Goal: Information Seeking & Learning: Learn about a topic

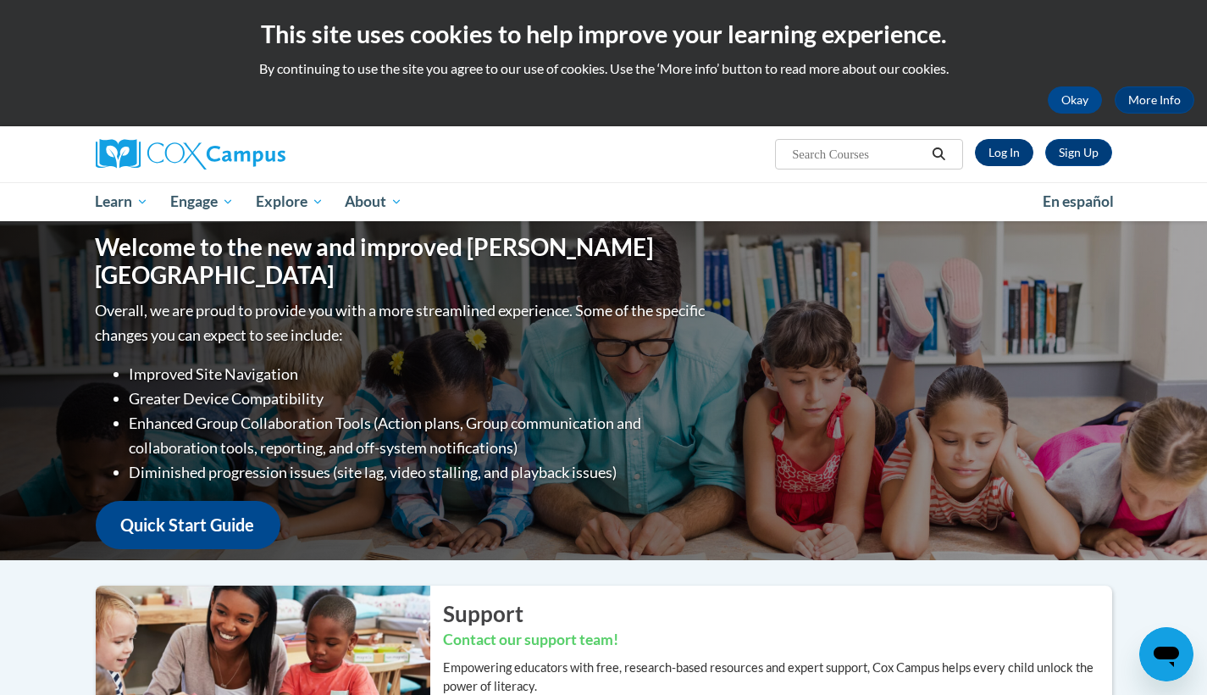
click at [992, 147] on link "Log In" at bounding box center [1004, 152] width 58 height 27
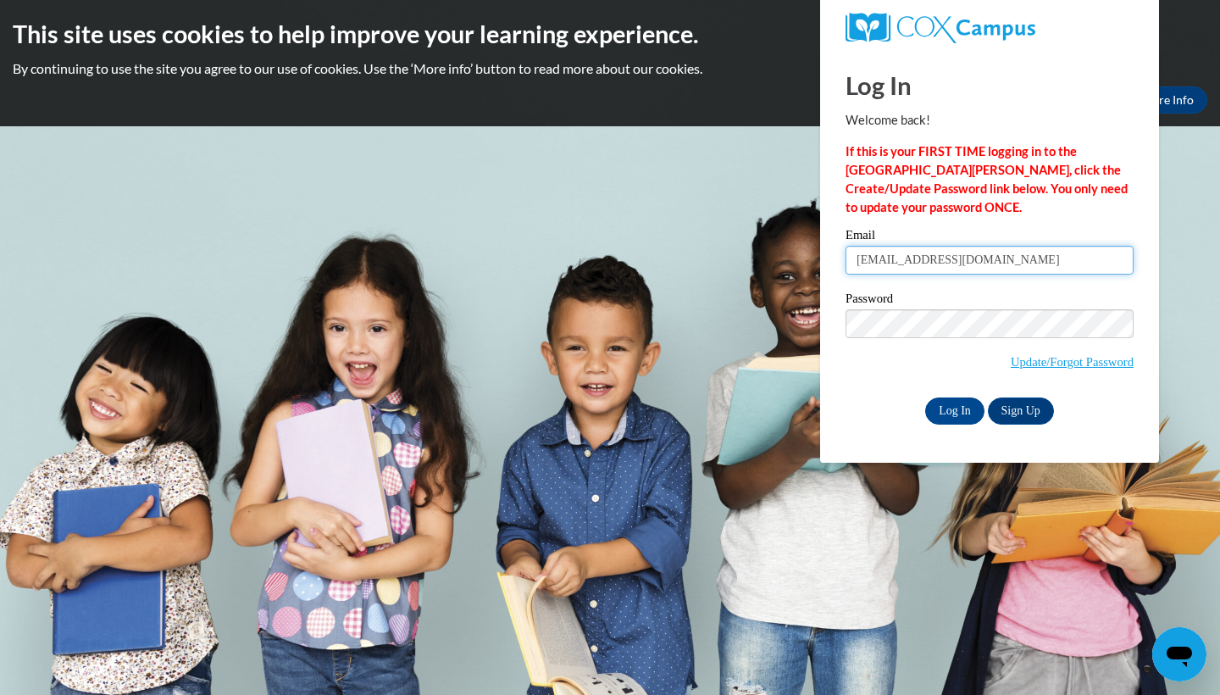
type input "gb09813@georgiasouthern.edu"
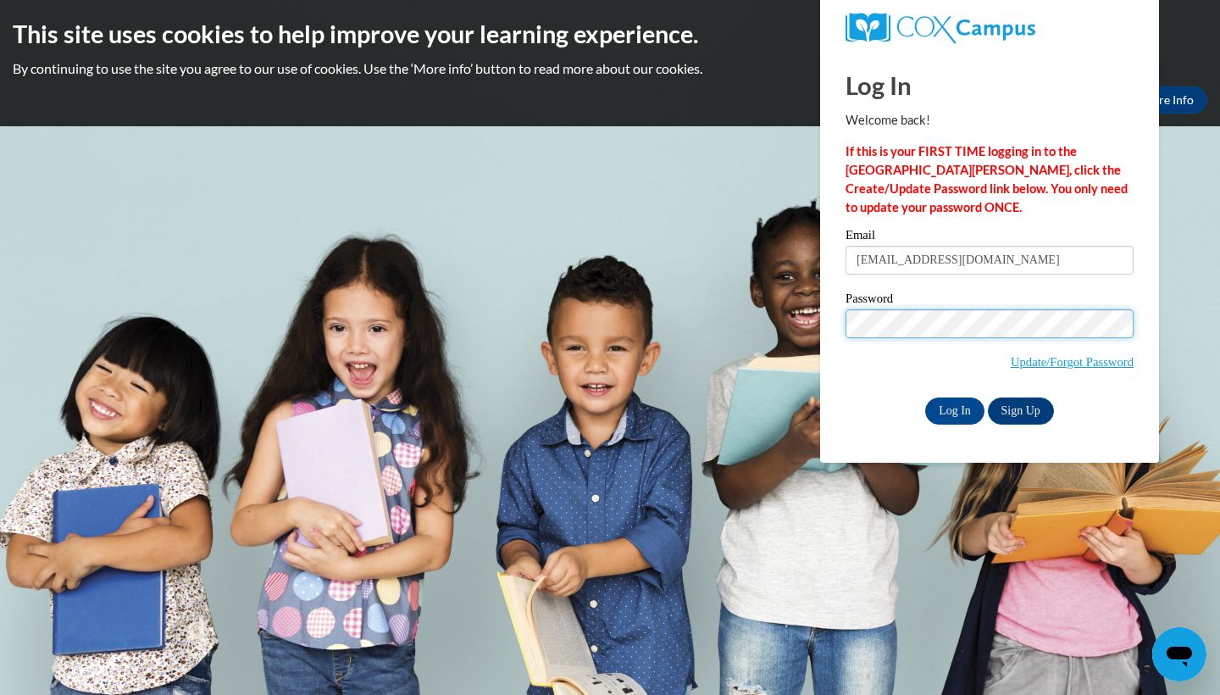
click at [953, 407] on input "Log In" at bounding box center [954, 410] width 59 height 27
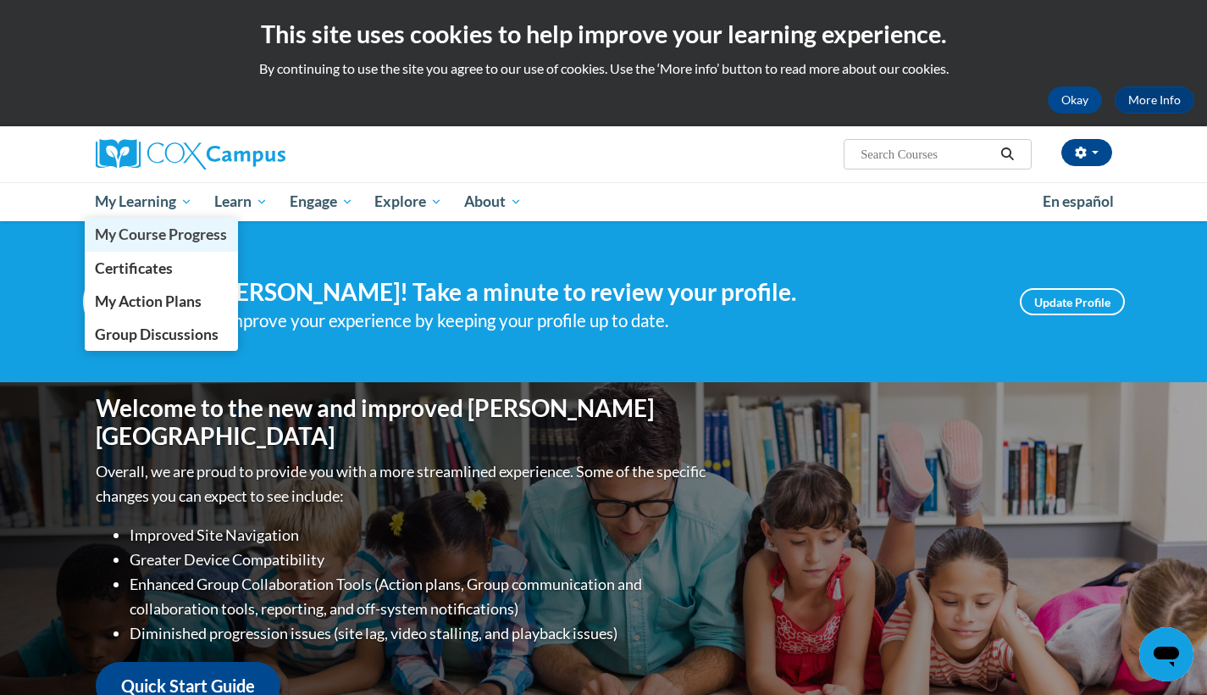
click at [174, 240] on span "My Course Progress" at bounding box center [161, 234] width 132 height 18
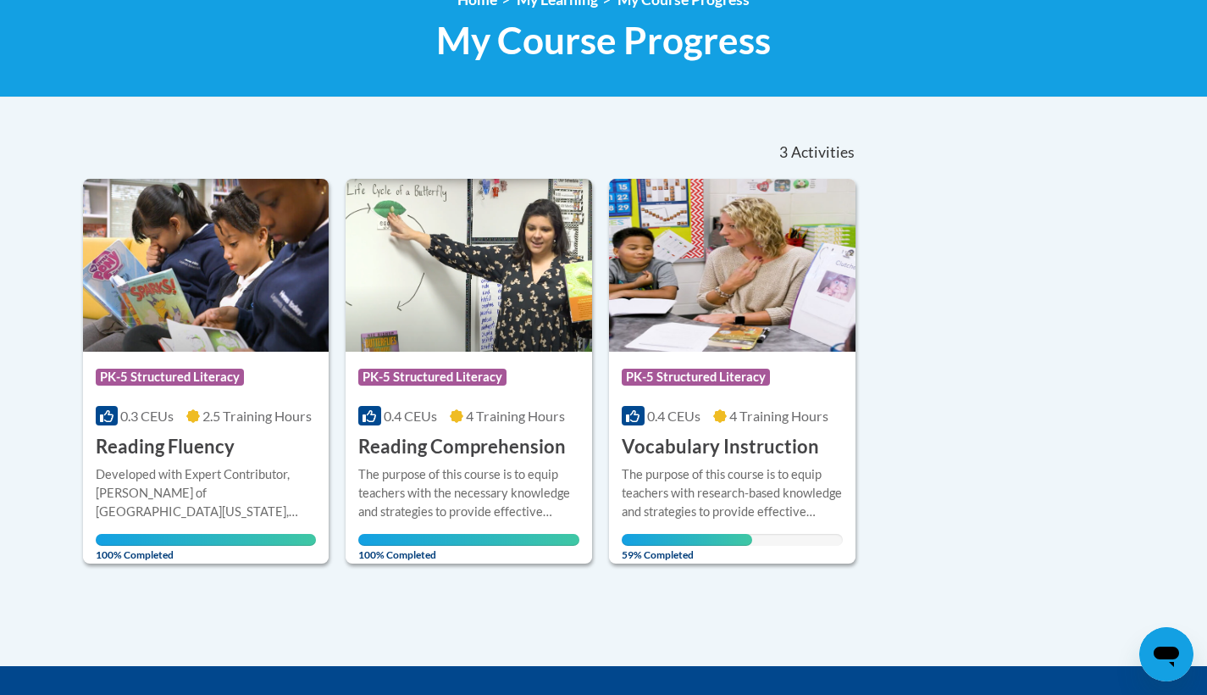
scroll to position [257, 0]
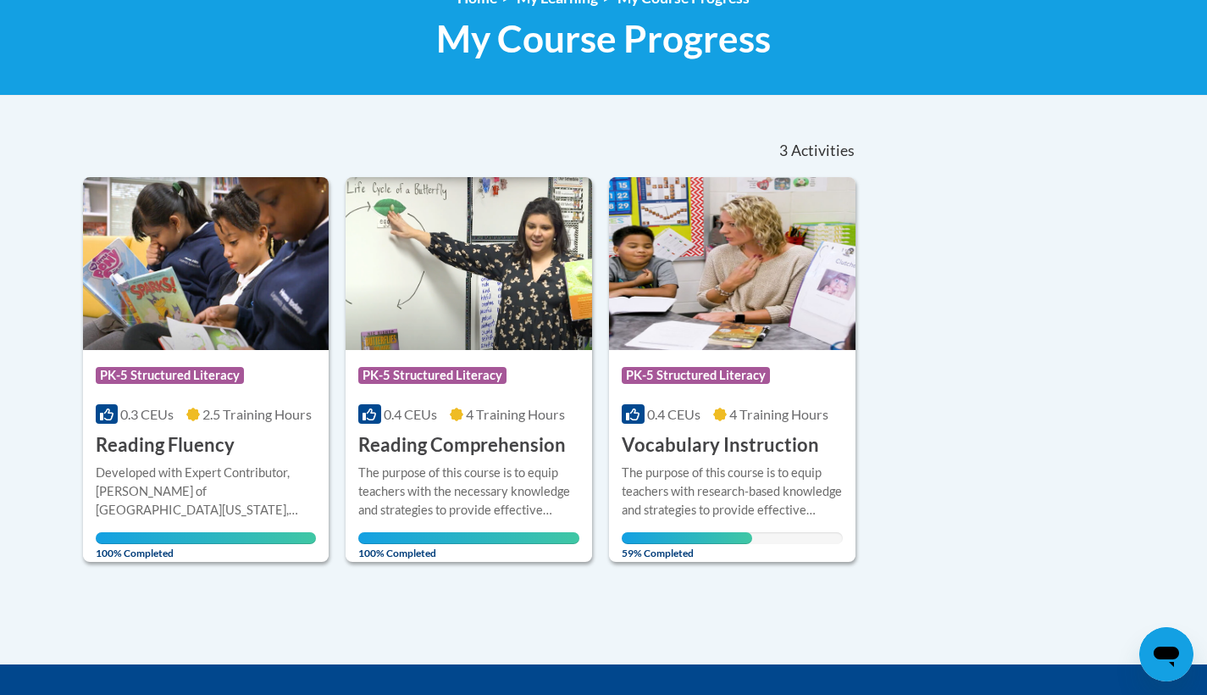
click at [705, 438] on h3 "Vocabulary Instruction" at bounding box center [720, 445] width 197 height 26
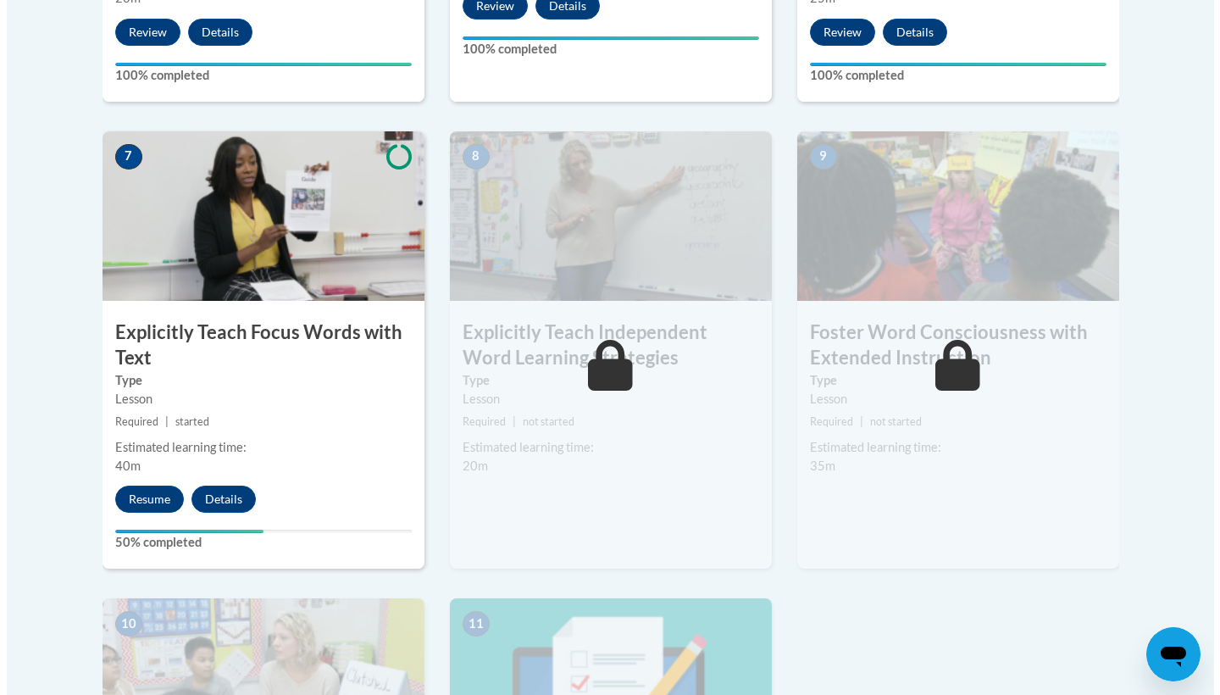
scroll to position [1425, 0]
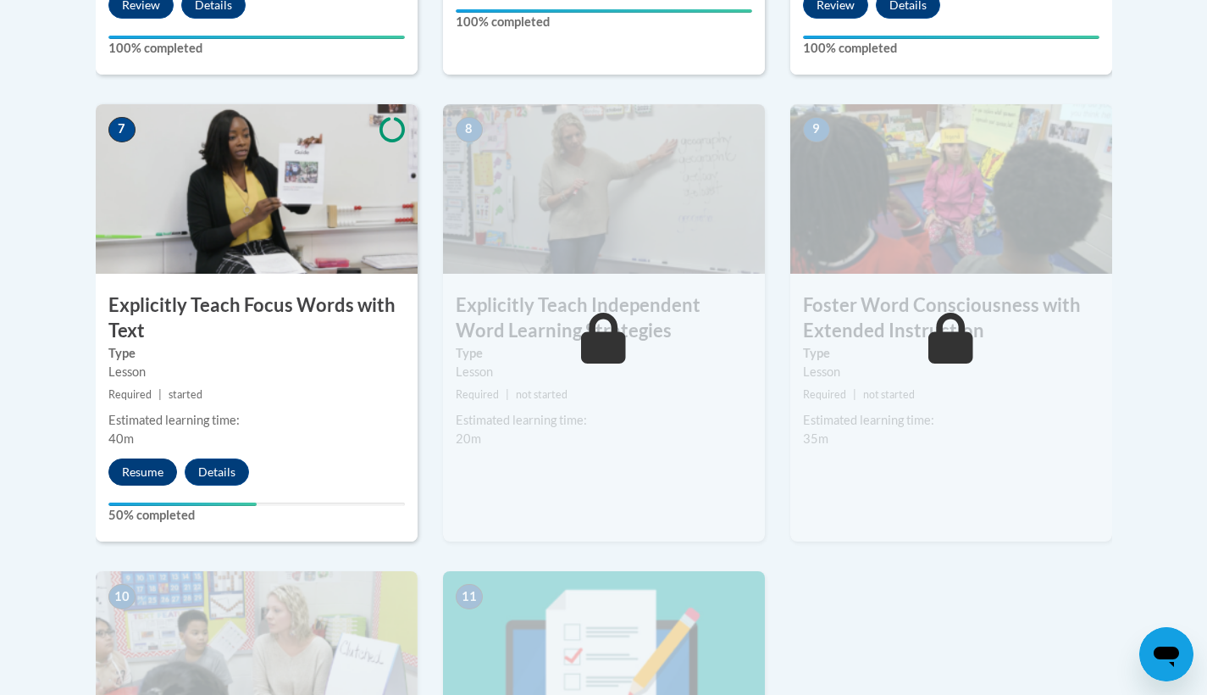
click at [134, 467] on button "Resume" at bounding box center [142, 471] width 69 height 27
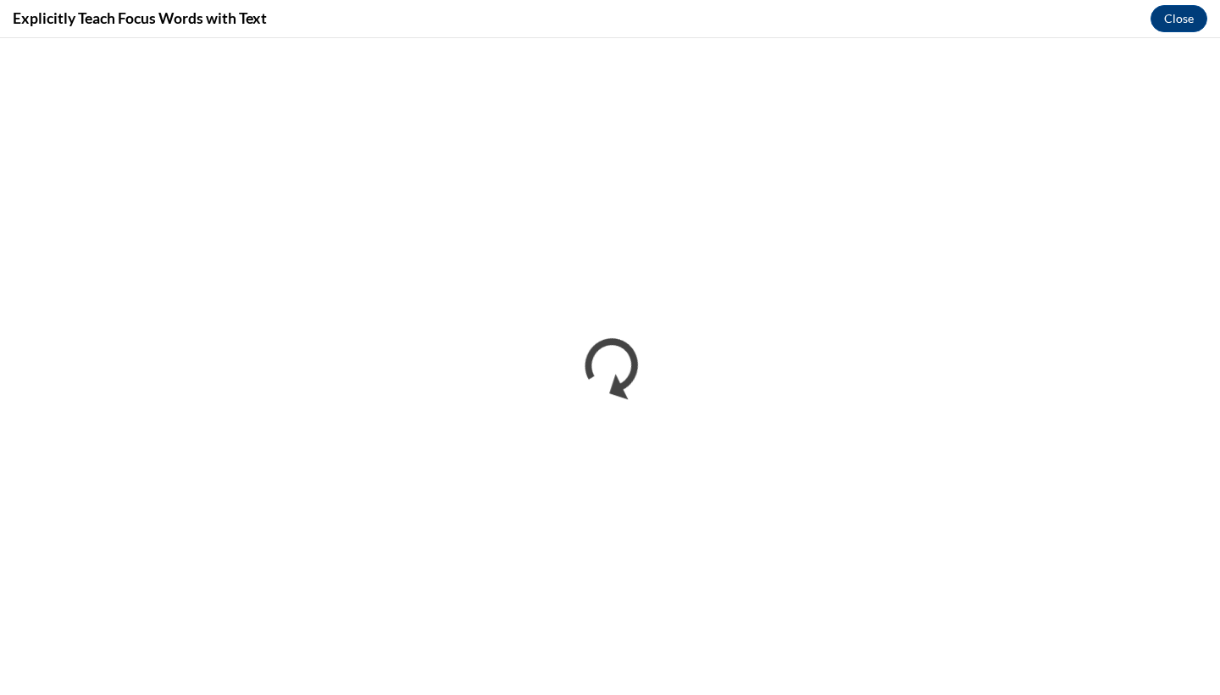
scroll to position [0, 0]
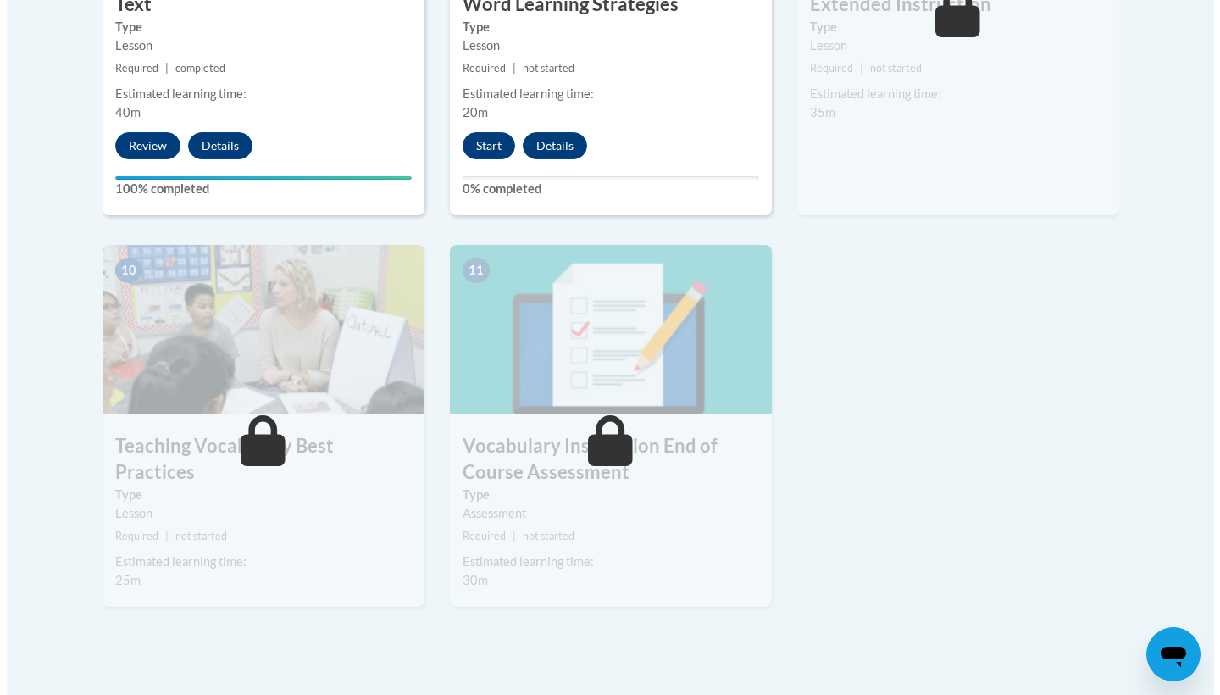
scroll to position [1528, 0]
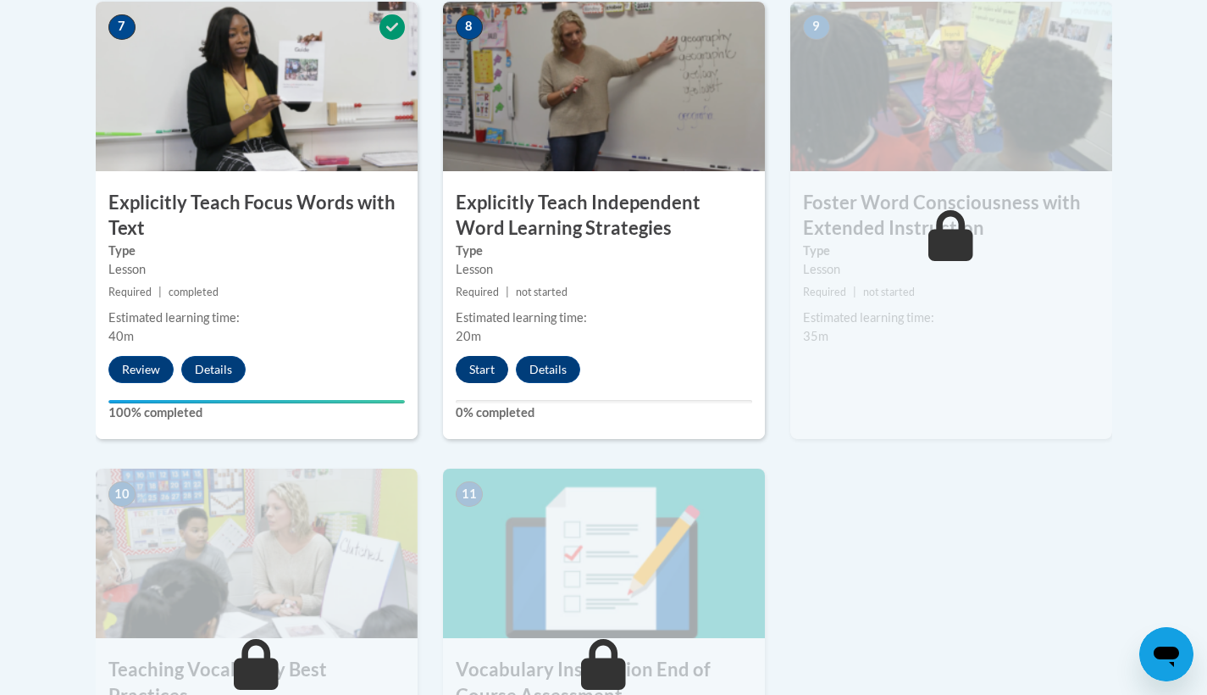
click at [484, 358] on button "Start" at bounding box center [482, 369] width 53 height 27
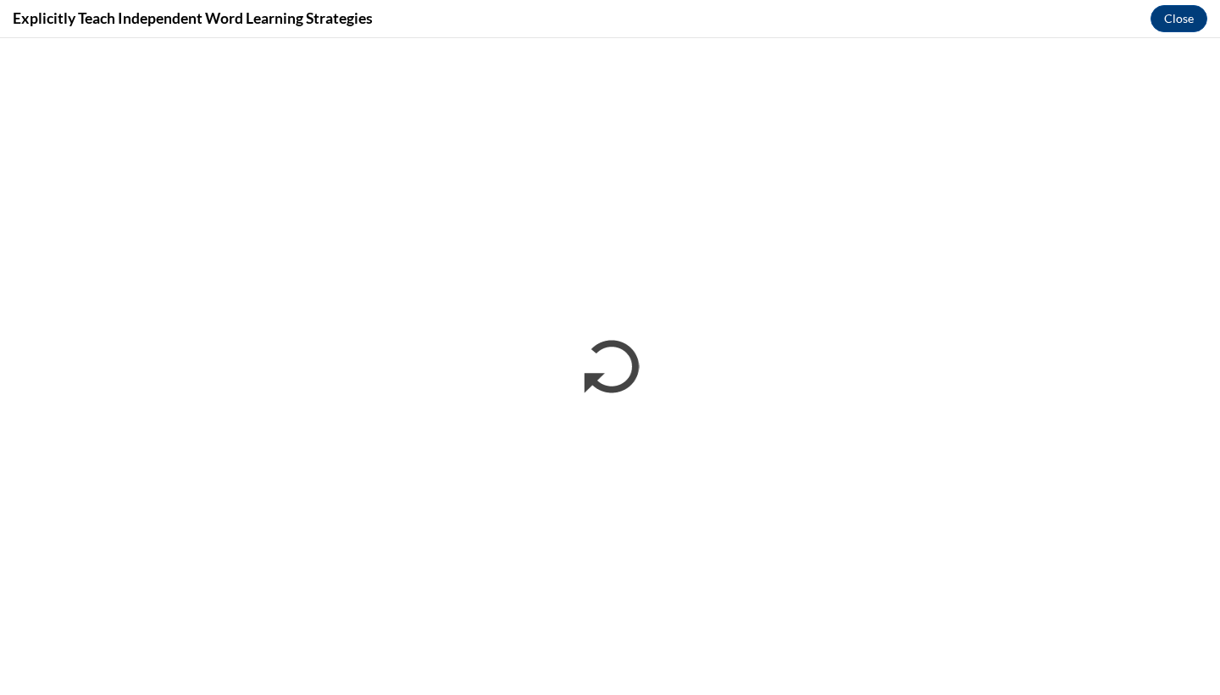
scroll to position [0, 0]
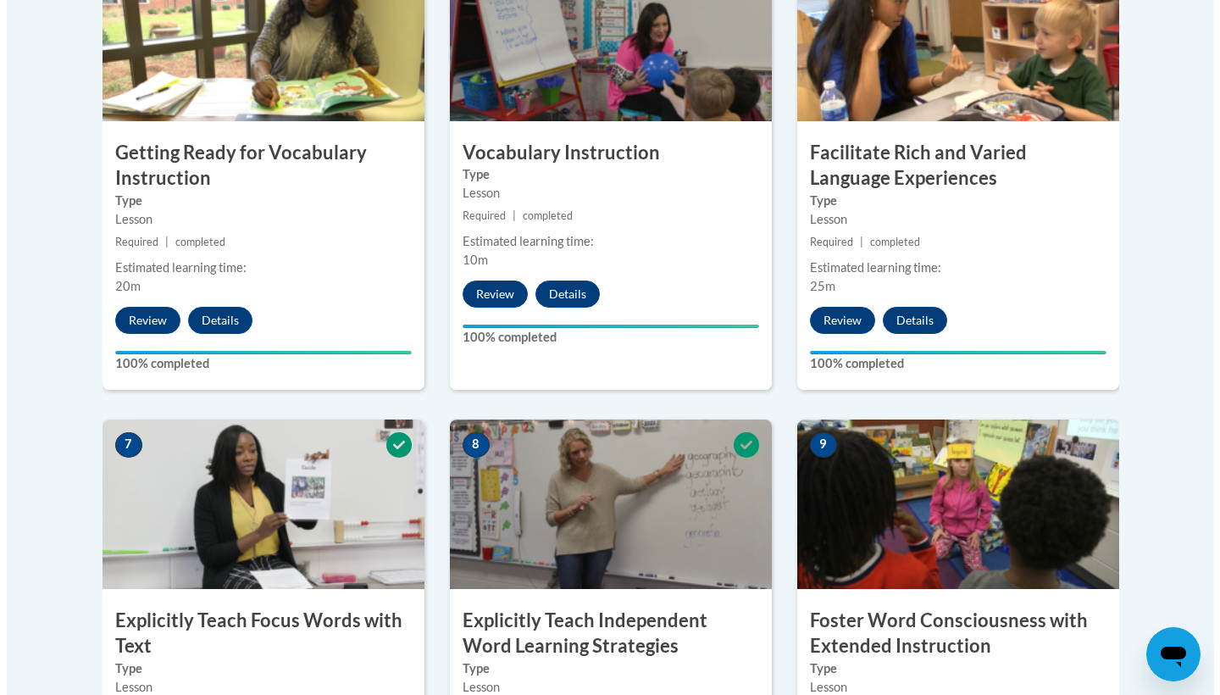
scroll to position [1405, 0]
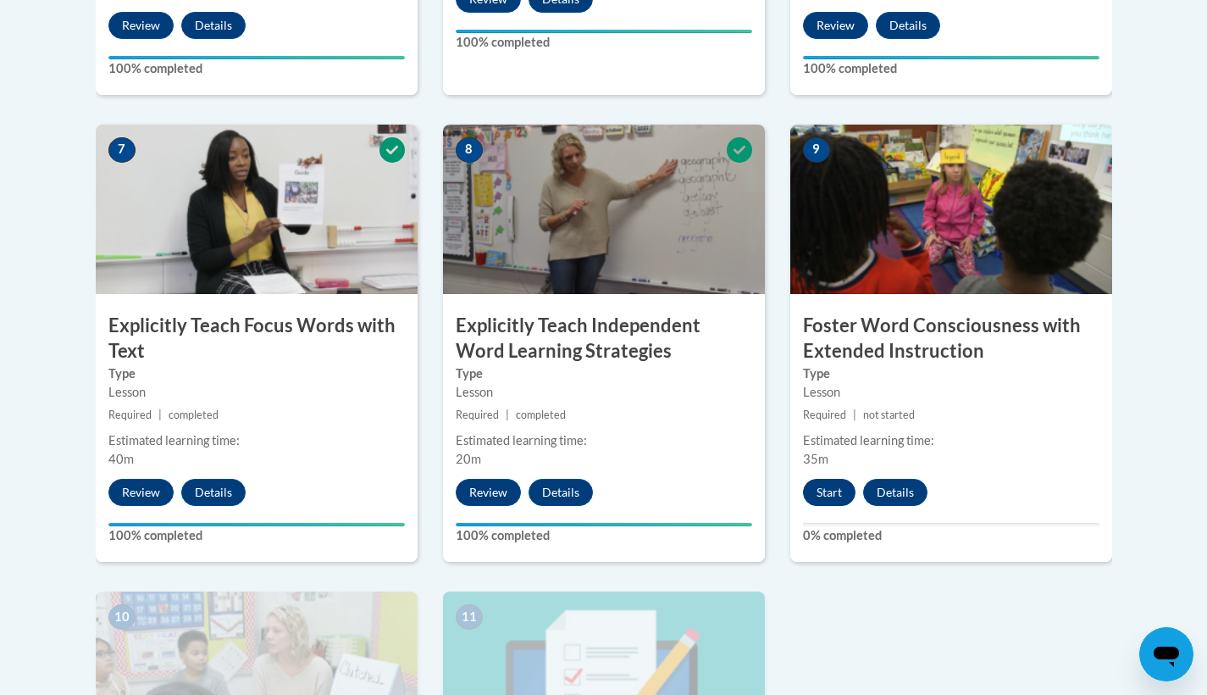
click at [816, 492] on button "Start" at bounding box center [829, 492] width 53 height 27
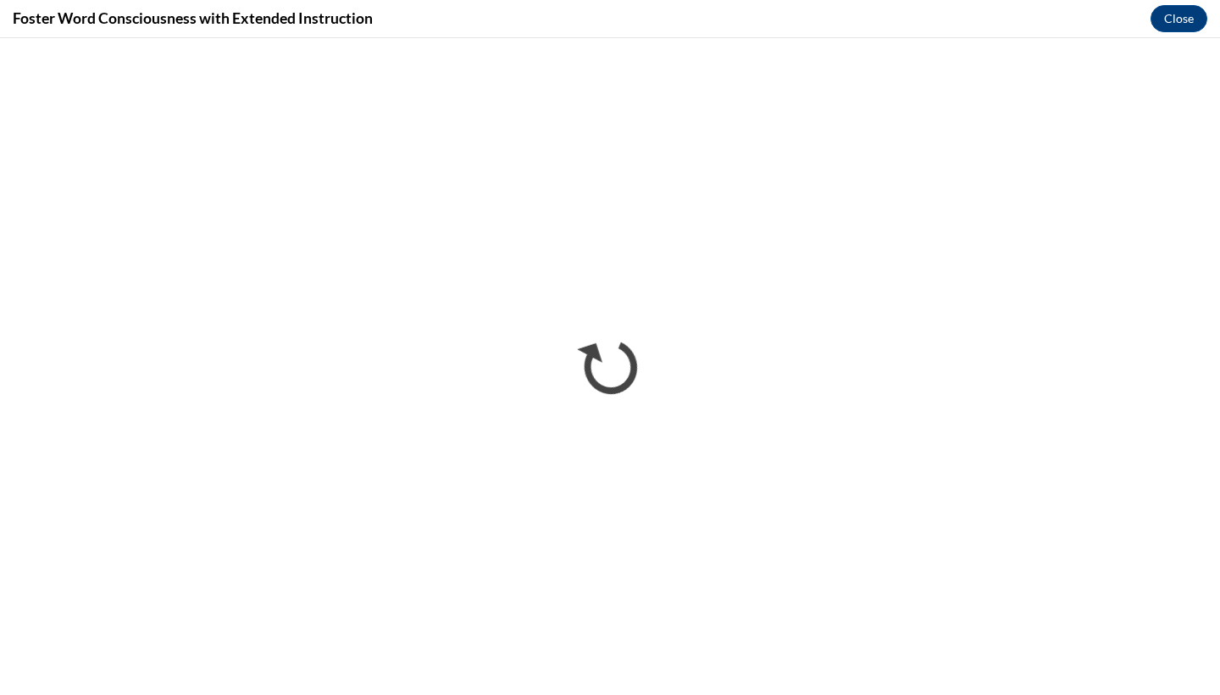
scroll to position [0, 0]
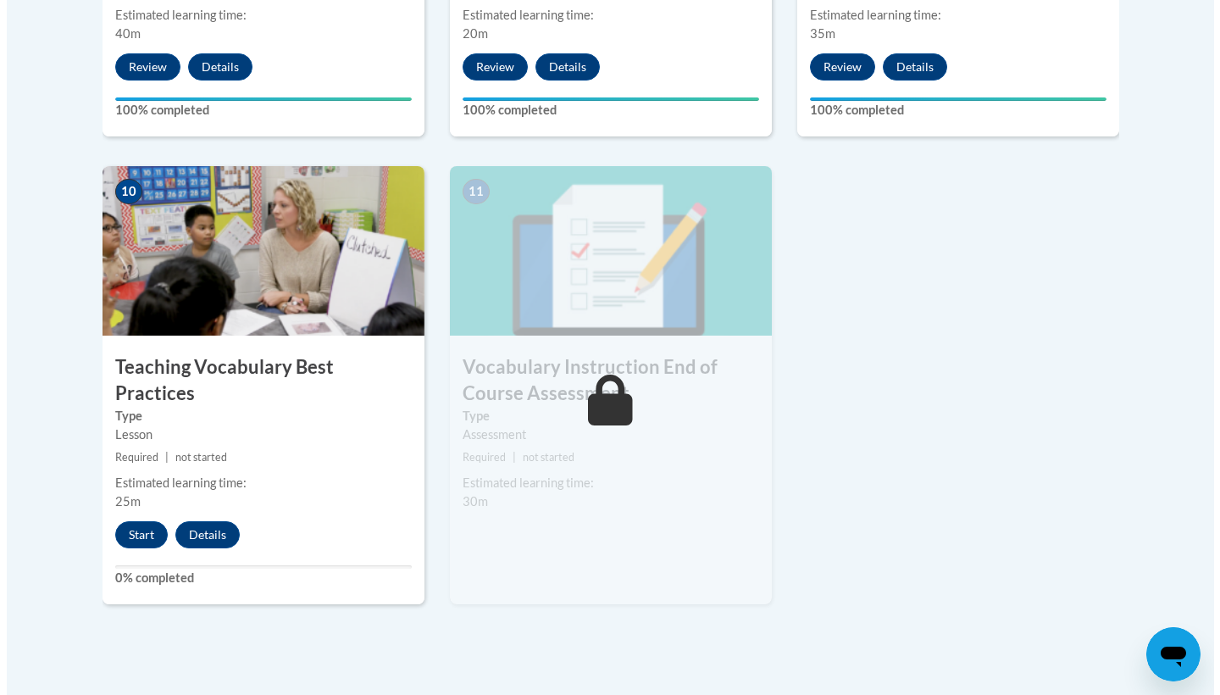
scroll to position [1841, 0]
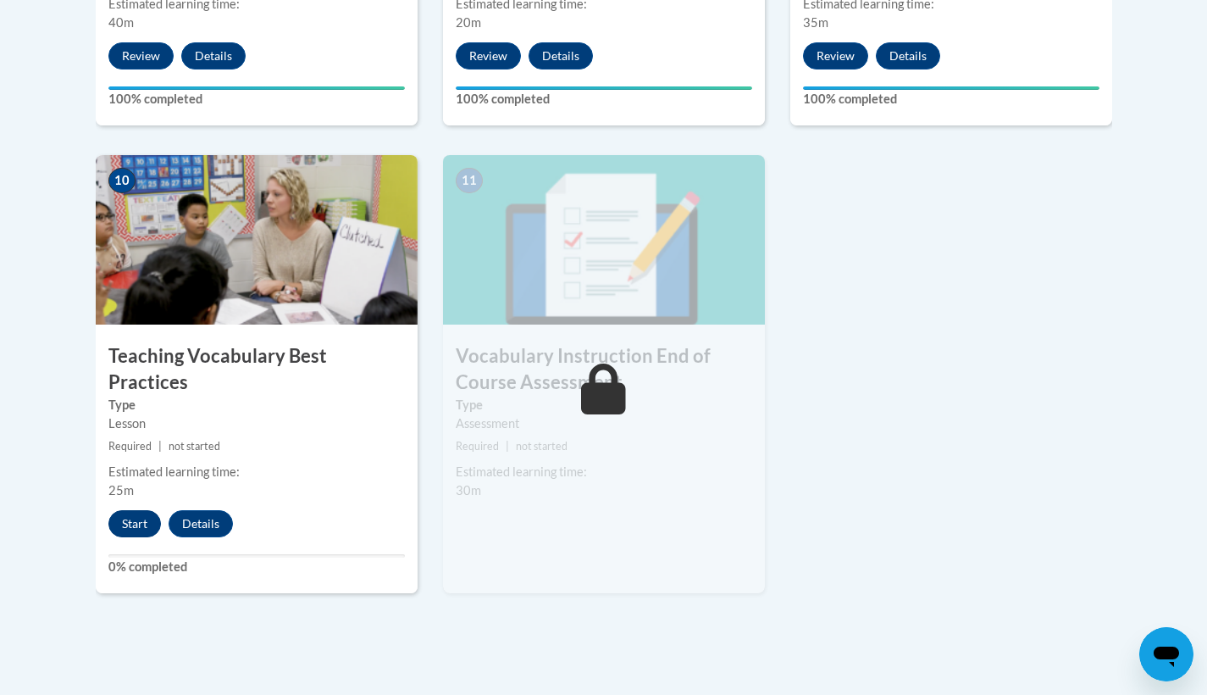
click at [122, 510] on button "Start" at bounding box center [134, 523] width 53 height 27
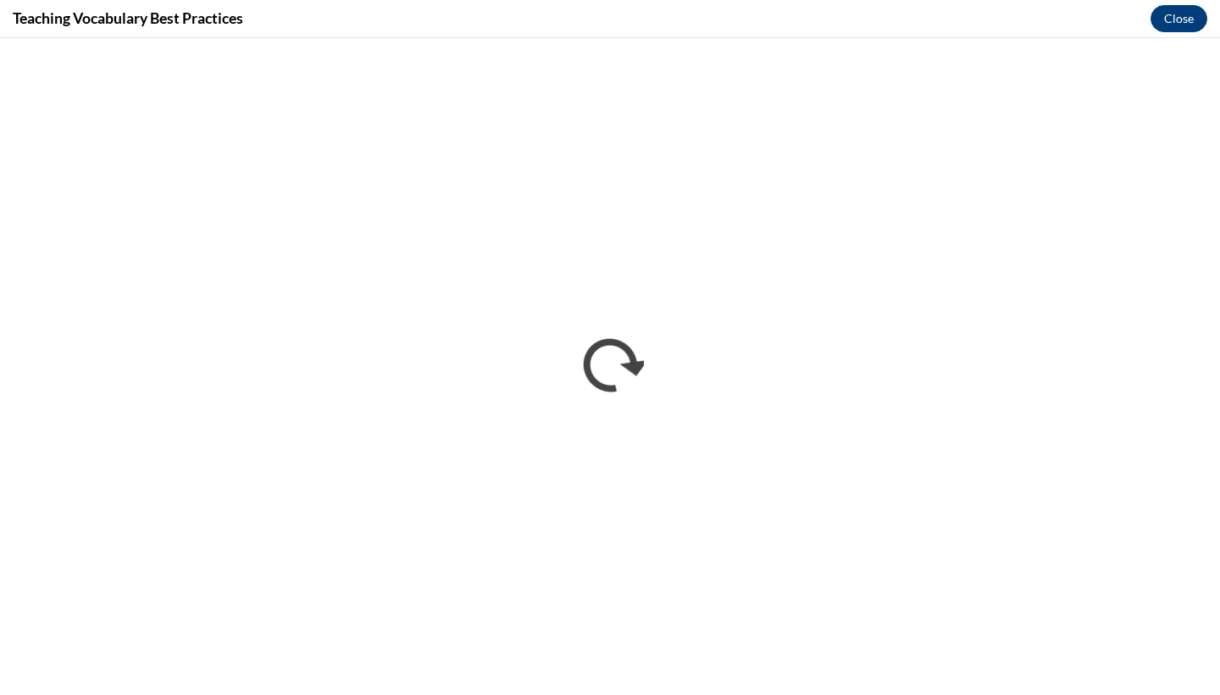
scroll to position [0, 0]
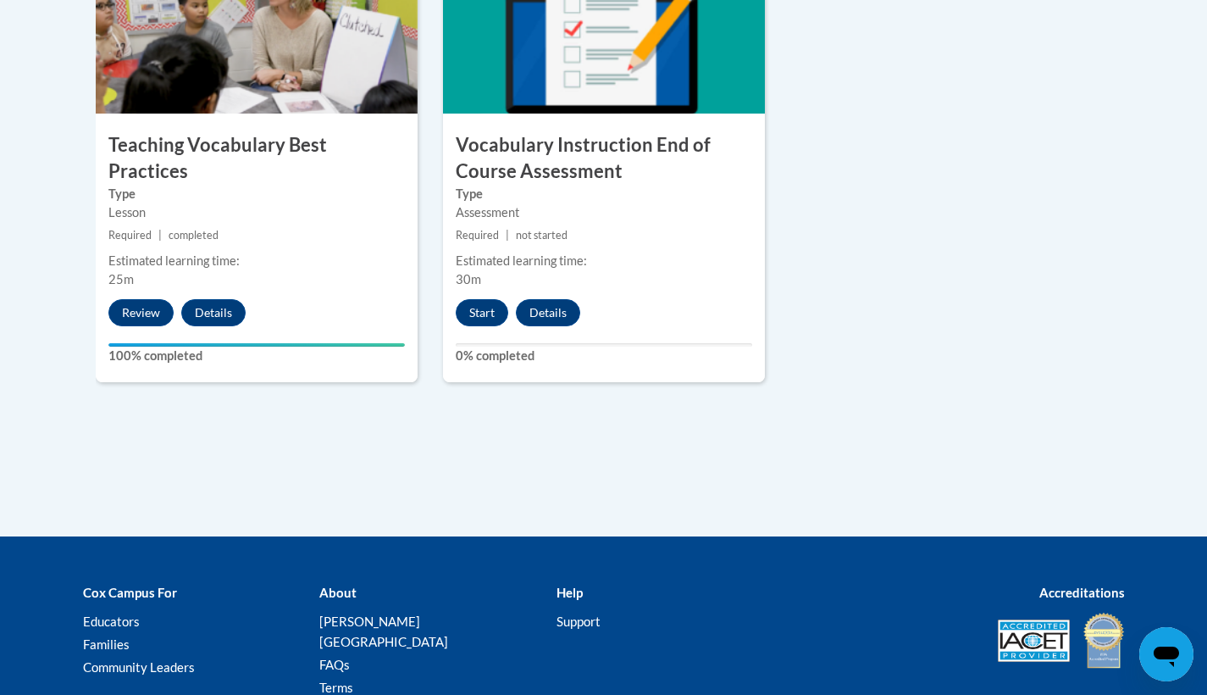
drag, startPoint x: 1197, startPoint y: 241, endPoint x: 15, endPoint y: 12, distance: 1203.5
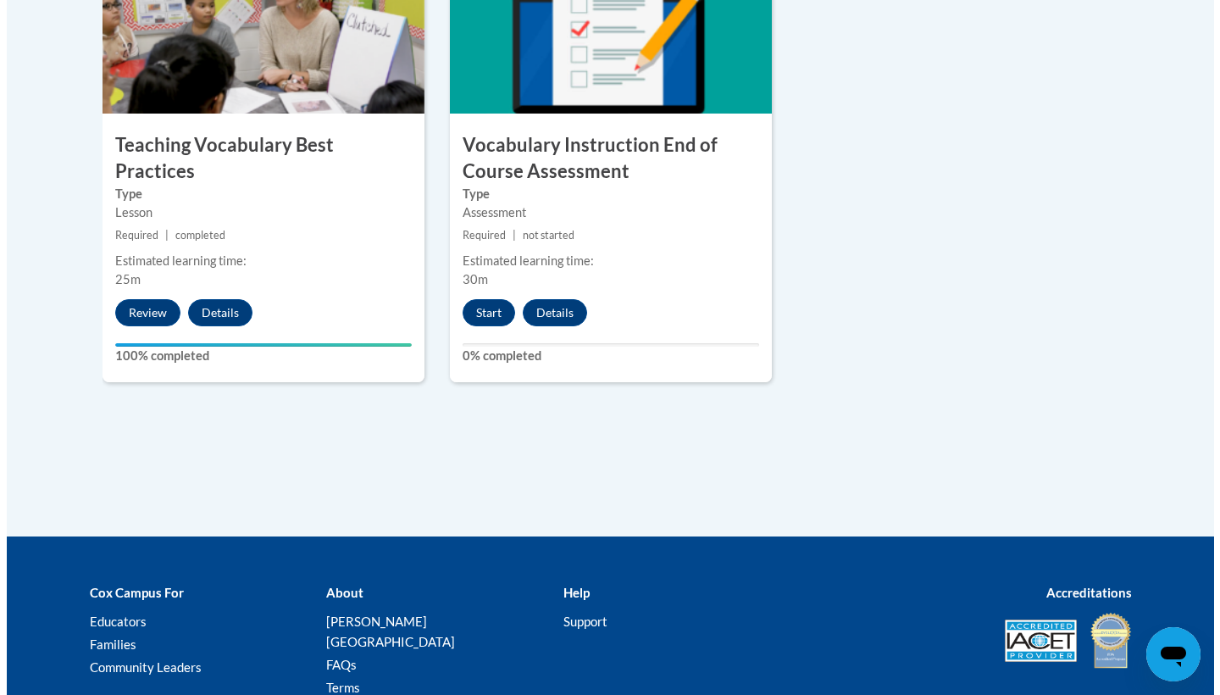
scroll to position [2059, 0]
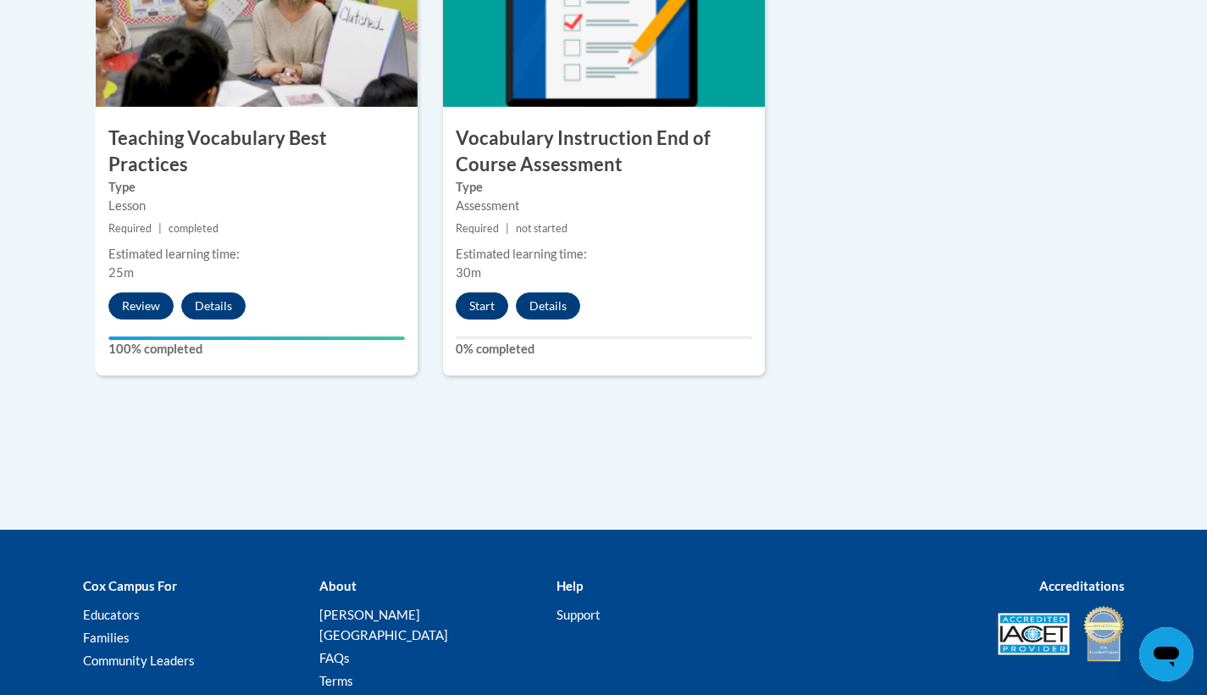
click at [477, 300] on button "Start" at bounding box center [482, 305] width 53 height 27
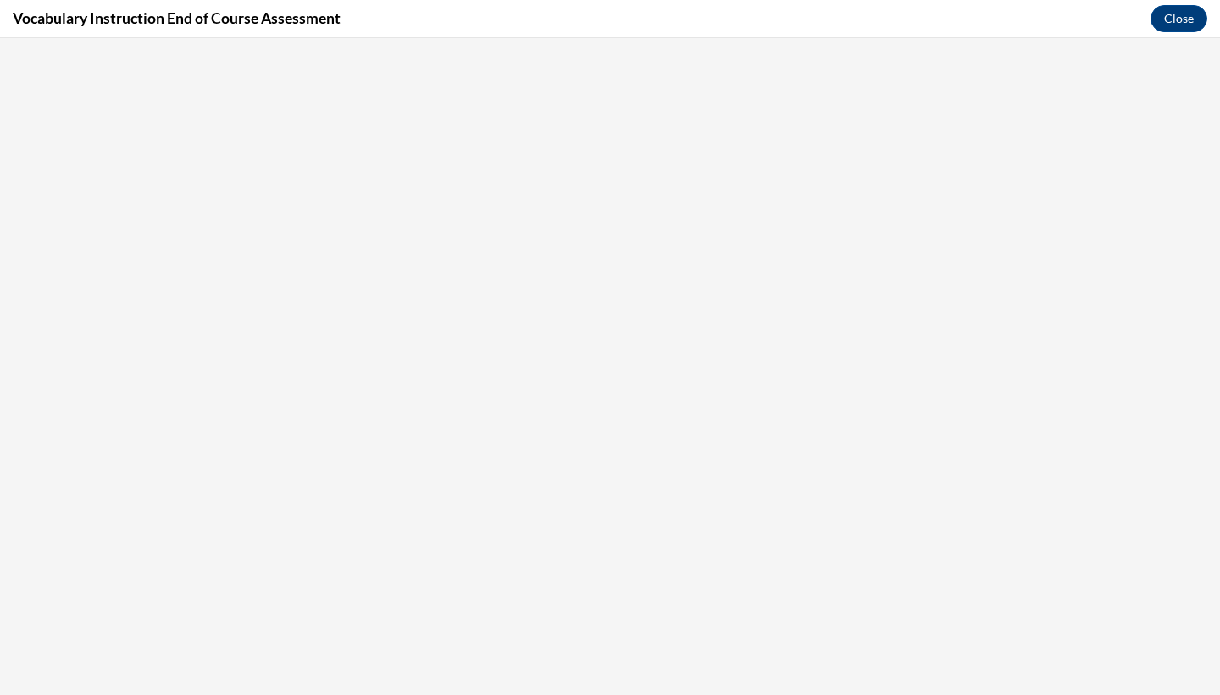
scroll to position [0, 0]
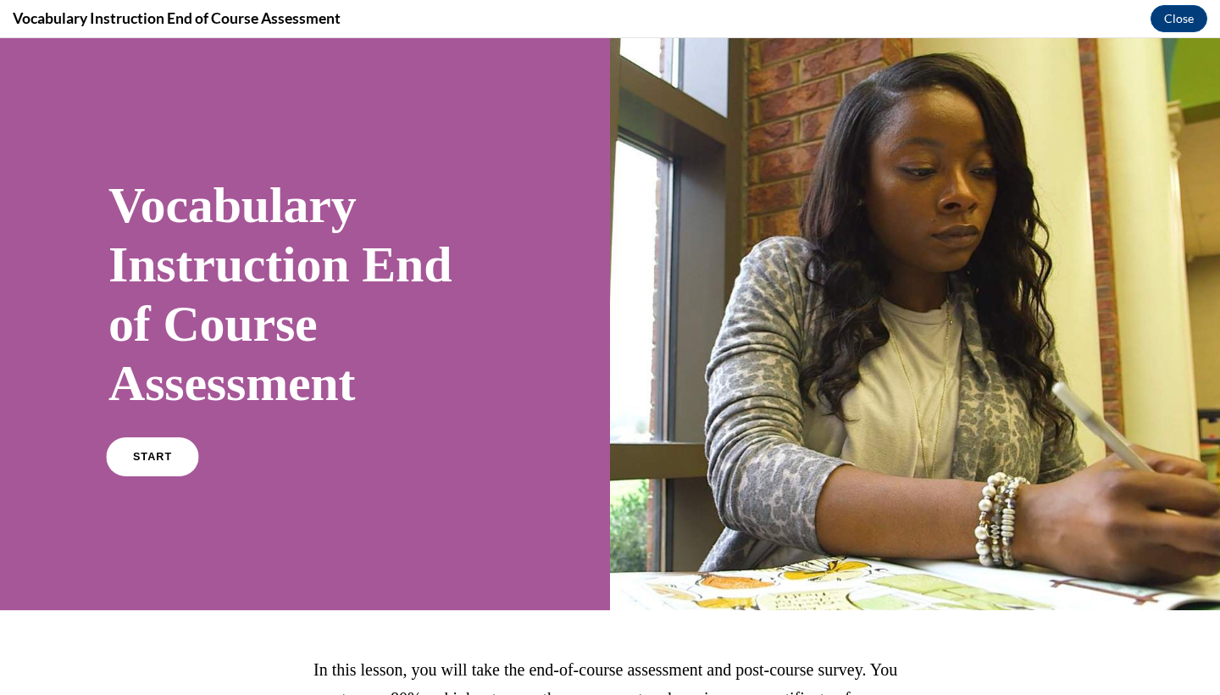
click at [158, 457] on span "START" at bounding box center [152, 457] width 39 height 13
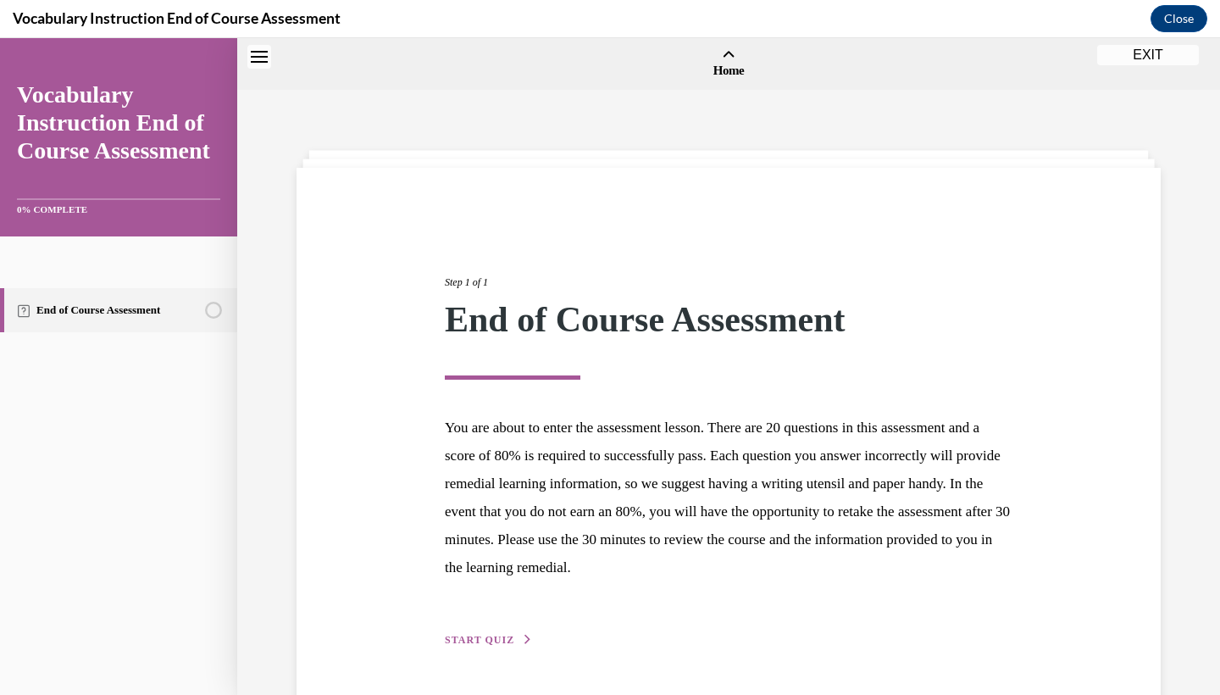
scroll to position [53, 0]
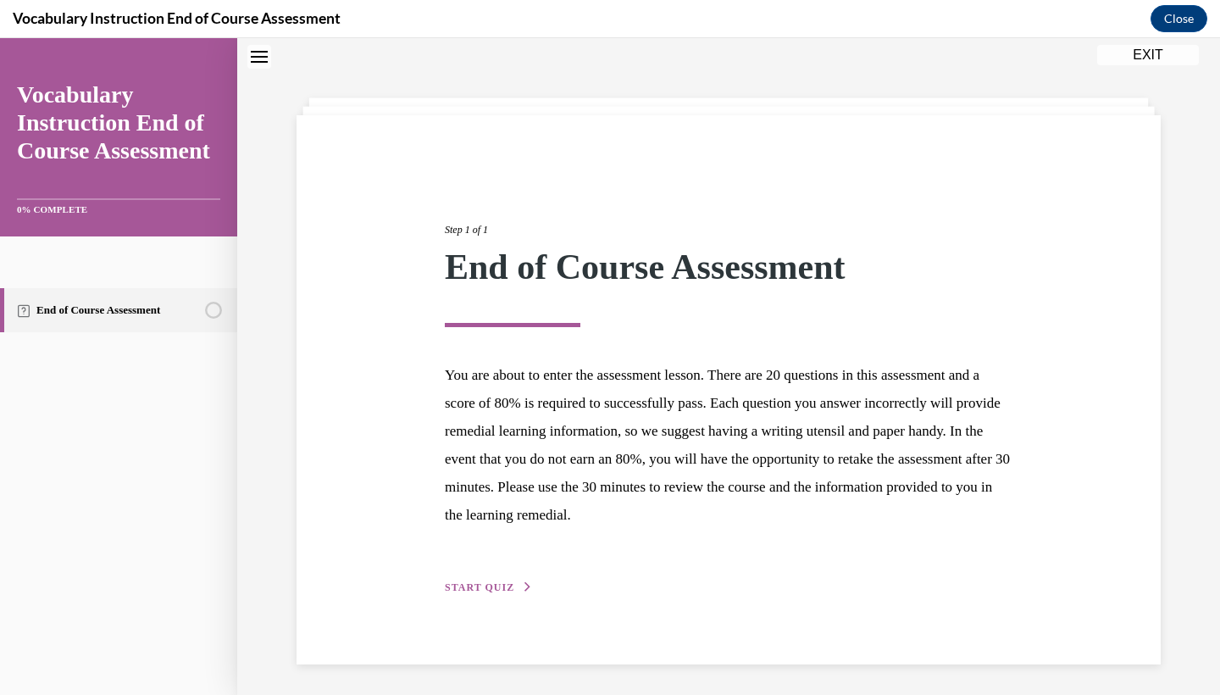
click at [523, 586] on icon "button" at bounding box center [528, 586] width 10 height 9
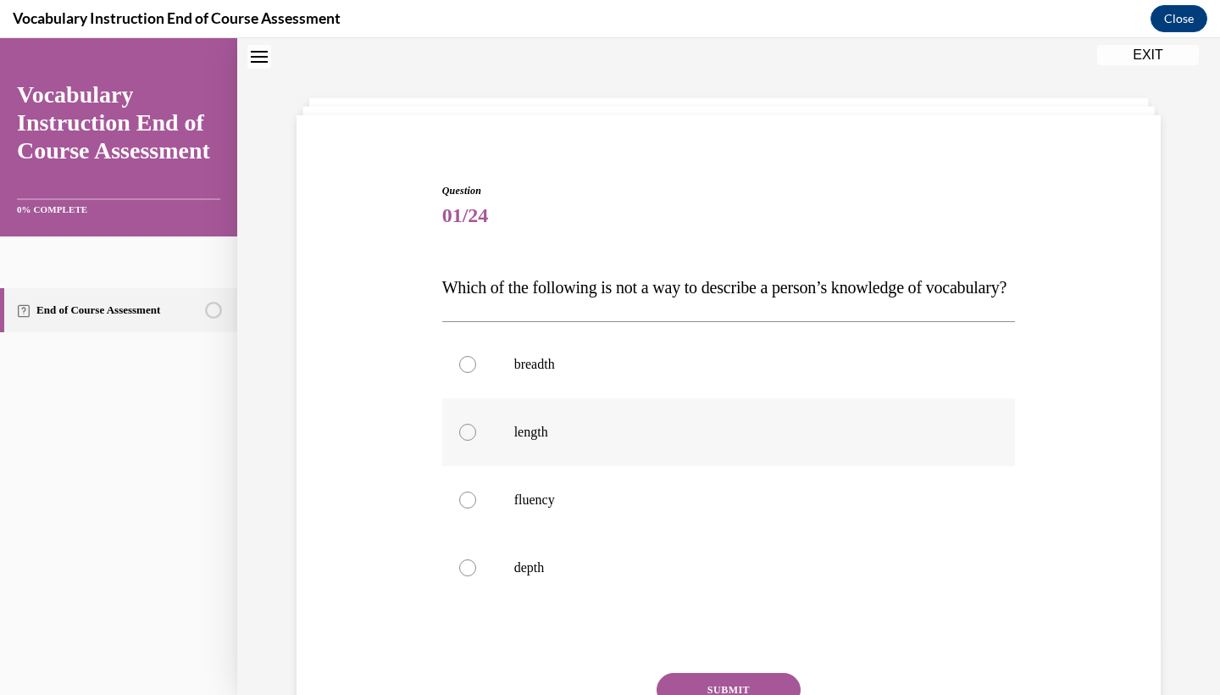
click at [516, 440] on p "length" at bounding box center [743, 431] width 459 height 17
click at [476, 440] on input "length" at bounding box center [467, 431] width 17 height 17
radio input "true"
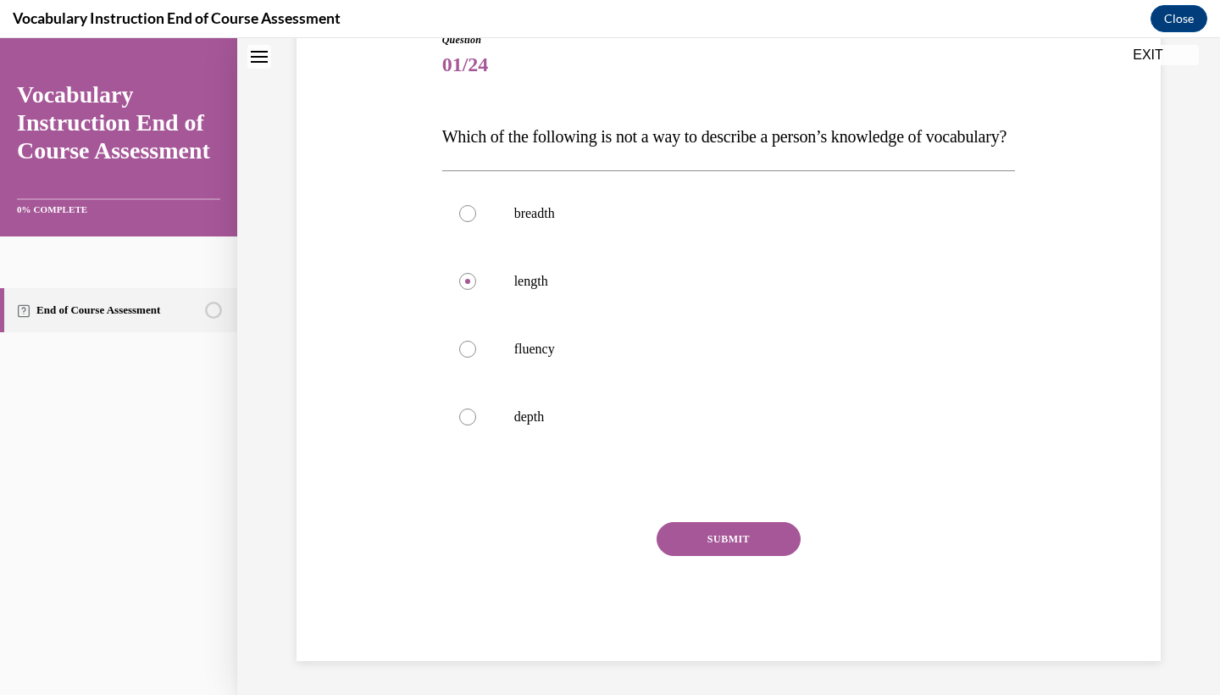
click at [748, 556] on button "SUBMIT" at bounding box center [728, 539] width 144 height 34
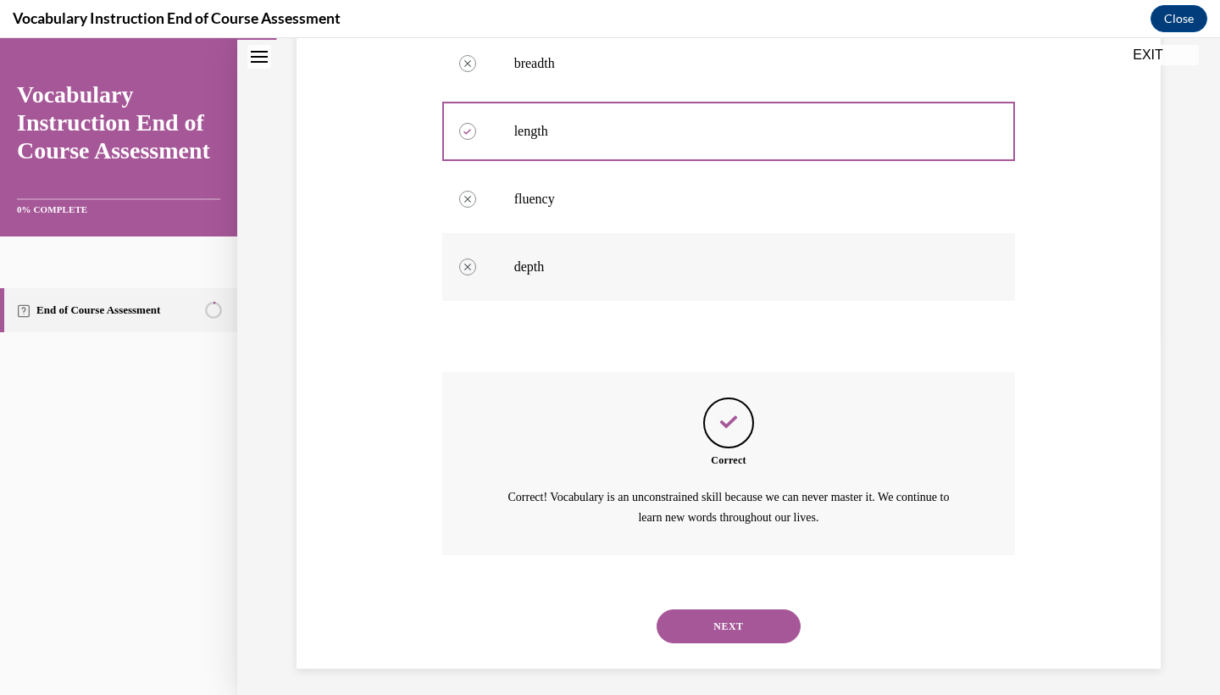
scroll to position [373, 0]
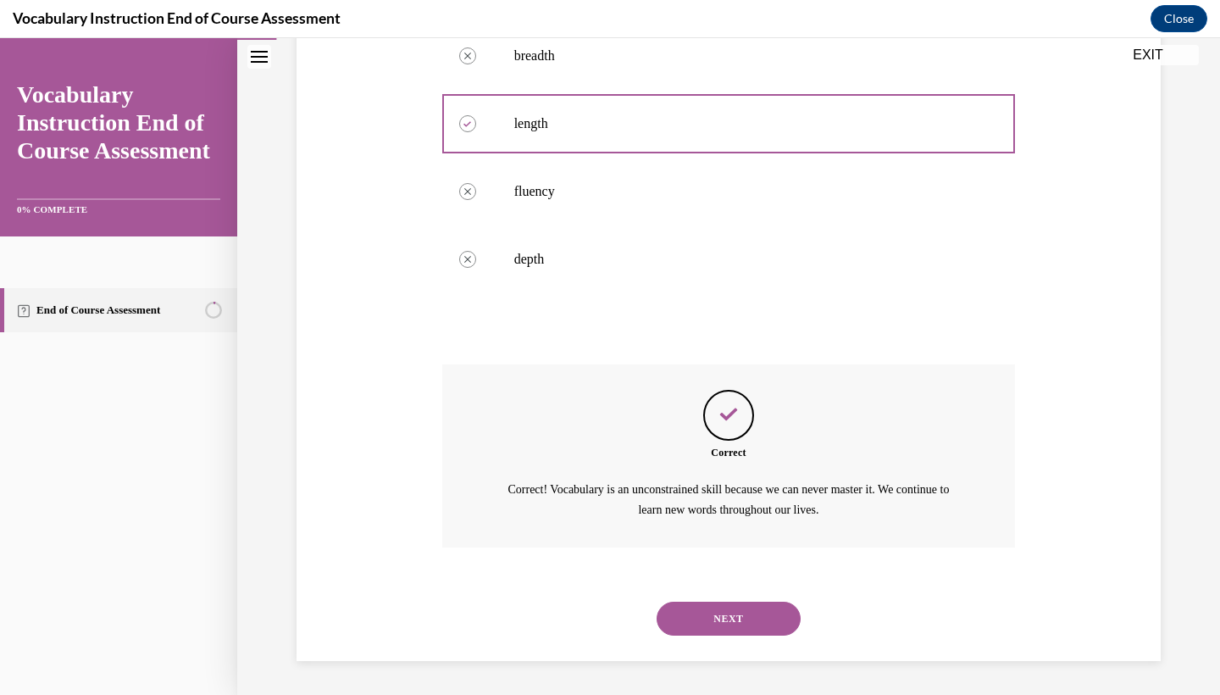
click at [734, 627] on button "NEXT" at bounding box center [728, 618] width 144 height 34
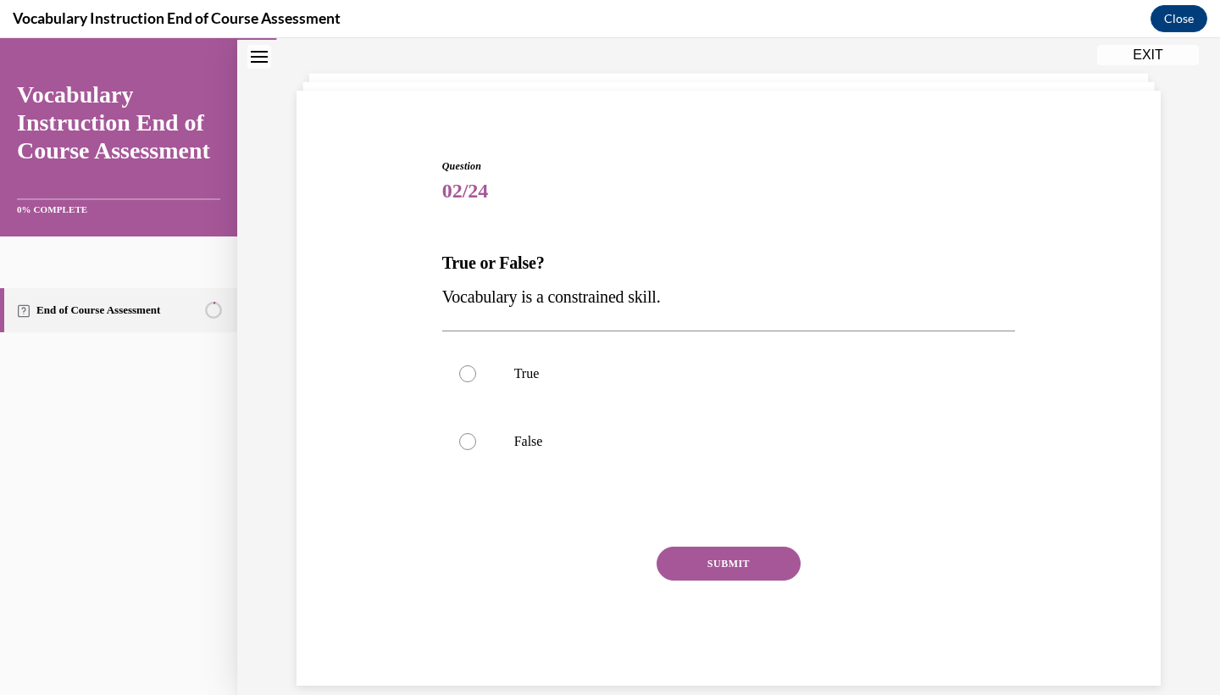
scroll to position [79, 0]
click at [620, 443] on p "False" at bounding box center [743, 439] width 459 height 17
click at [476, 443] on input "False" at bounding box center [467, 439] width 17 height 17
radio input "true"
click at [761, 566] on button "SUBMIT" at bounding box center [728, 562] width 144 height 34
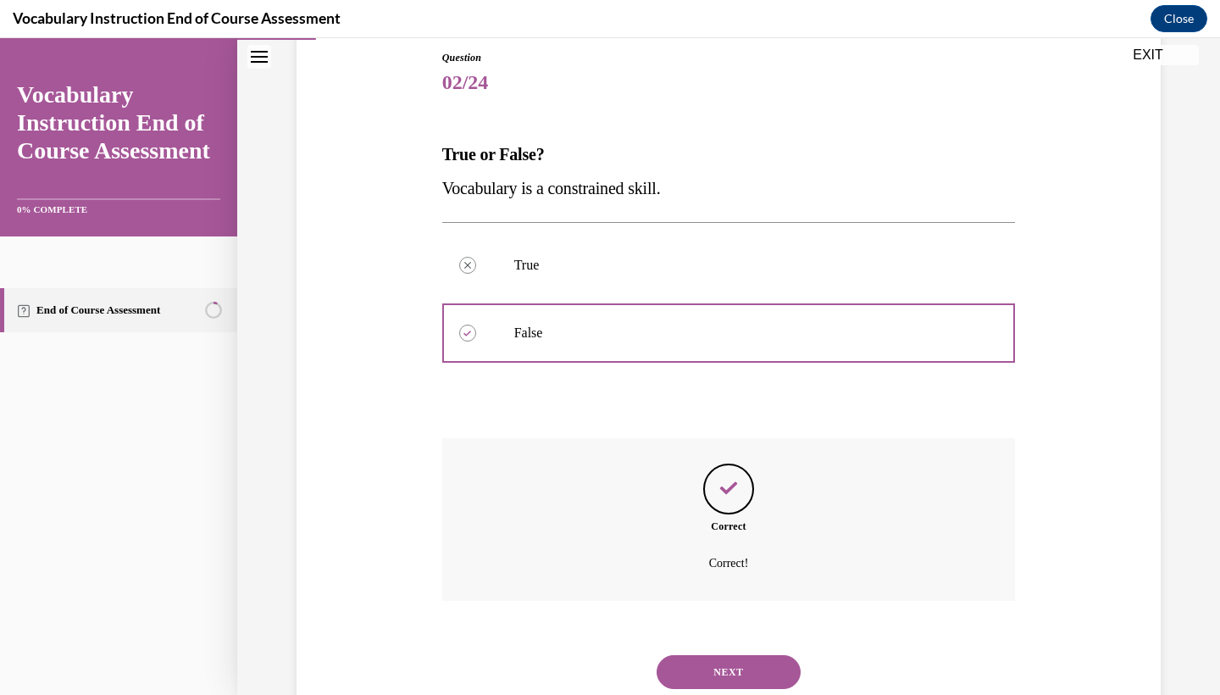
scroll to position [218, 0]
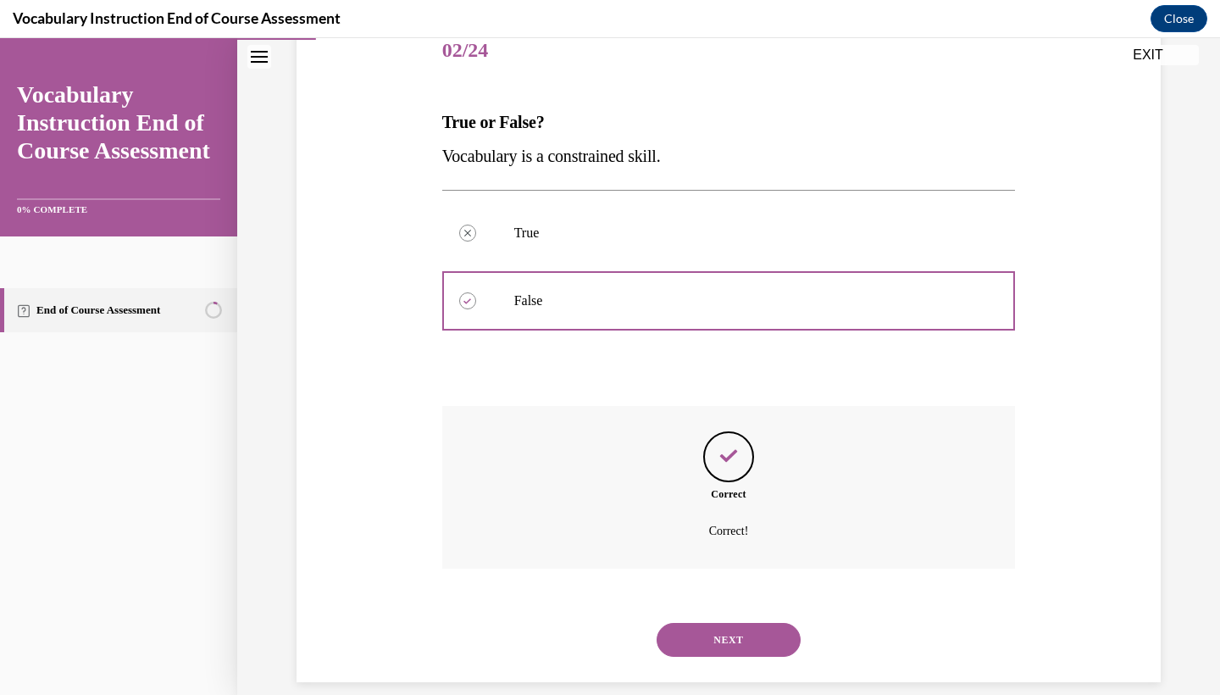
click at [748, 623] on button "NEXT" at bounding box center [728, 640] width 144 height 34
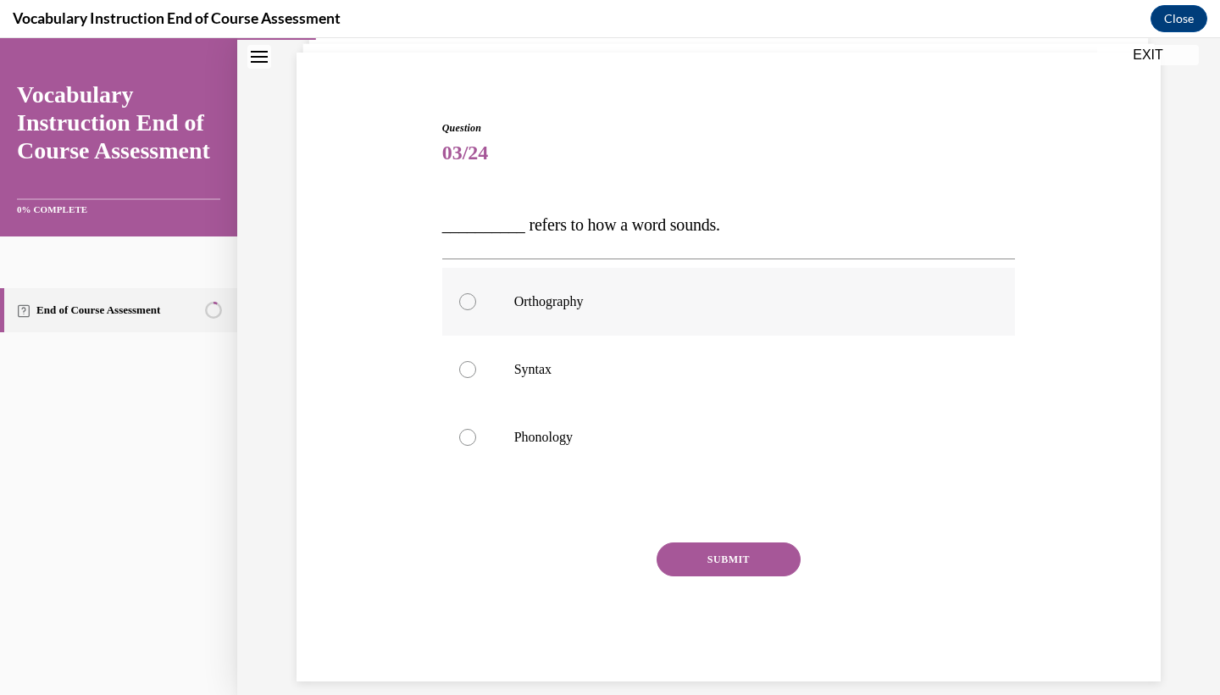
click at [591, 332] on label "Orthography" at bounding box center [728, 302] width 573 height 68
click at [476, 310] on input "Orthography" at bounding box center [467, 301] width 17 height 17
radio input "true"
click at [570, 366] on p "Syntax" at bounding box center [743, 369] width 459 height 17
click at [476, 366] on input "Syntax" at bounding box center [467, 369] width 17 height 17
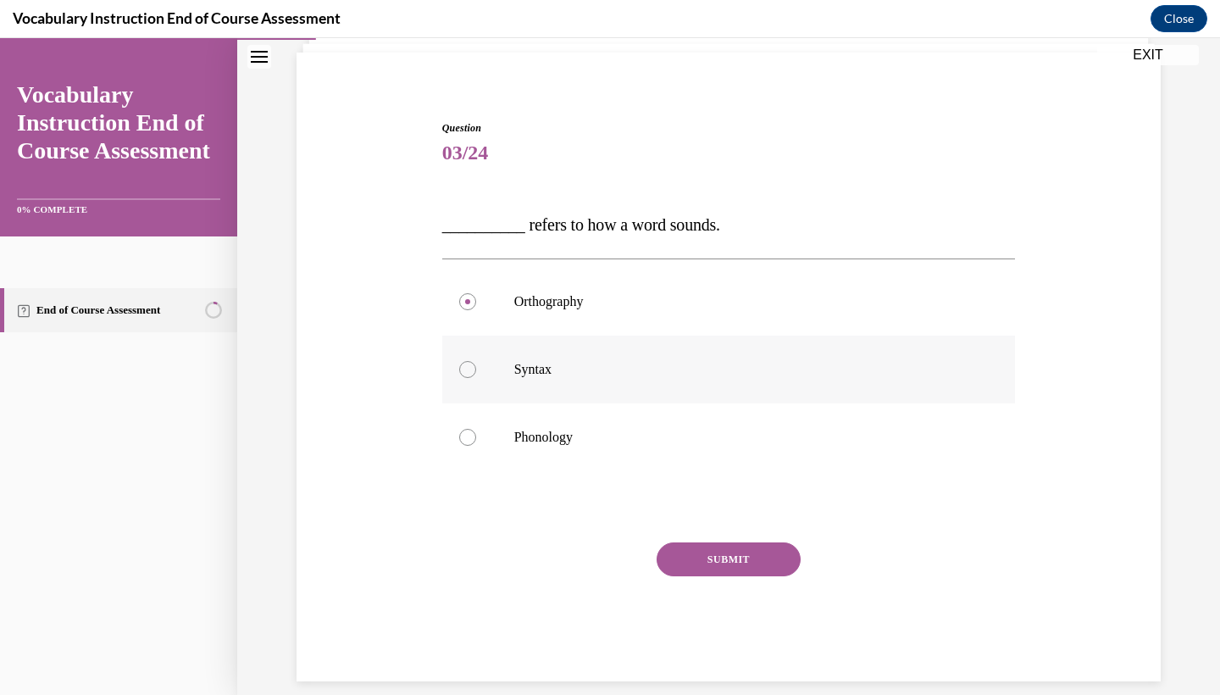
radio input "true"
click at [565, 448] on label "Phonology" at bounding box center [728, 437] width 573 height 68
click at [476, 446] on input "Phonology" at bounding box center [467, 437] width 17 height 17
radio input "true"
click at [743, 457] on label "Phonology" at bounding box center [728, 437] width 573 height 68
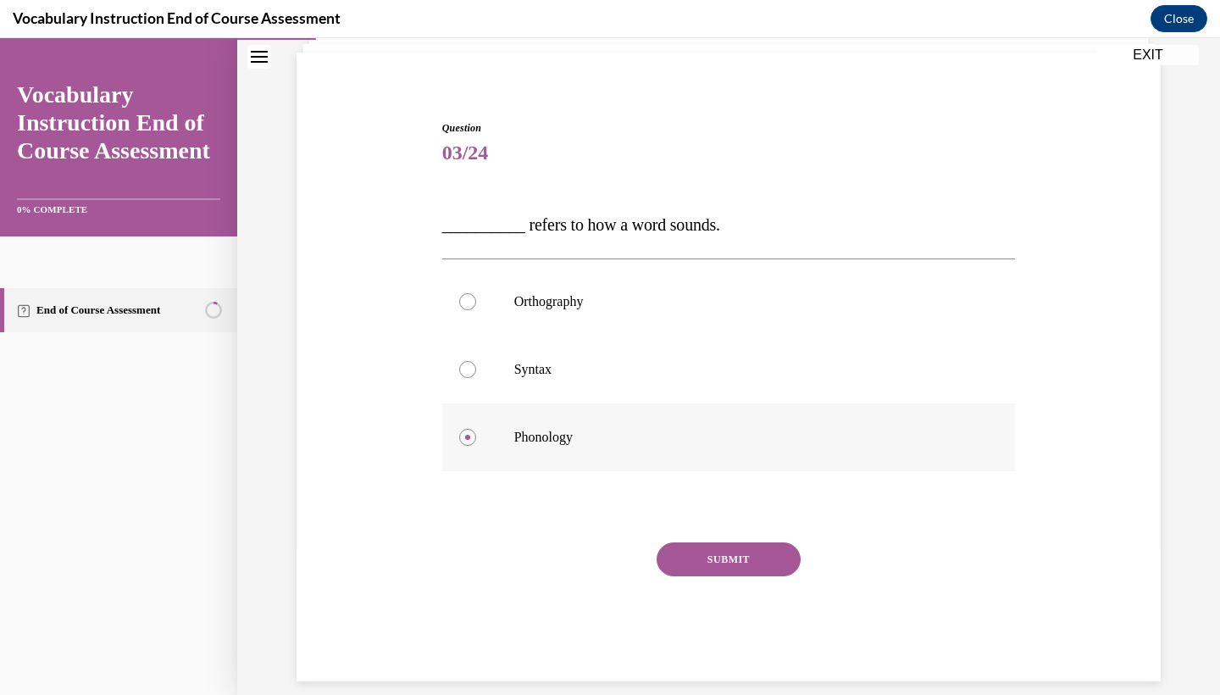
click at [476, 446] on input "Phonology" at bounding box center [467, 437] width 17 height 17
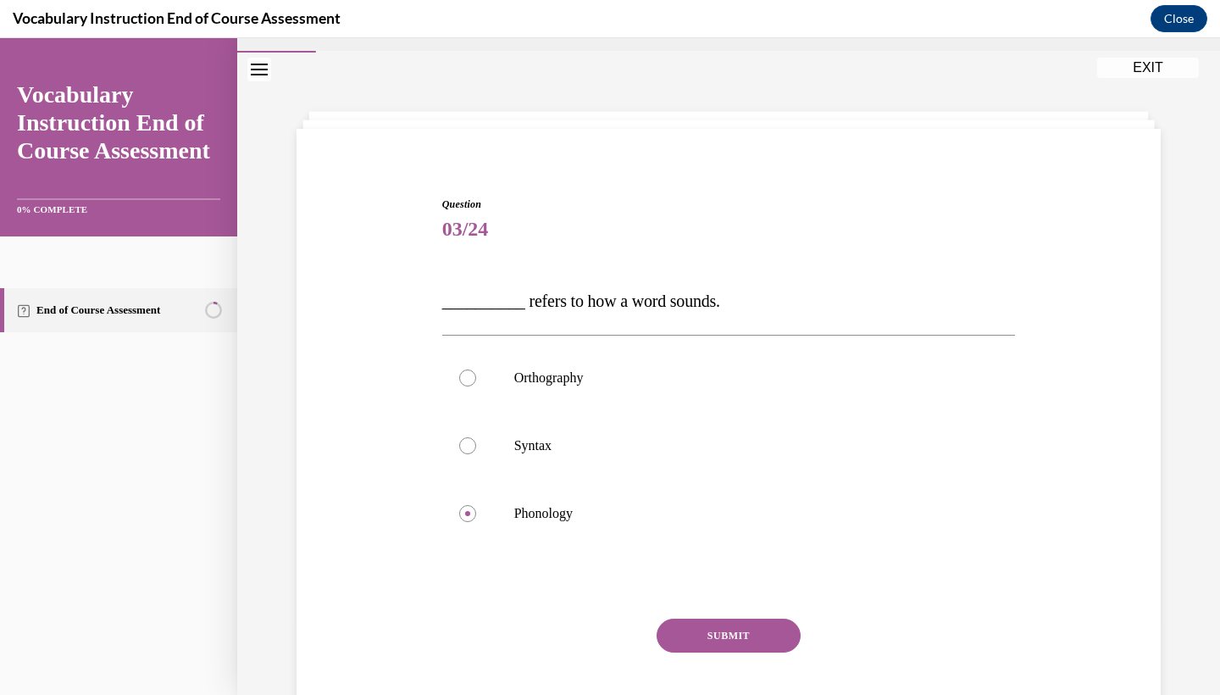
click at [732, 635] on button "SUBMIT" at bounding box center [728, 635] width 144 height 34
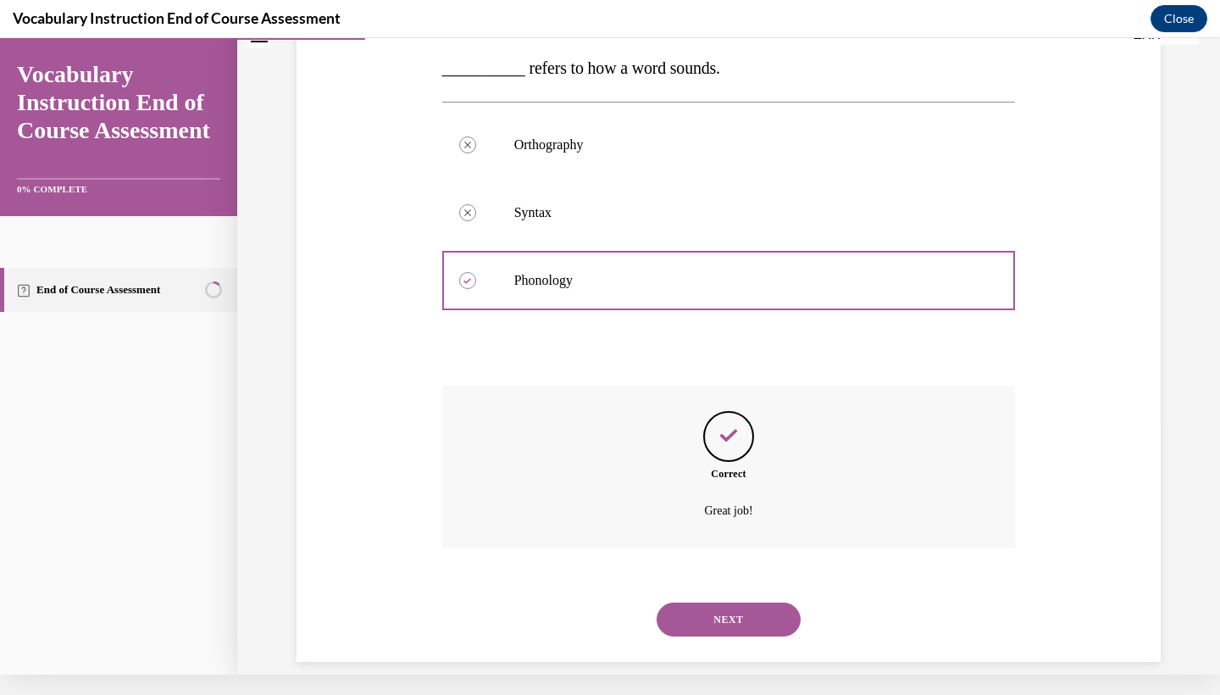
click at [739, 602] on button "NEXT" at bounding box center [728, 619] width 144 height 34
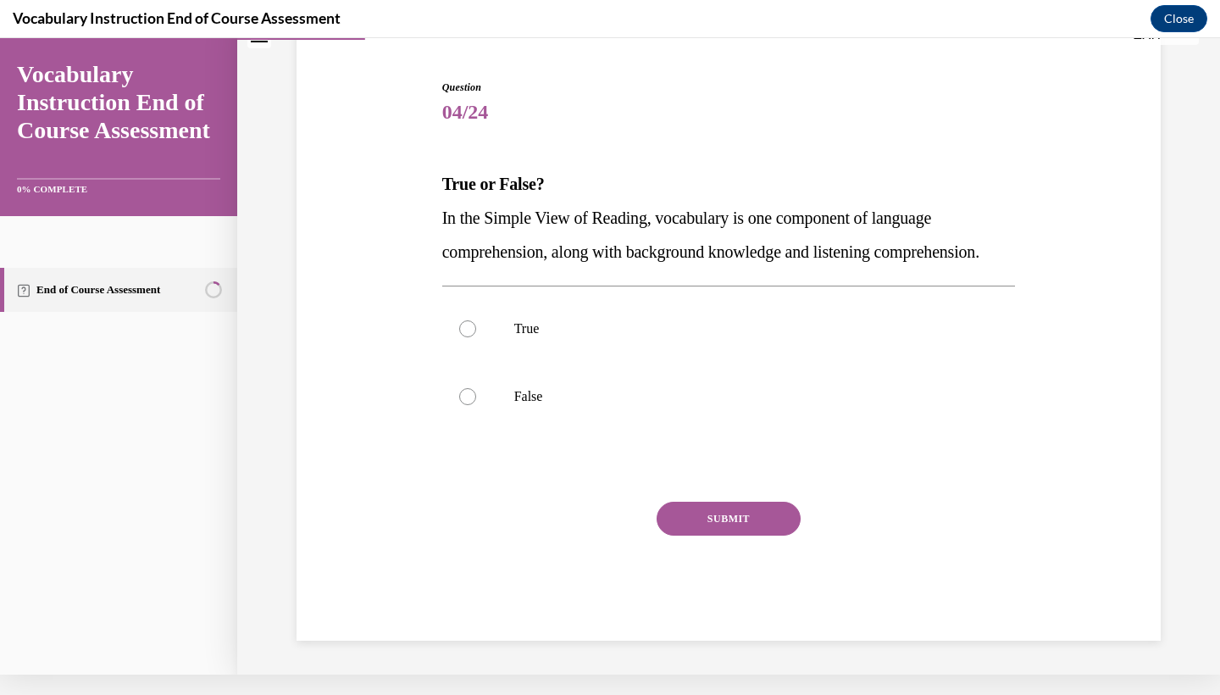
scroll to position [149, 0]
click at [562, 251] on p "In the Simple View of Reading, vocabulary is one component of language comprehe…" at bounding box center [728, 235] width 573 height 68
click at [535, 323] on label "True" at bounding box center [728, 329] width 573 height 68
click at [476, 323] on input "True" at bounding box center [467, 328] width 17 height 17
radio input "true"
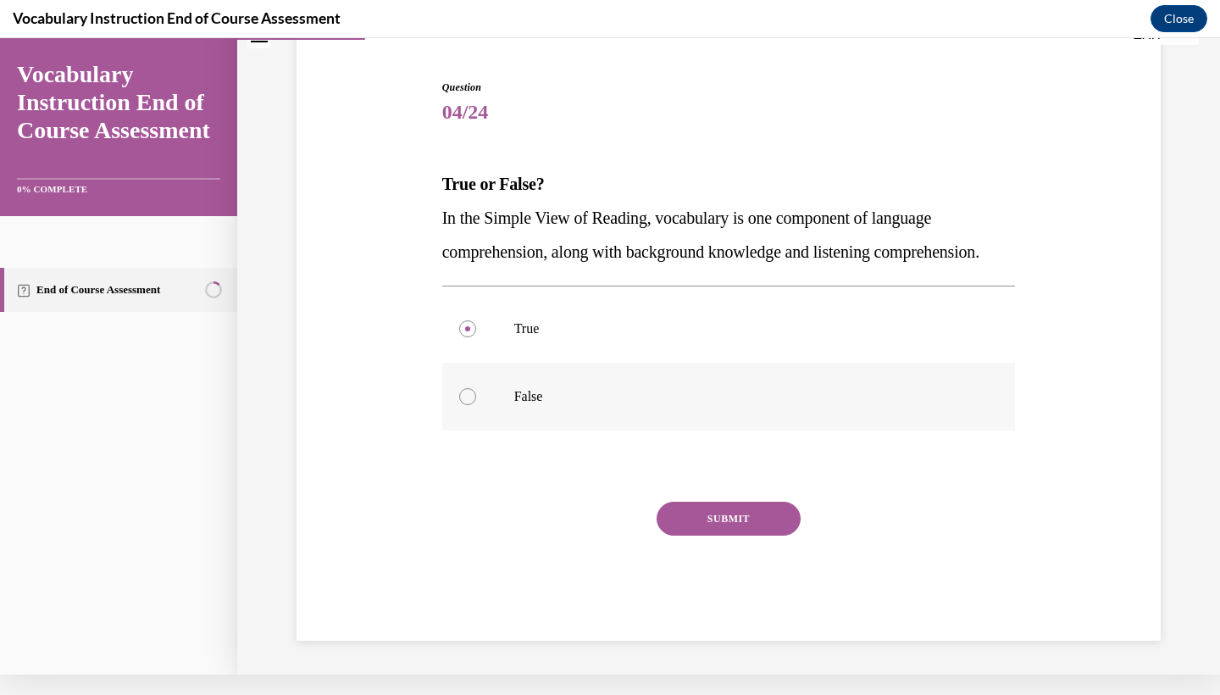
click at [757, 430] on label "False" at bounding box center [728, 397] width 573 height 68
click at [476, 405] on input "False" at bounding box center [467, 396] width 17 height 17
radio input "true"
click at [667, 337] on p "True" at bounding box center [743, 328] width 459 height 17
click at [476, 337] on input "True" at bounding box center [467, 328] width 17 height 17
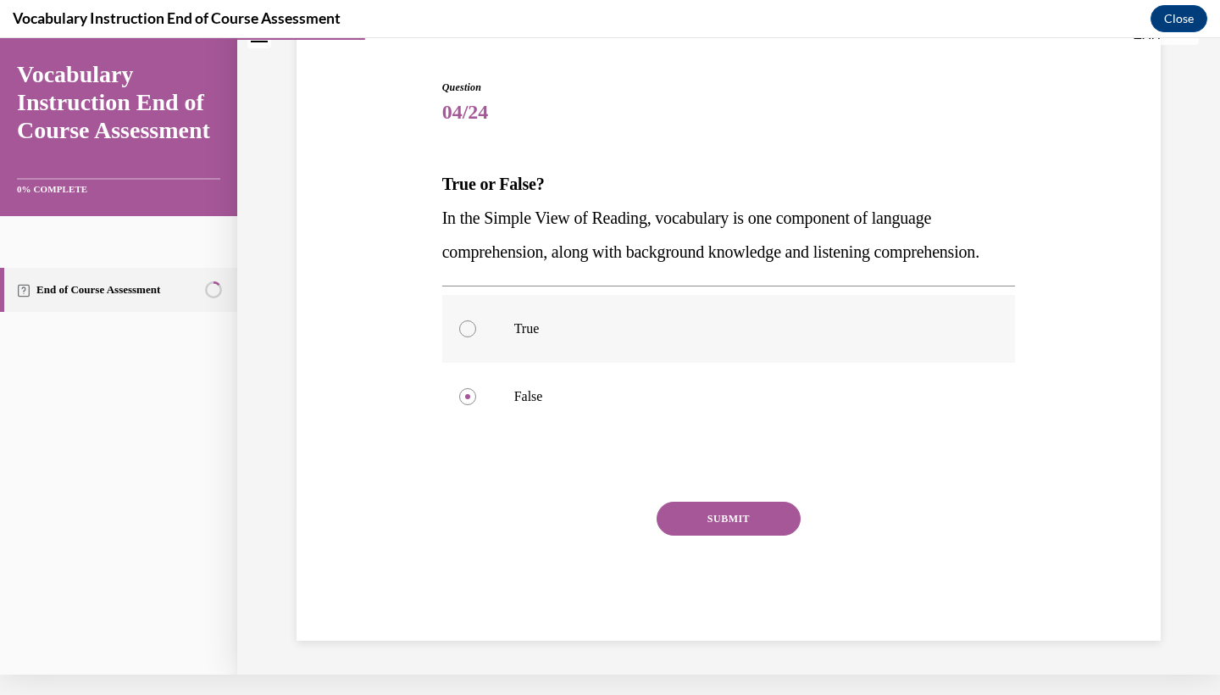
radio input "true"
click at [721, 572] on div "SUBMIT" at bounding box center [728, 543] width 573 height 85
click at [726, 535] on button "SUBMIT" at bounding box center [728, 518] width 144 height 34
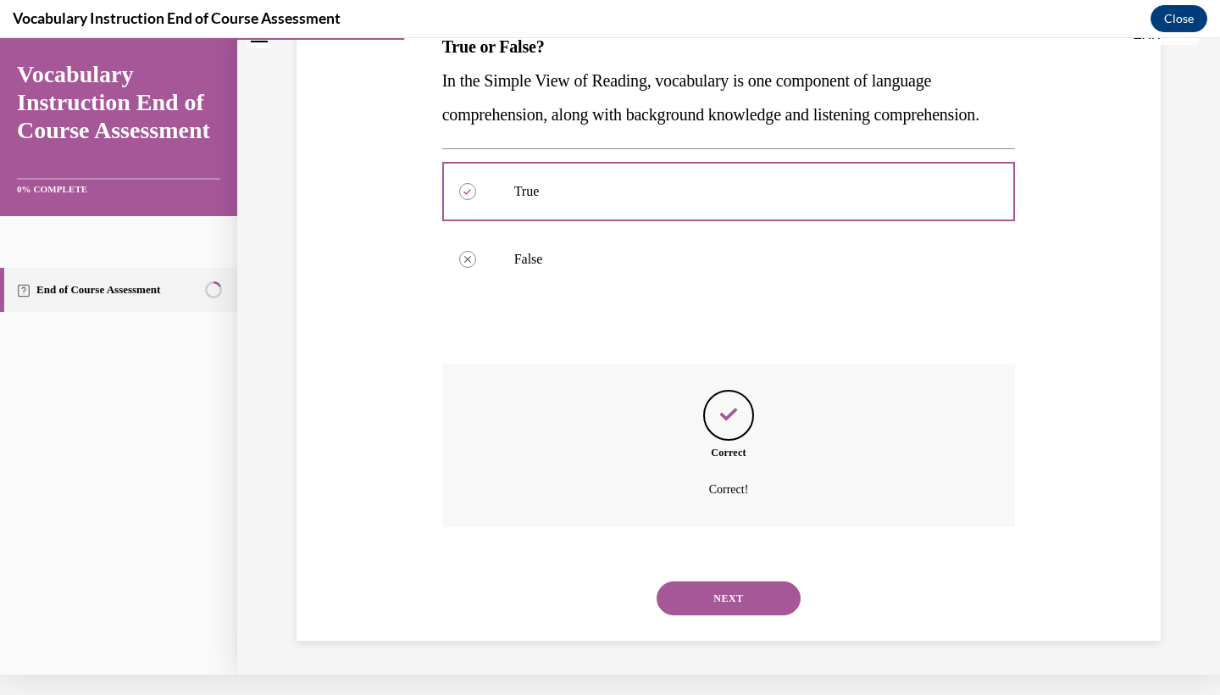
scroll to position [285, 0]
click at [735, 612] on button "NEXT" at bounding box center [728, 598] width 144 height 34
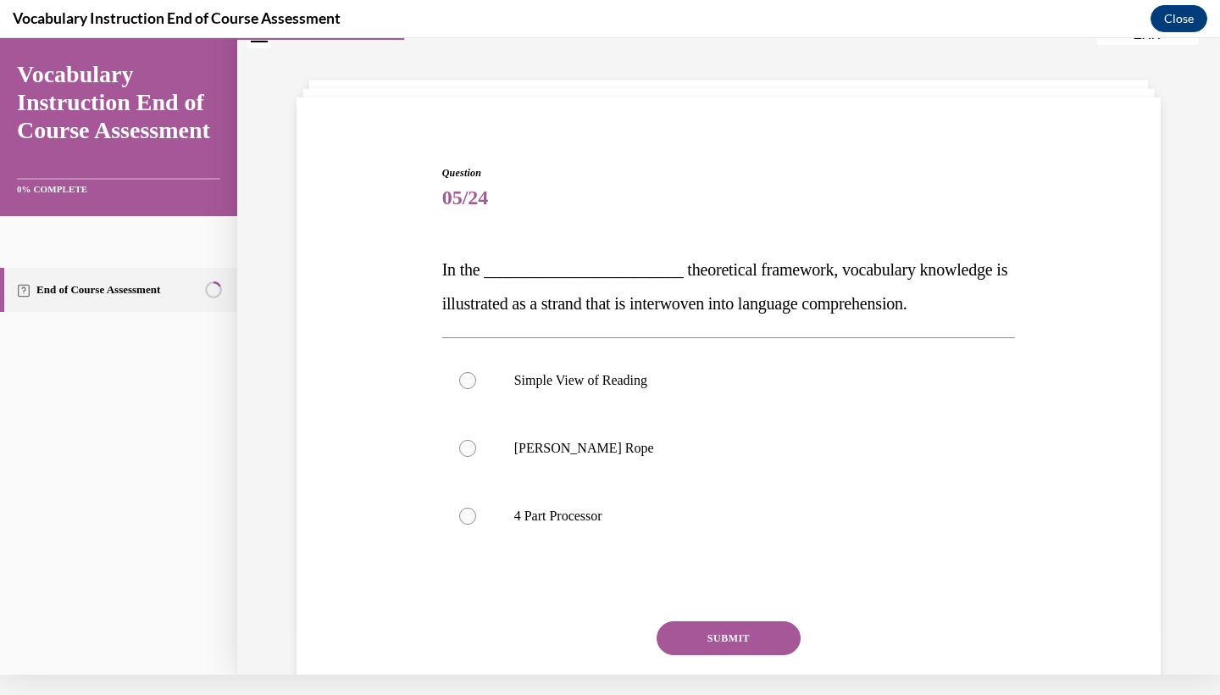
scroll to position [48, 0]
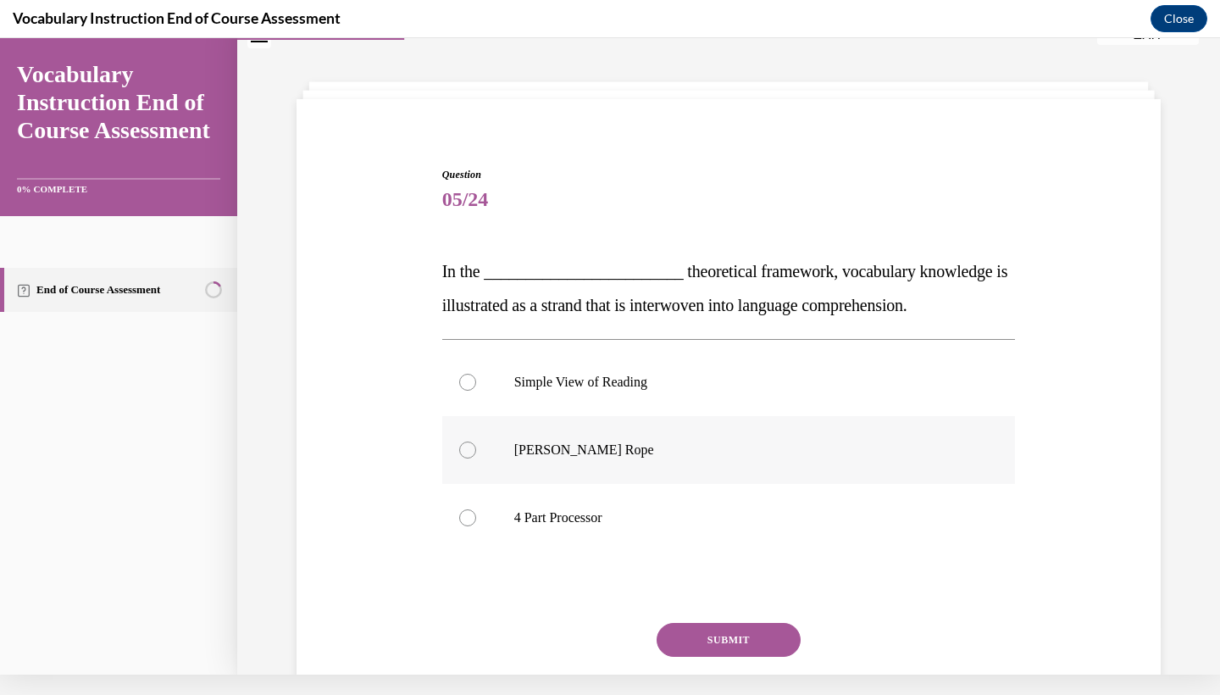
click at [697, 459] on label "Scarborough's Rope" at bounding box center [728, 450] width 573 height 68
click at [476, 458] on input "Scarborough's Rope" at bounding box center [467, 449] width 17 height 17
radio input "true"
click at [701, 637] on button "SUBMIT" at bounding box center [728, 640] width 144 height 34
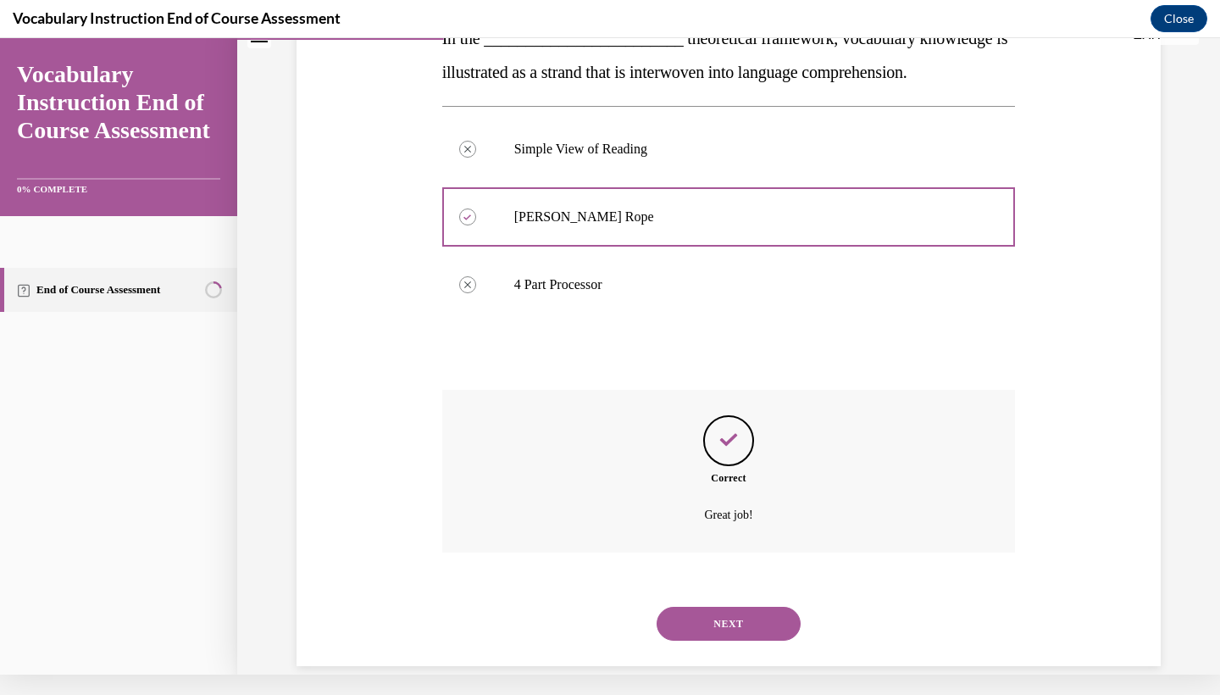
scroll to position [285, 0]
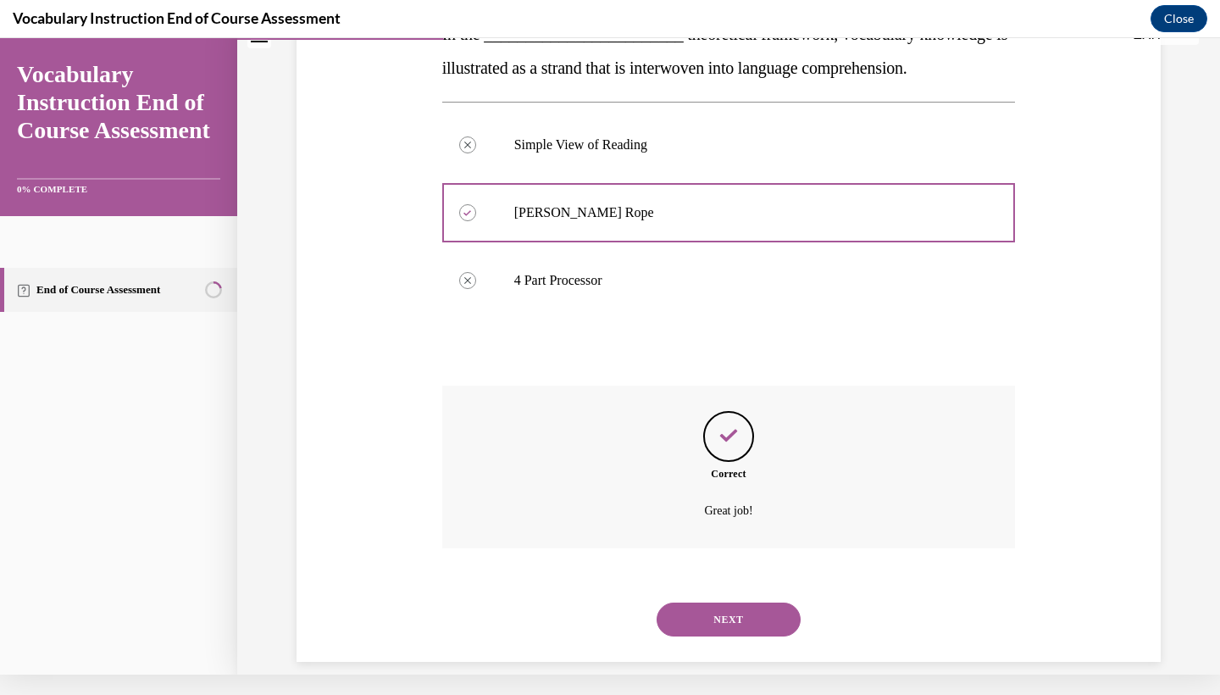
click at [761, 602] on button "NEXT" at bounding box center [728, 619] width 144 height 34
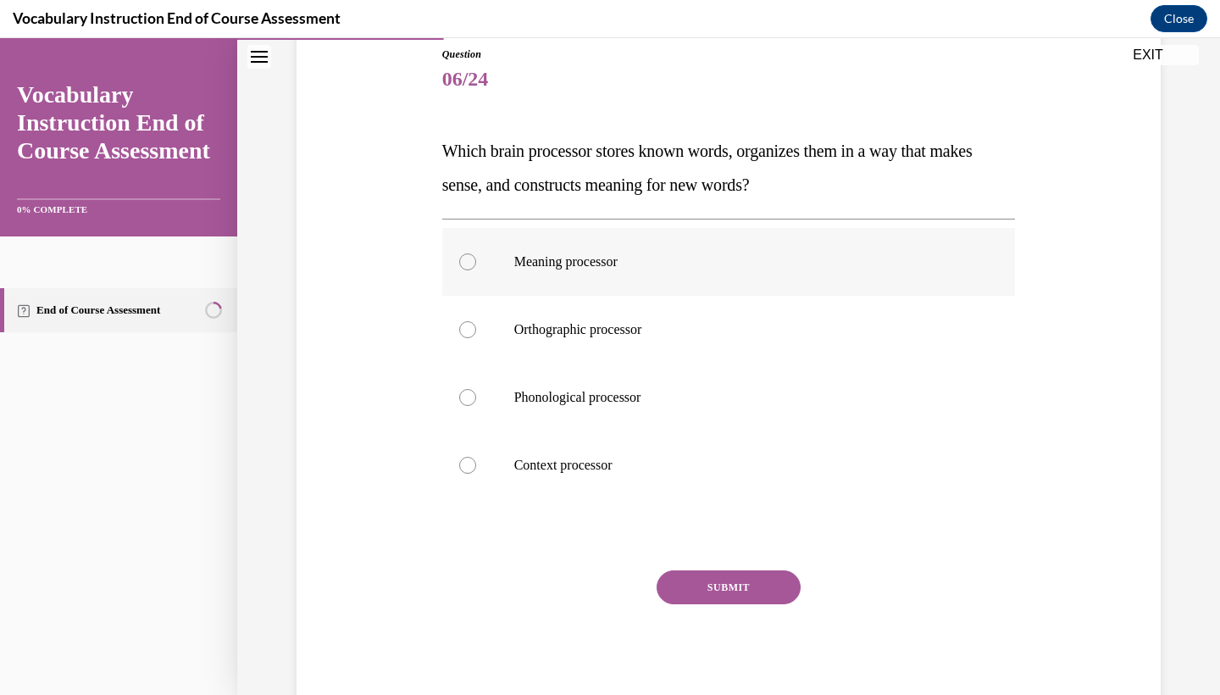
click at [589, 250] on label "Meaning processor" at bounding box center [728, 262] width 573 height 68
click at [476, 253] on input "Meaning processor" at bounding box center [467, 261] width 17 height 17
radio input "true"
click at [702, 591] on button "SUBMIT" at bounding box center [728, 587] width 144 height 34
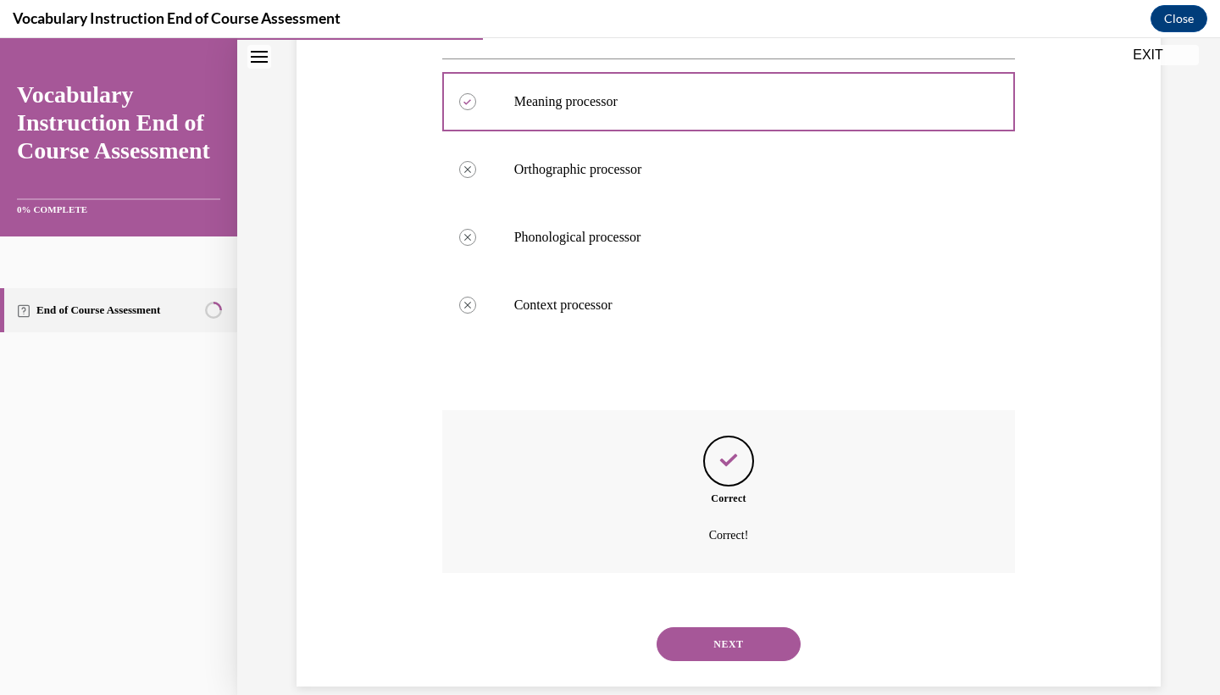
scroll to position [353, 0]
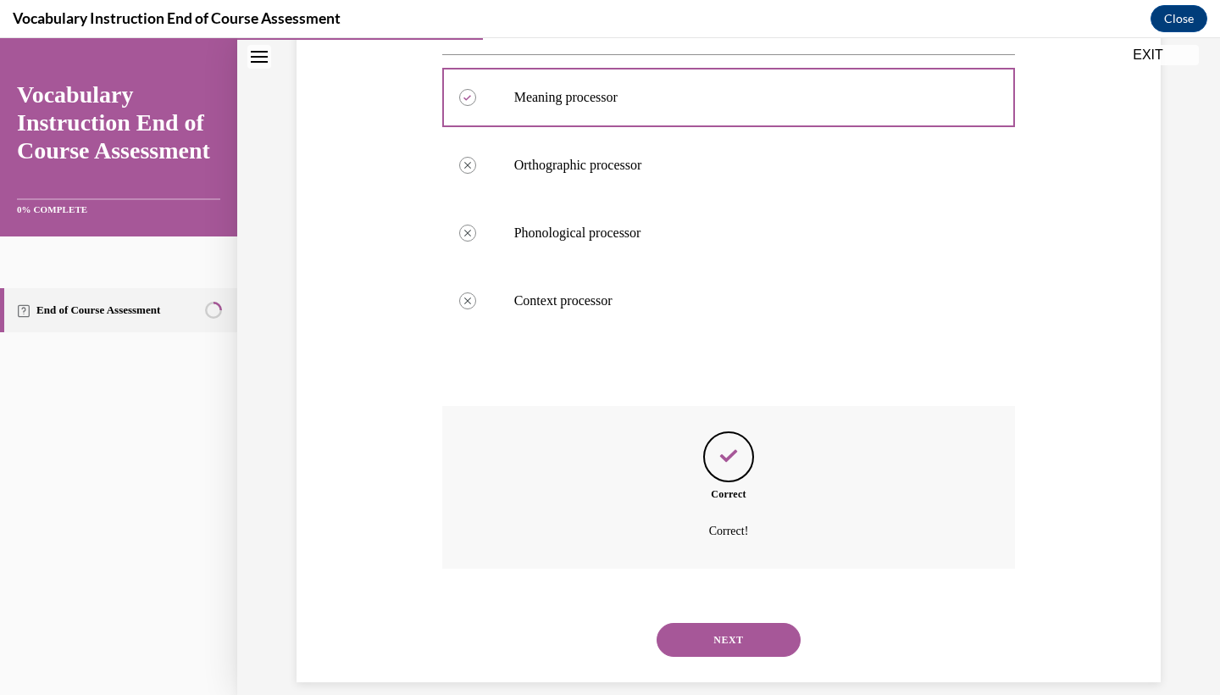
click at [732, 623] on button "NEXT" at bounding box center [728, 640] width 144 height 34
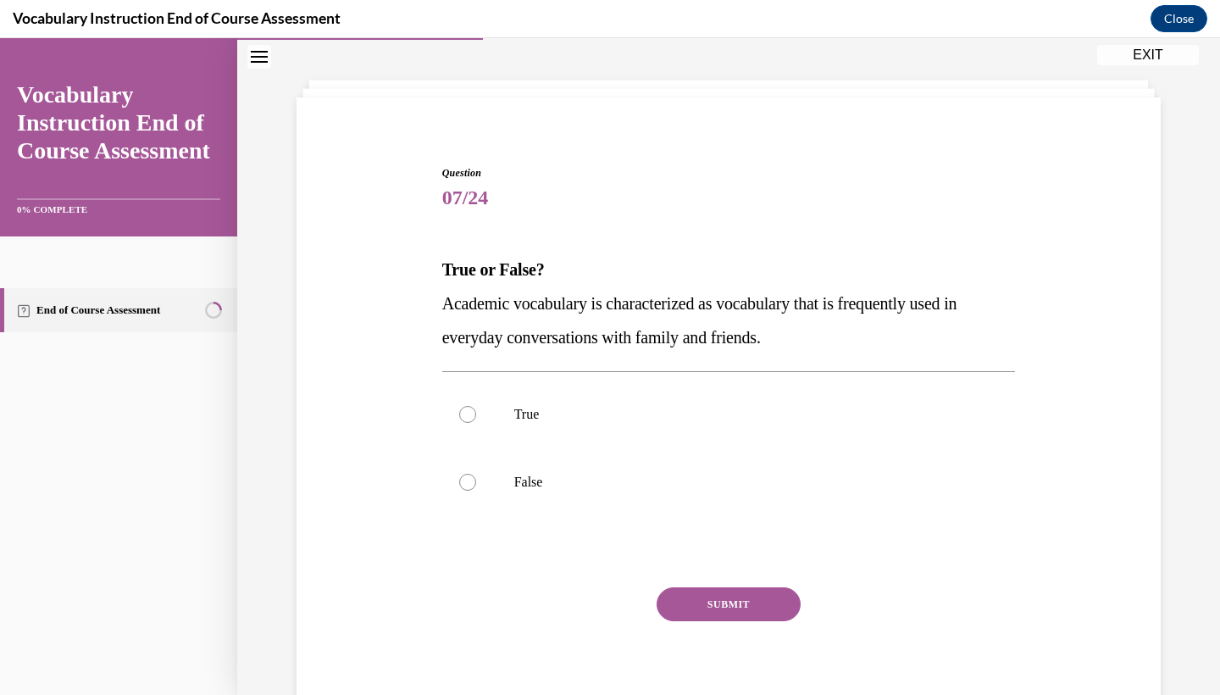
scroll to position [75, 0]
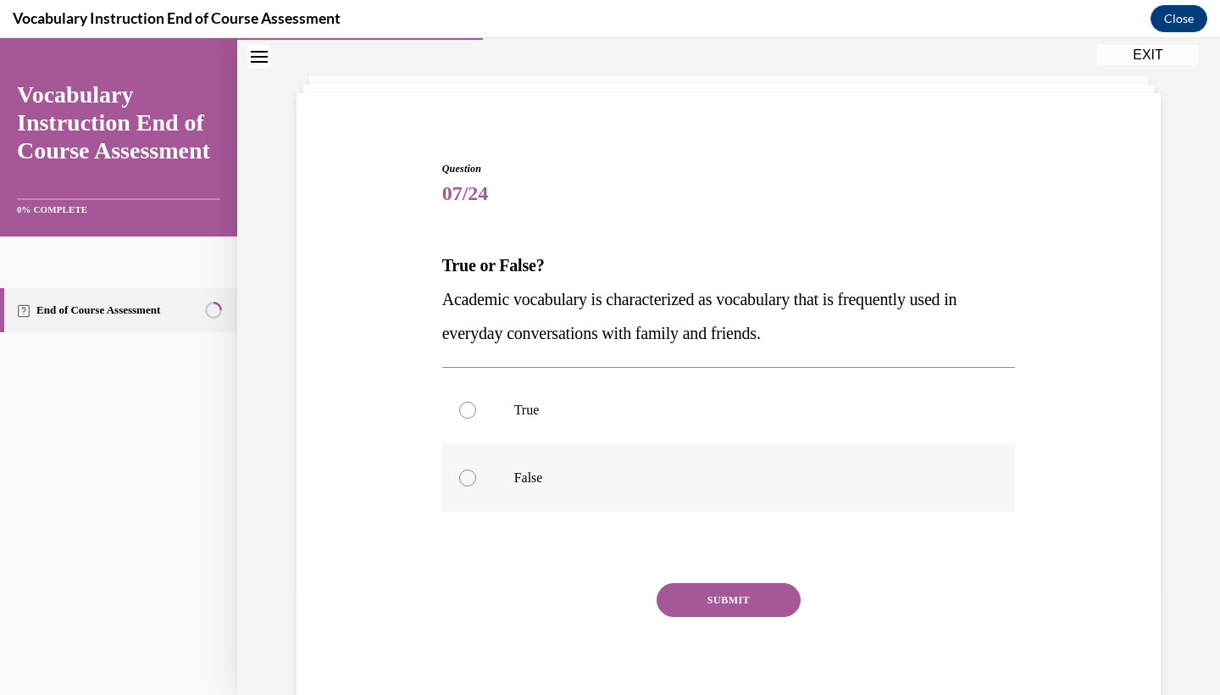
click at [632, 480] on p "False" at bounding box center [743, 477] width 459 height 17
click at [476, 480] on input "False" at bounding box center [467, 477] width 17 height 17
radio input "true"
click at [740, 599] on button "SUBMIT" at bounding box center [728, 600] width 144 height 34
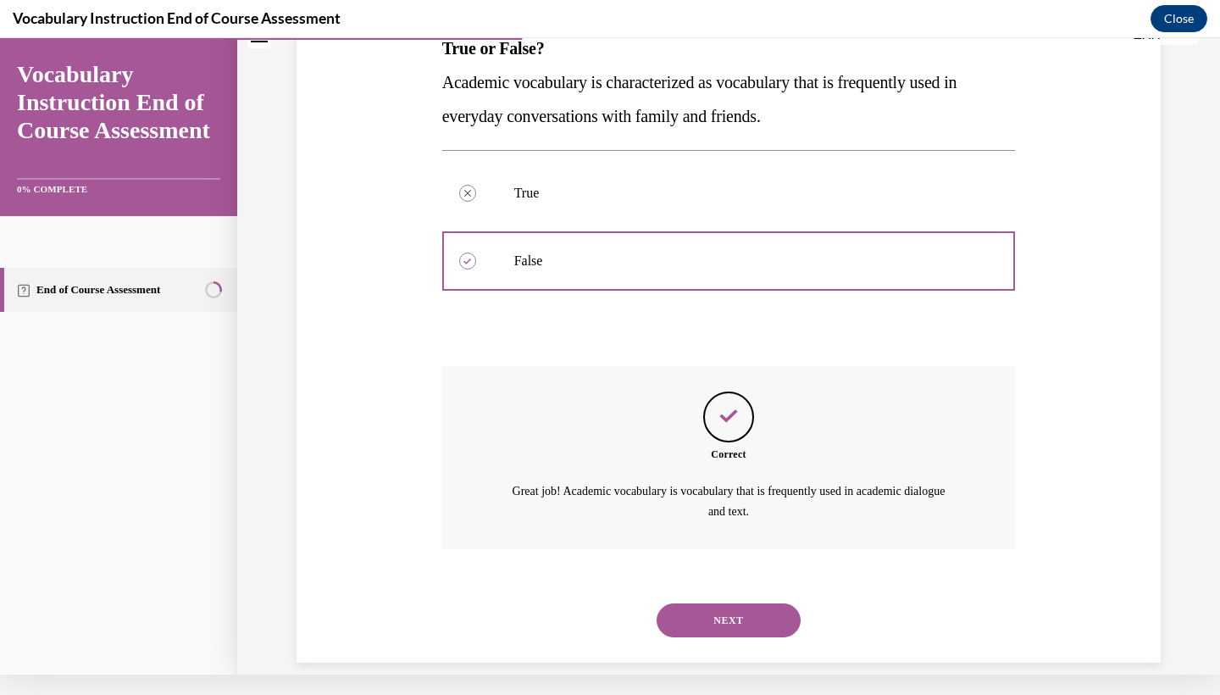
click at [763, 603] on button "NEXT" at bounding box center [728, 620] width 144 height 34
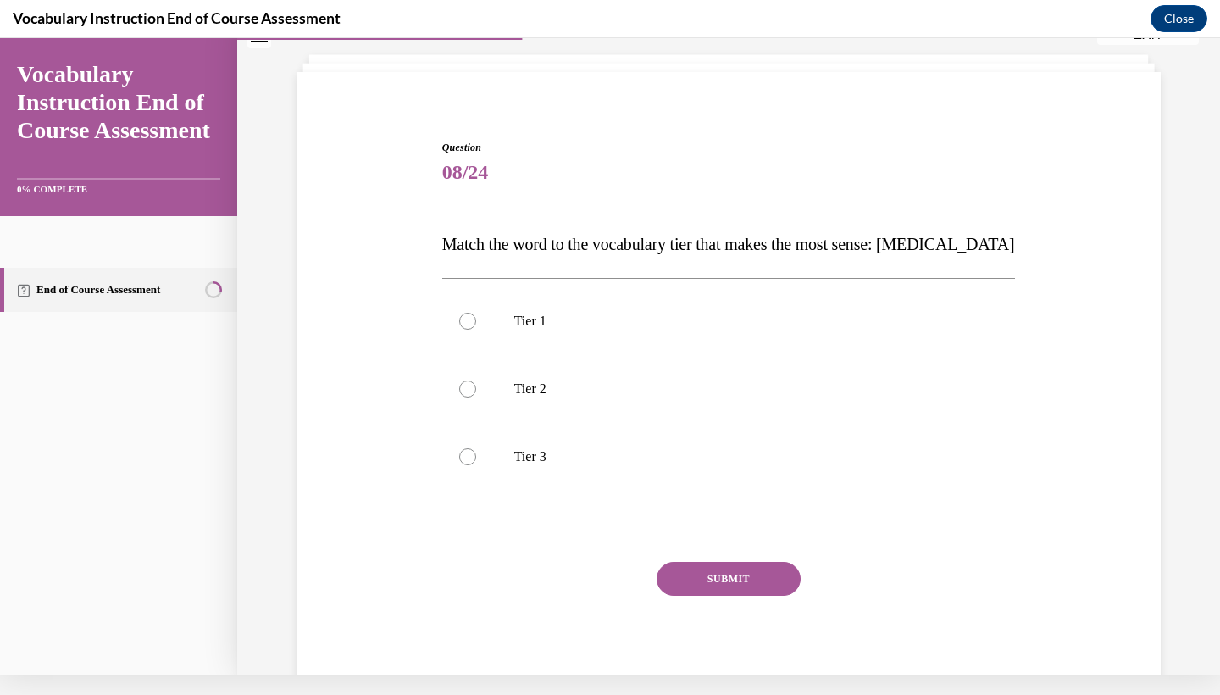
scroll to position [70, 0]
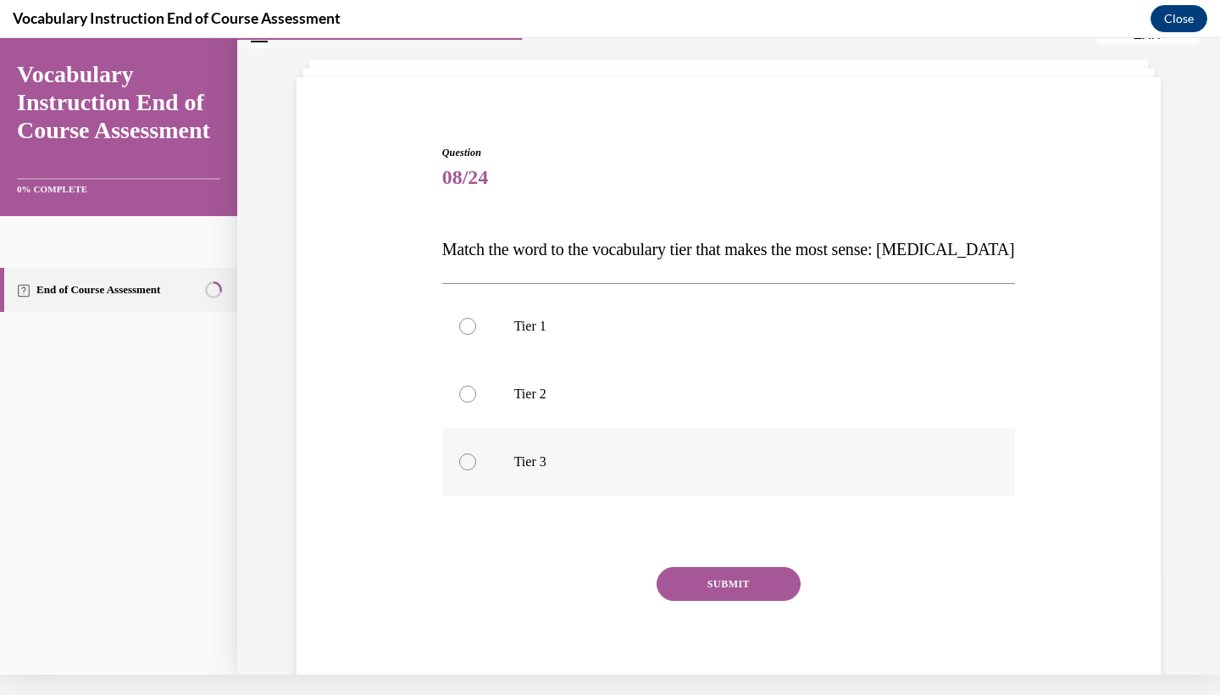
click at [670, 458] on p "Tier 3" at bounding box center [743, 461] width 459 height 17
click at [476, 458] on input "Tier 3" at bounding box center [467, 461] width 17 height 17
radio input "true"
click at [715, 606] on div "SUBMIT" at bounding box center [728, 609] width 573 height 85
click at [718, 584] on button "SUBMIT" at bounding box center [728, 584] width 144 height 34
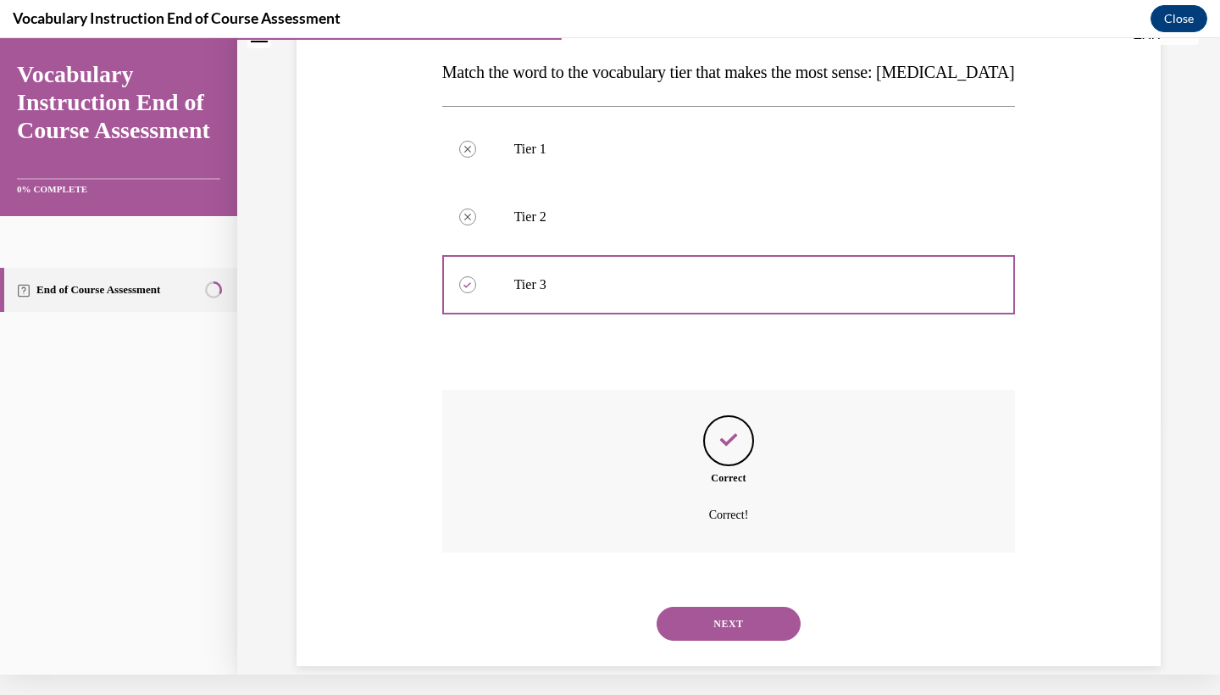
scroll to position [252, 0]
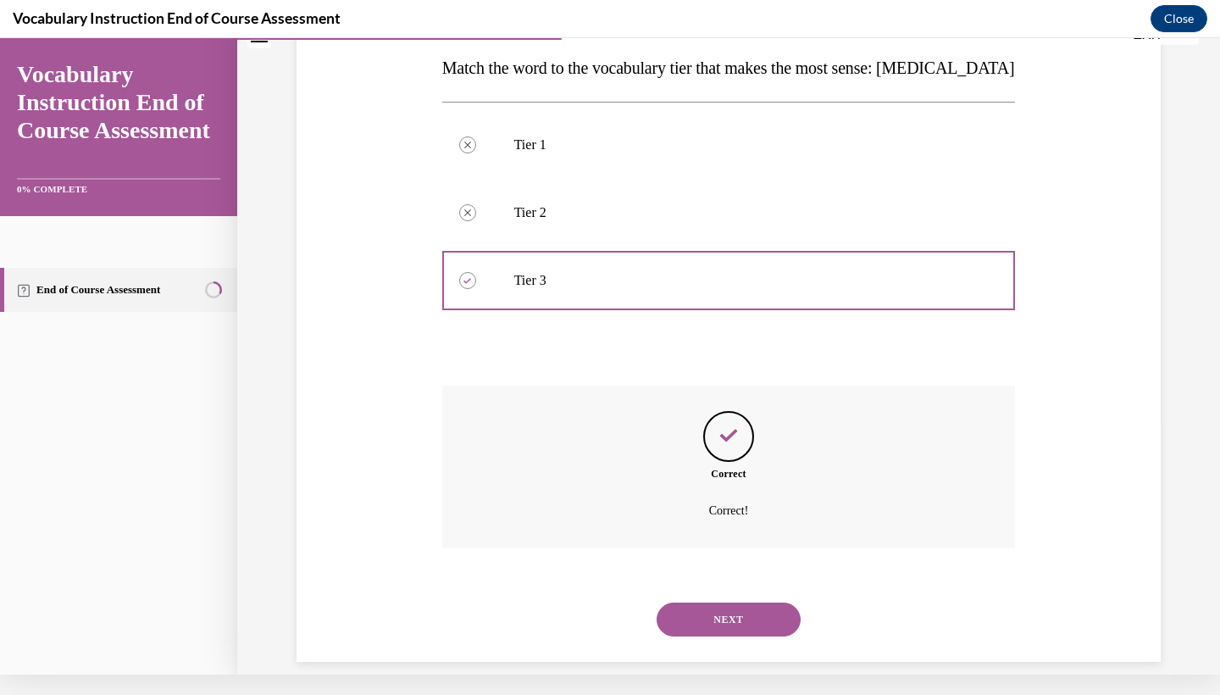
click at [722, 602] on button "NEXT" at bounding box center [728, 619] width 144 height 34
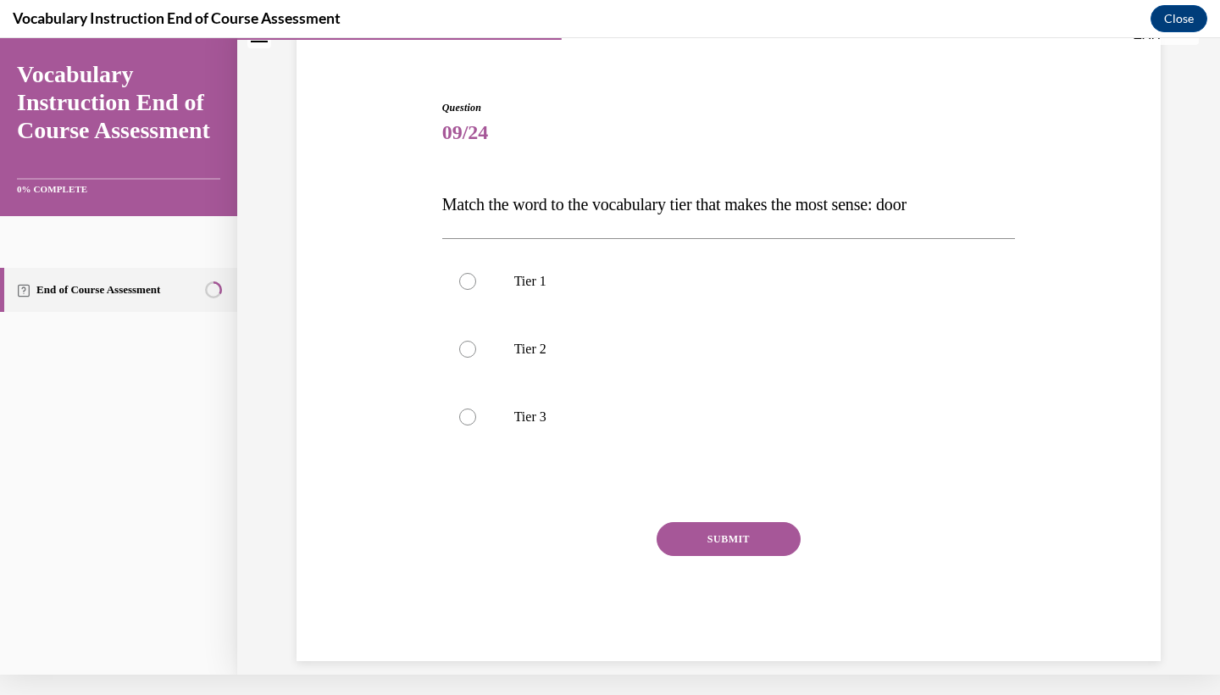
scroll to position [0, 0]
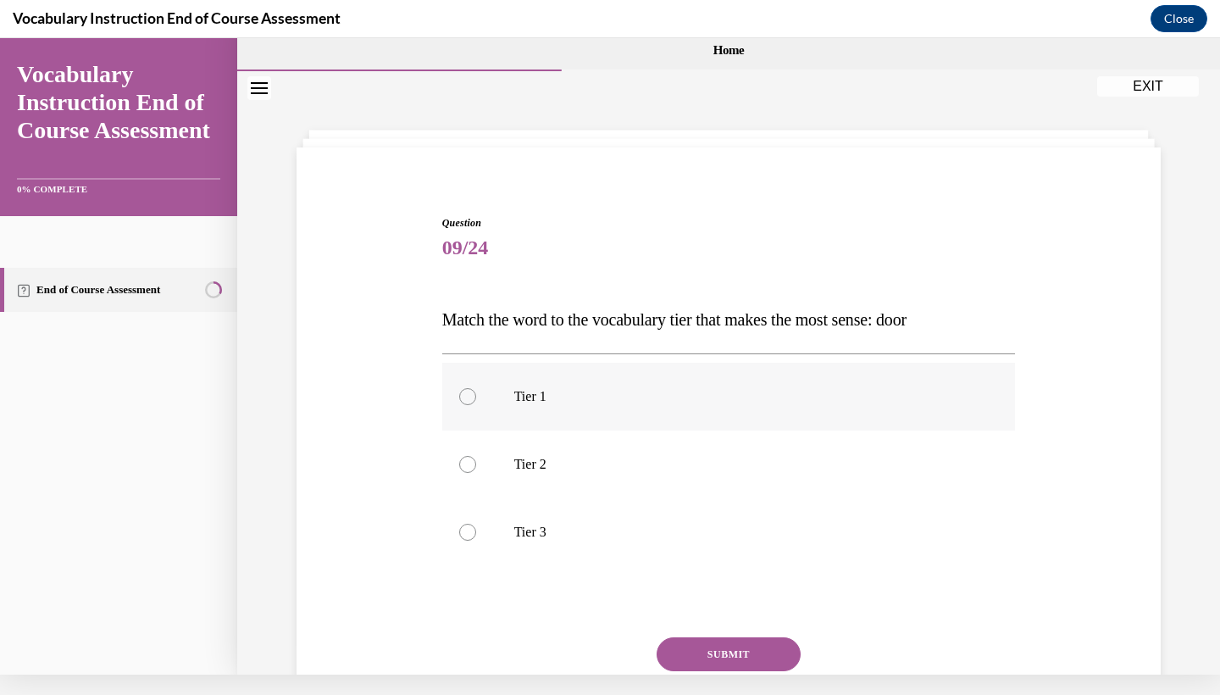
click at [538, 396] on p "Tier 1" at bounding box center [743, 396] width 459 height 17
click at [476, 396] on input "Tier 1" at bounding box center [467, 396] width 17 height 17
radio input "true"
click at [692, 651] on button "SUBMIT" at bounding box center [728, 654] width 144 height 34
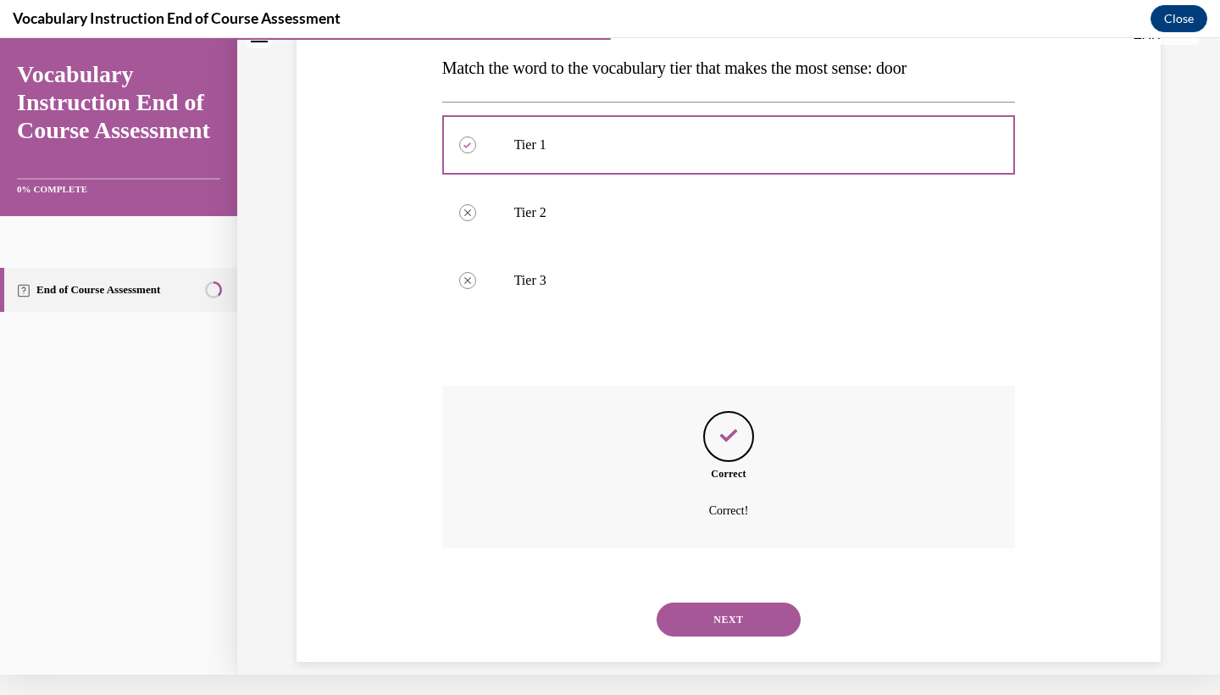
click at [737, 603] on button "NEXT" at bounding box center [728, 619] width 144 height 34
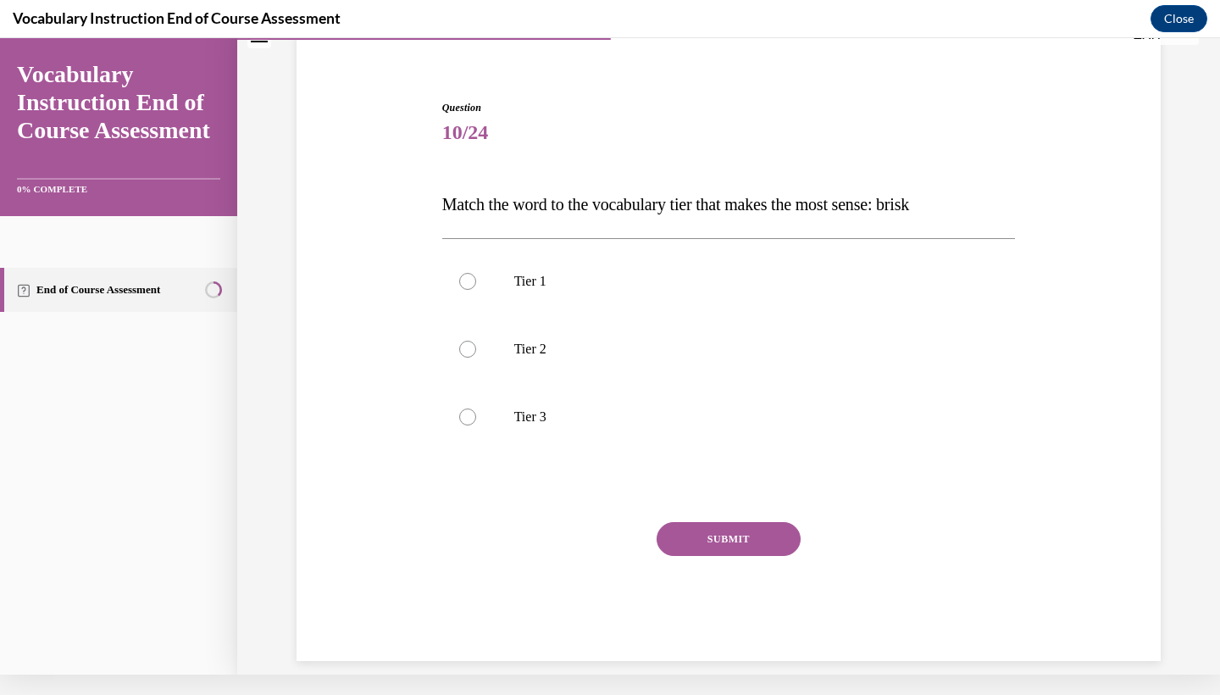
scroll to position [34, 0]
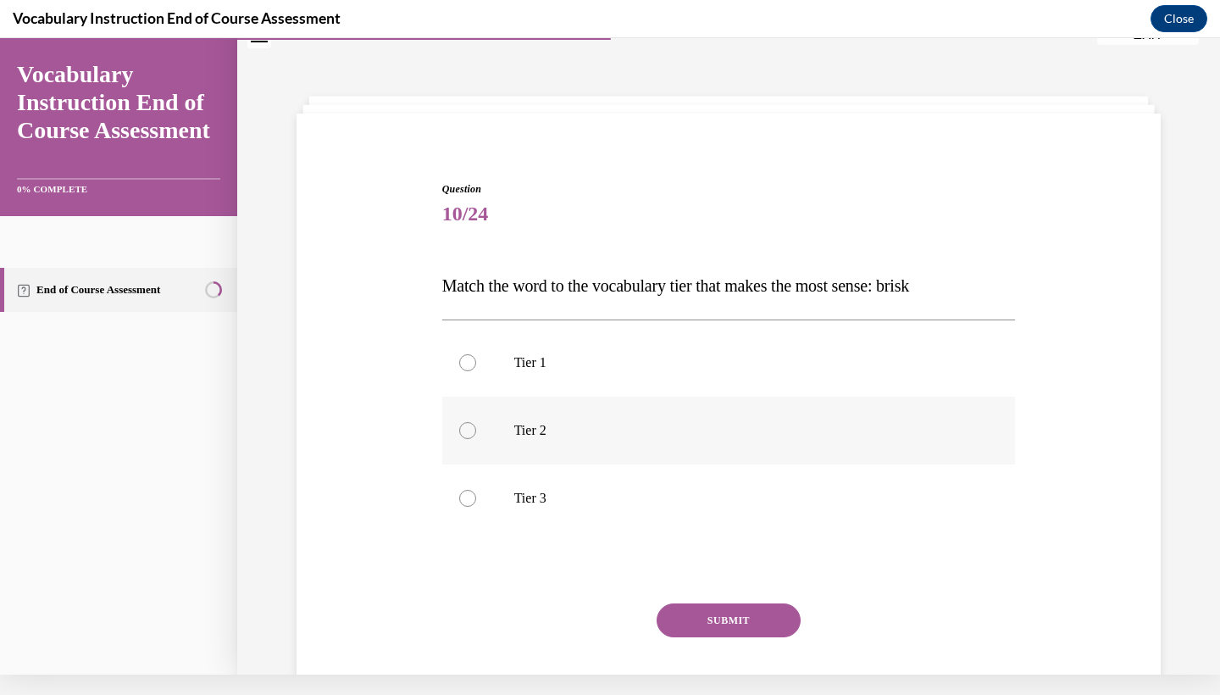
click at [711, 451] on label "Tier 2" at bounding box center [728, 430] width 573 height 68
click at [476, 439] on input "Tier 2" at bounding box center [467, 430] width 17 height 17
radio input "true"
click at [742, 627] on button "SUBMIT" at bounding box center [728, 620] width 144 height 34
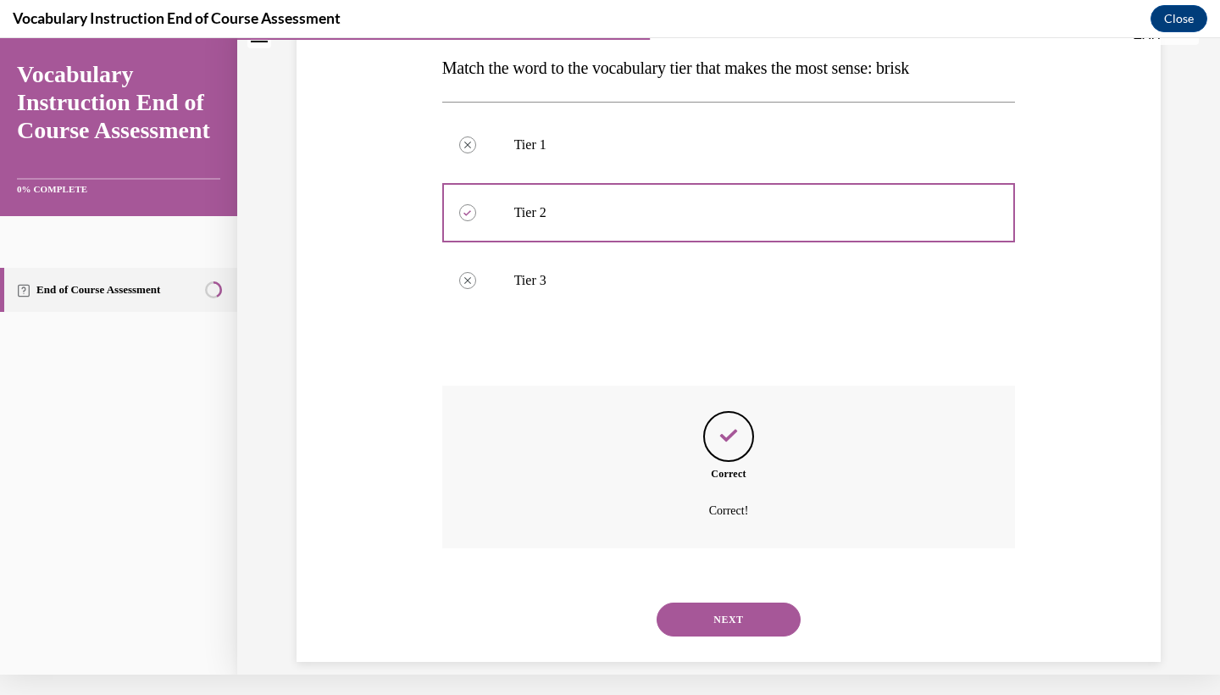
click at [746, 606] on button "NEXT" at bounding box center [728, 619] width 144 height 34
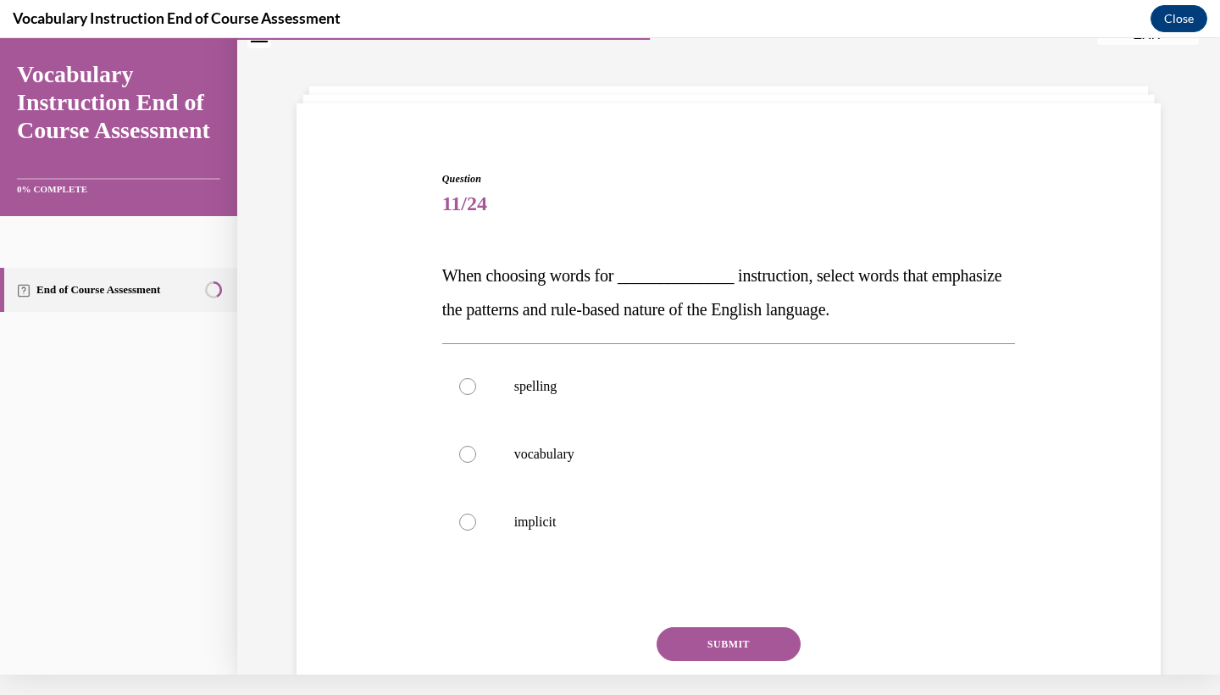
scroll to position [44, 0]
click at [805, 252] on div "Question 11/24 When choosing words for ______________ instruction, select words…" at bounding box center [728, 468] width 573 height 595
click at [668, 390] on p "spelling" at bounding box center [743, 386] width 459 height 17
click at [476, 390] on input "spelling" at bounding box center [467, 386] width 17 height 17
radio input "true"
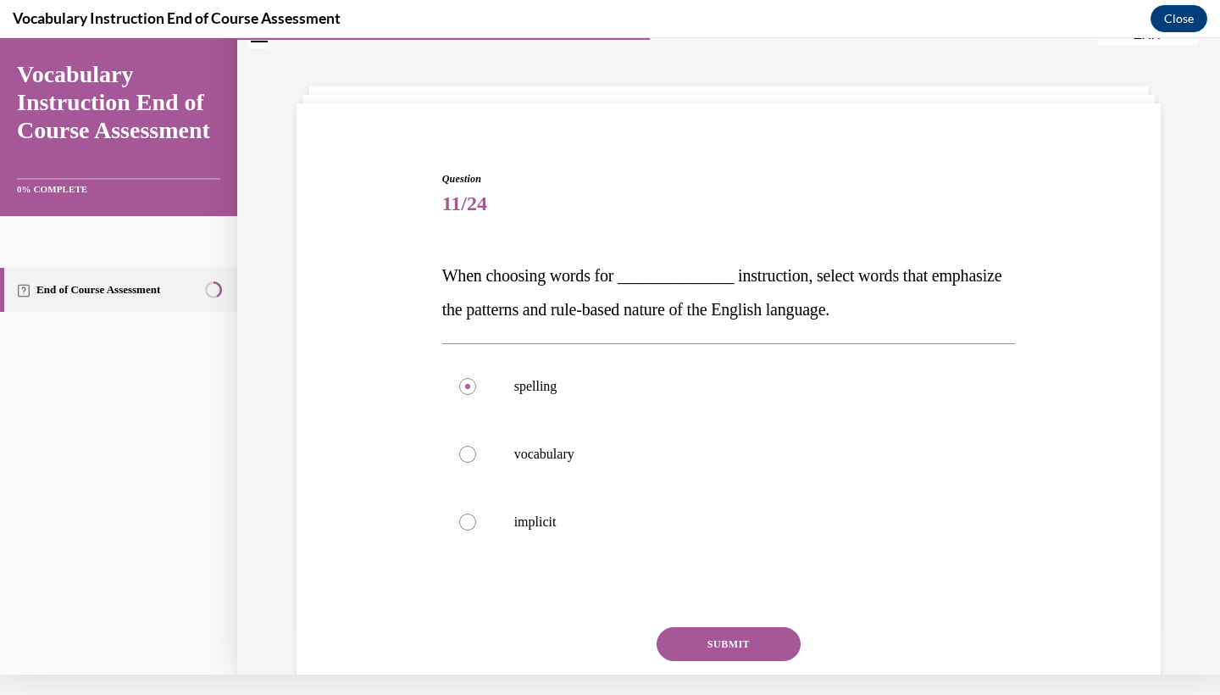
click at [763, 647] on button "SUBMIT" at bounding box center [728, 644] width 144 height 34
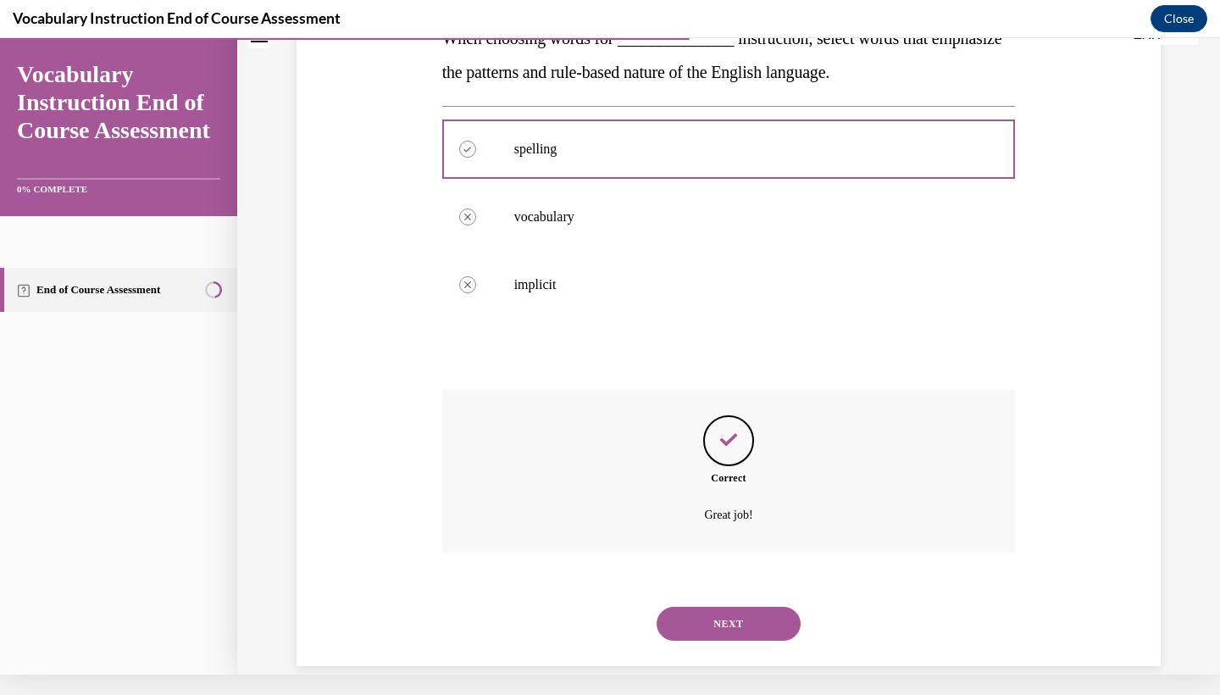
scroll to position [285, 0]
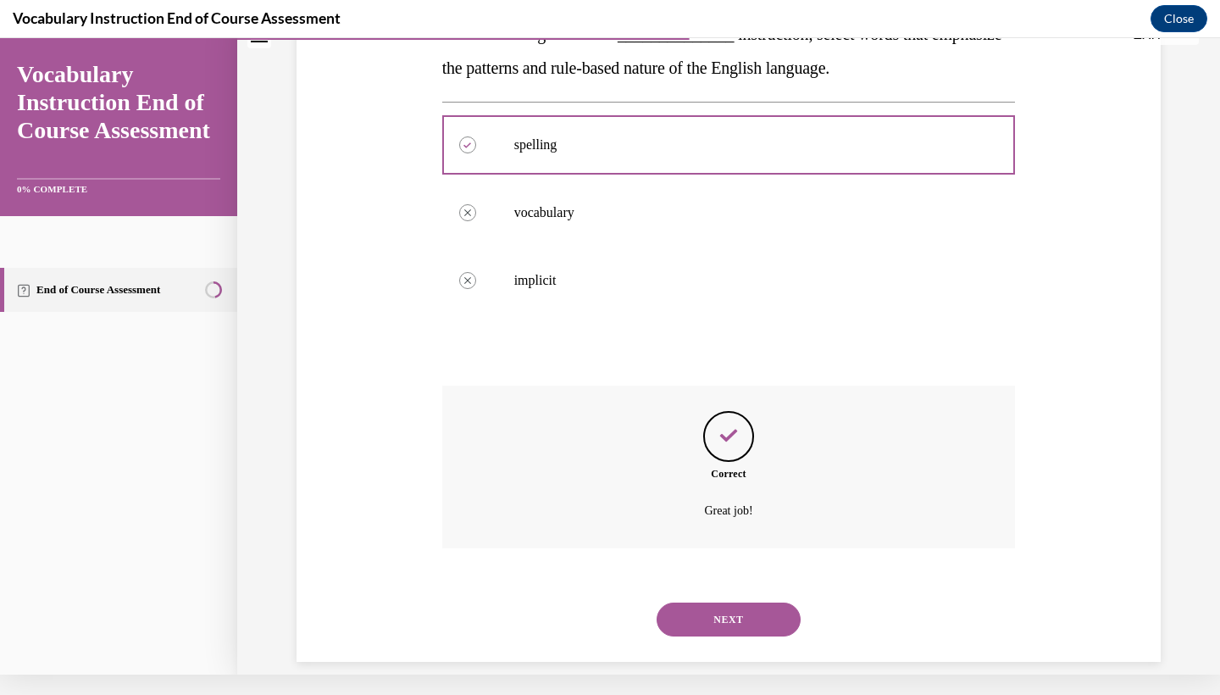
click at [740, 607] on button "NEXT" at bounding box center [728, 619] width 144 height 34
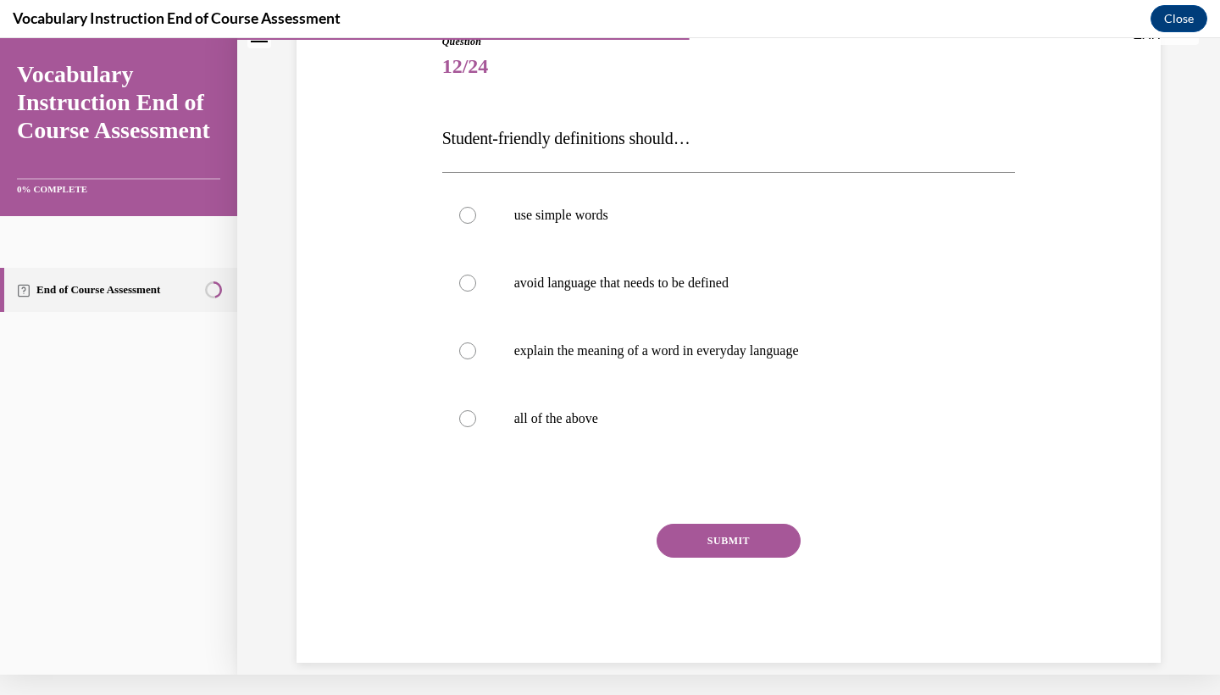
scroll to position [6, 0]
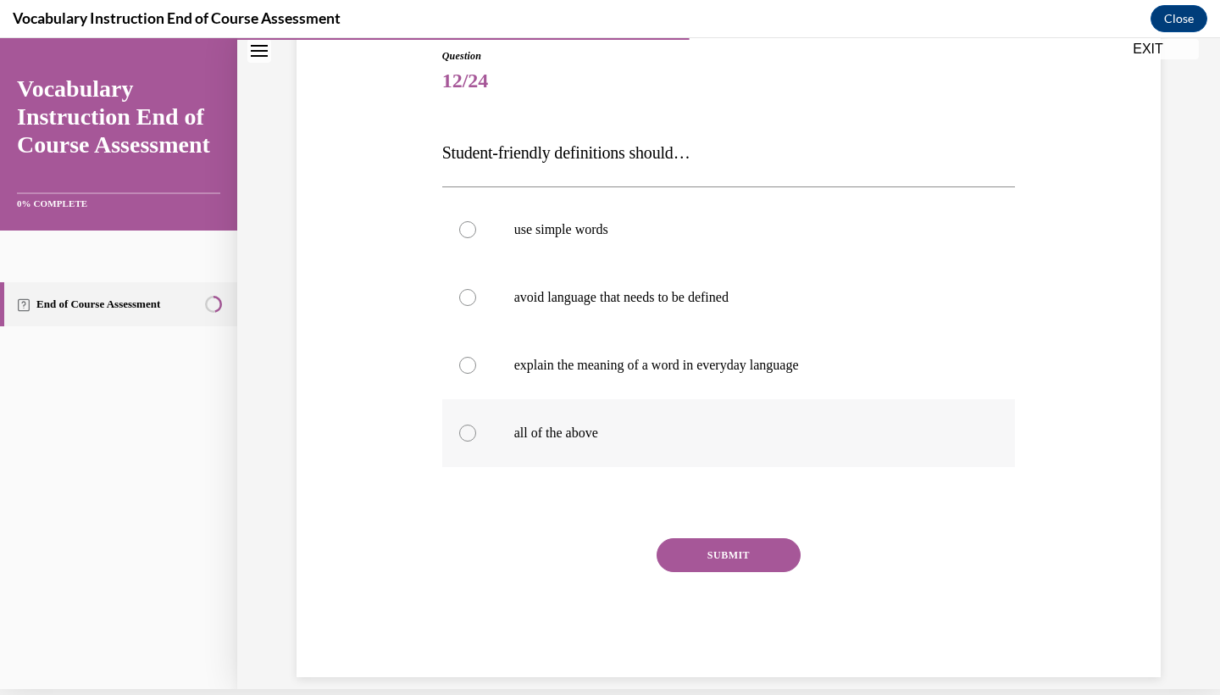
click at [627, 435] on p "all of the above" at bounding box center [743, 432] width 459 height 17
click at [476, 435] on input "all of the above" at bounding box center [467, 432] width 17 height 17
radio input "true"
click at [750, 554] on button "SUBMIT" at bounding box center [728, 555] width 144 height 34
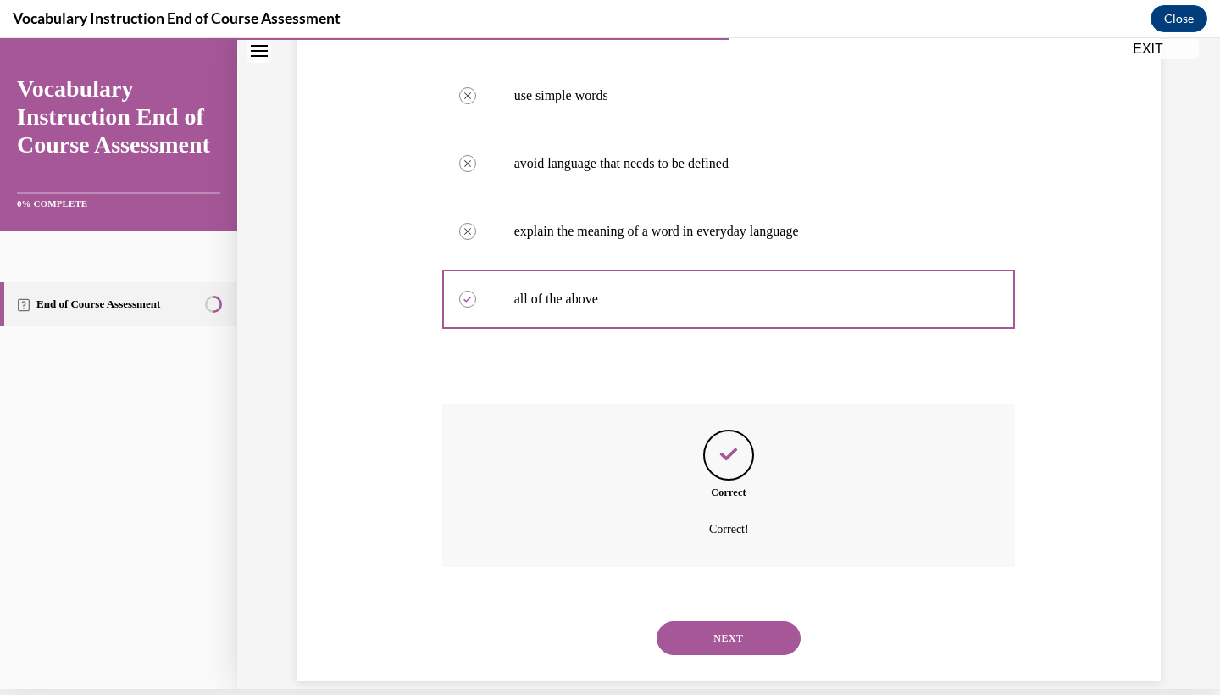
scroll to position [319, 0]
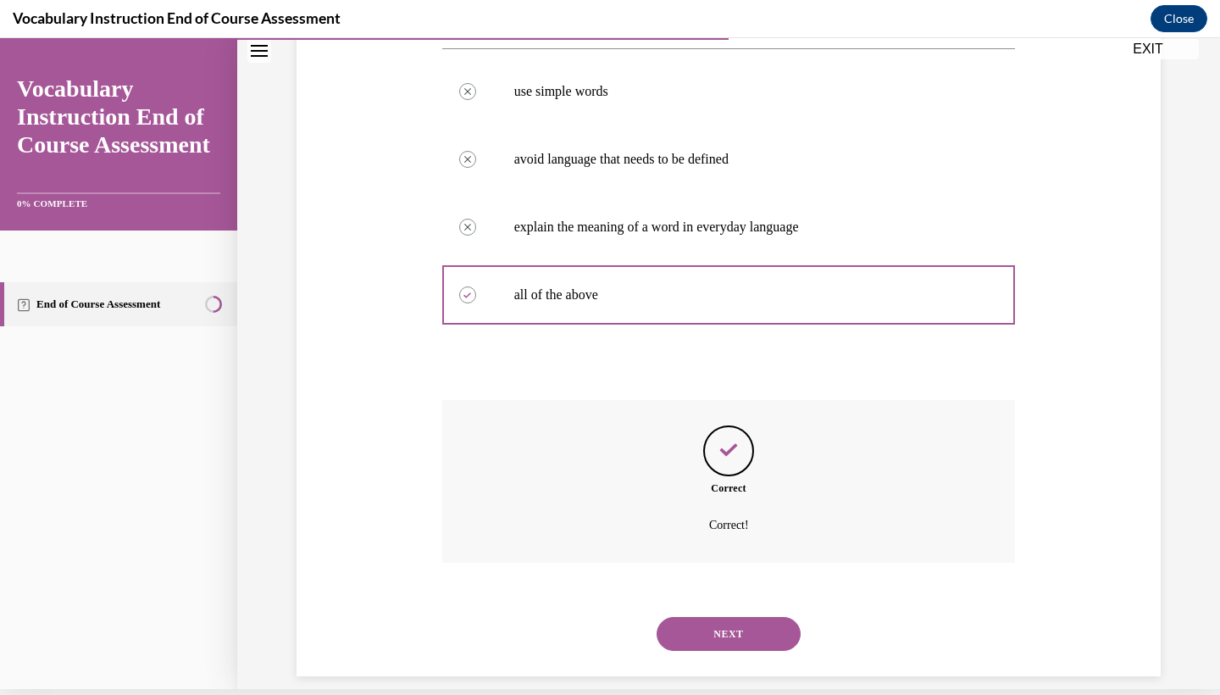
click at [724, 617] on button "NEXT" at bounding box center [728, 634] width 144 height 34
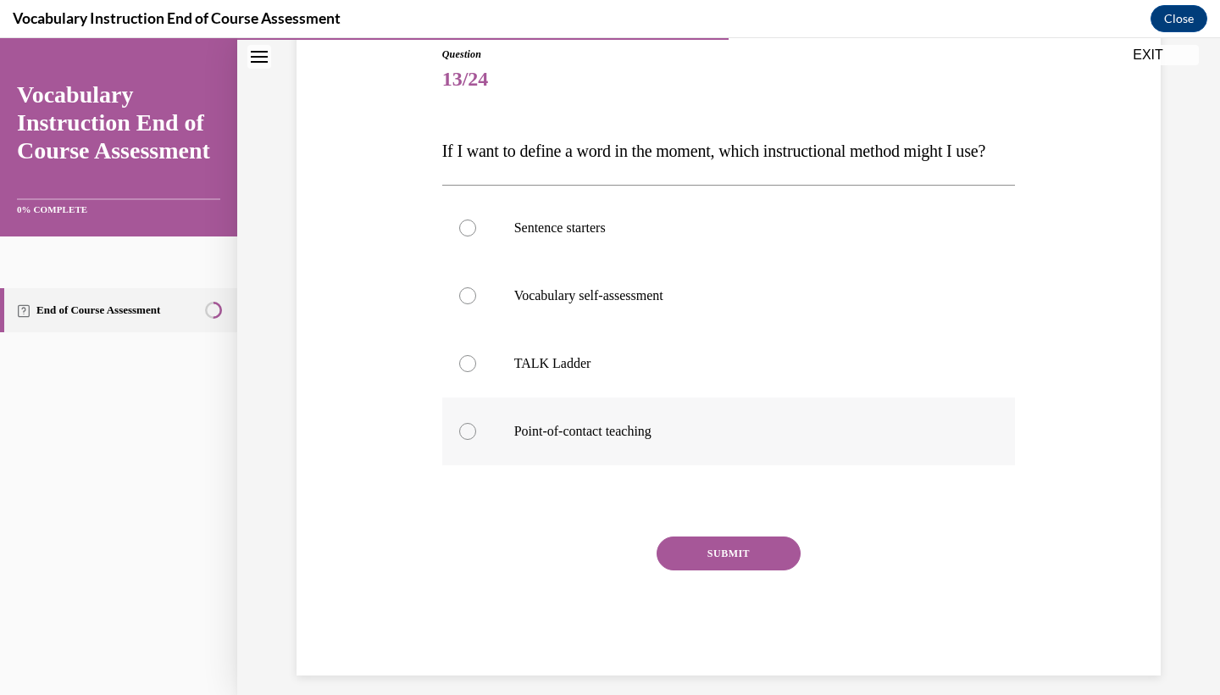
click at [640, 465] on label "Point-of-contact teaching" at bounding box center [728, 431] width 573 height 68
click at [476, 440] on input "Point-of-contact teaching" at bounding box center [467, 431] width 17 height 17
radio input "true"
click at [727, 570] on button "SUBMIT" at bounding box center [728, 553] width 144 height 34
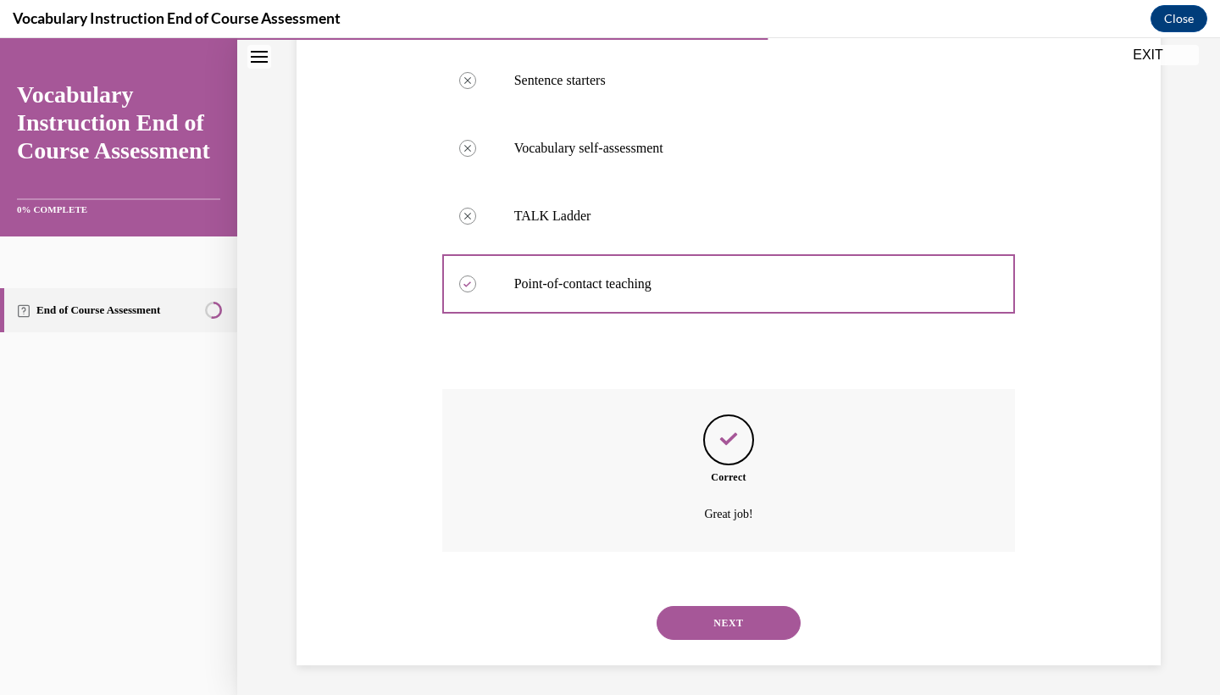
scroll to position [353, 0]
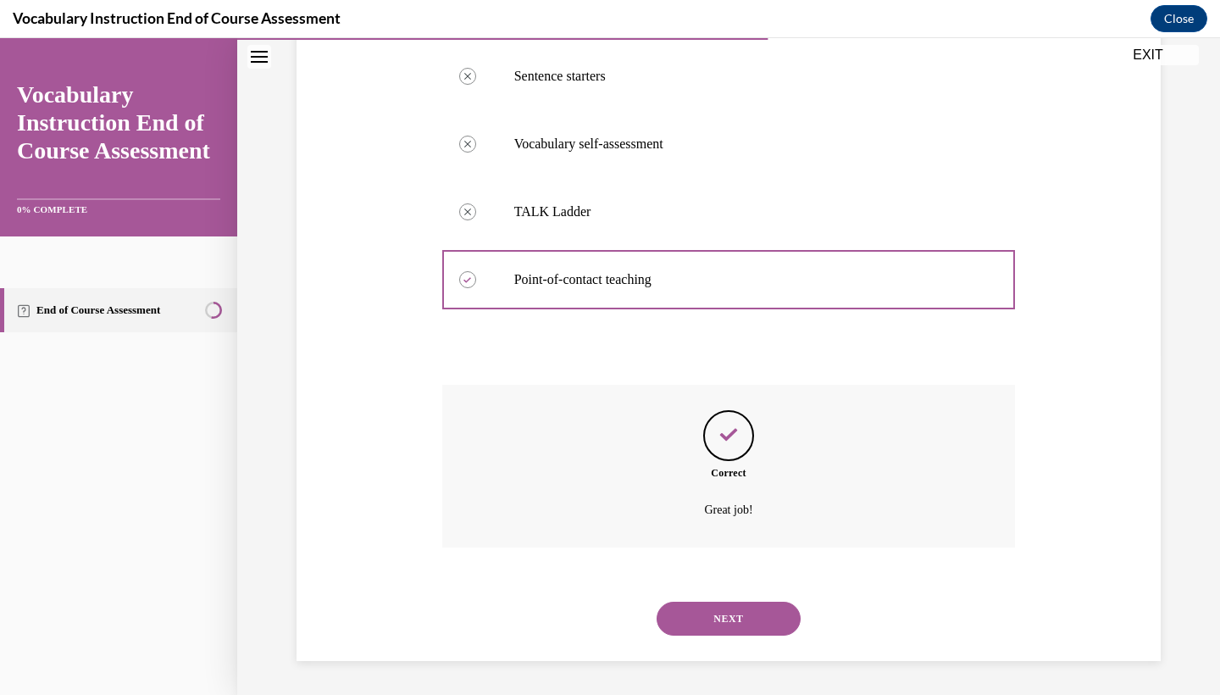
click at [711, 614] on button "NEXT" at bounding box center [728, 618] width 144 height 34
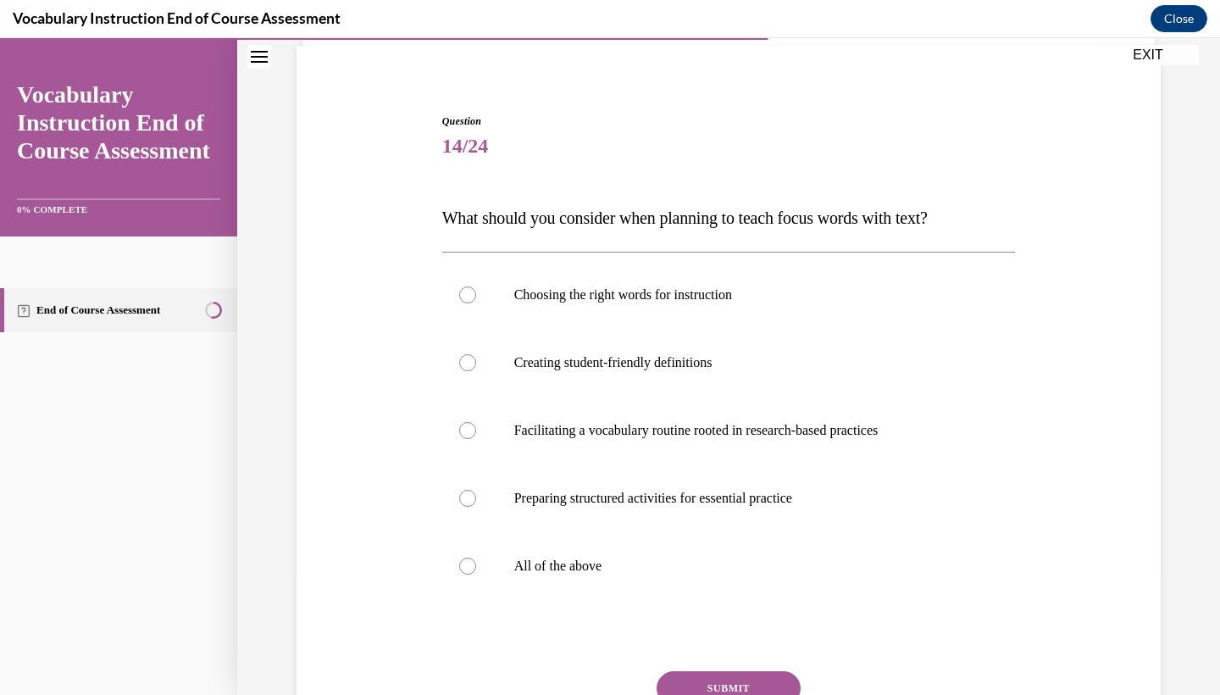
scroll to position [132, 0]
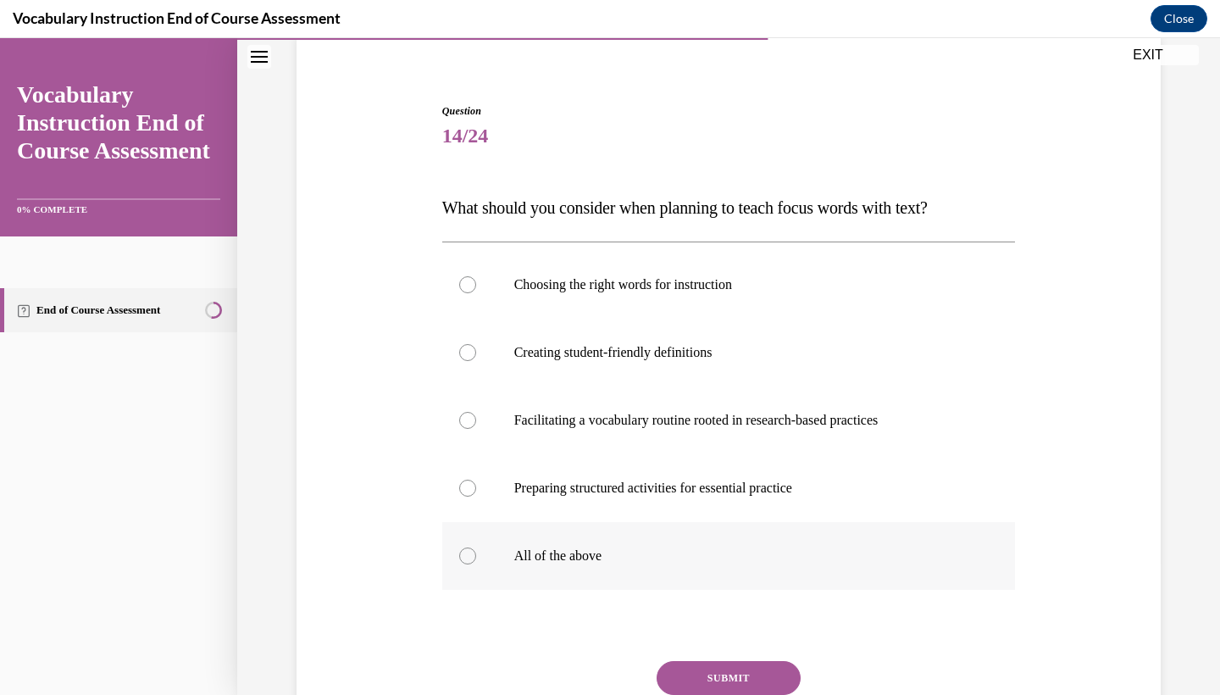
click at [569, 571] on label "All of the above" at bounding box center [728, 556] width 573 height 68
click at [476, 564] on input "All of the above" at bounding box center [467, 555] width 17 height 17
radio input "true"
click at [745, 678] on button "SUBMIT" at bounding box center [728, 678] width 144 height 34
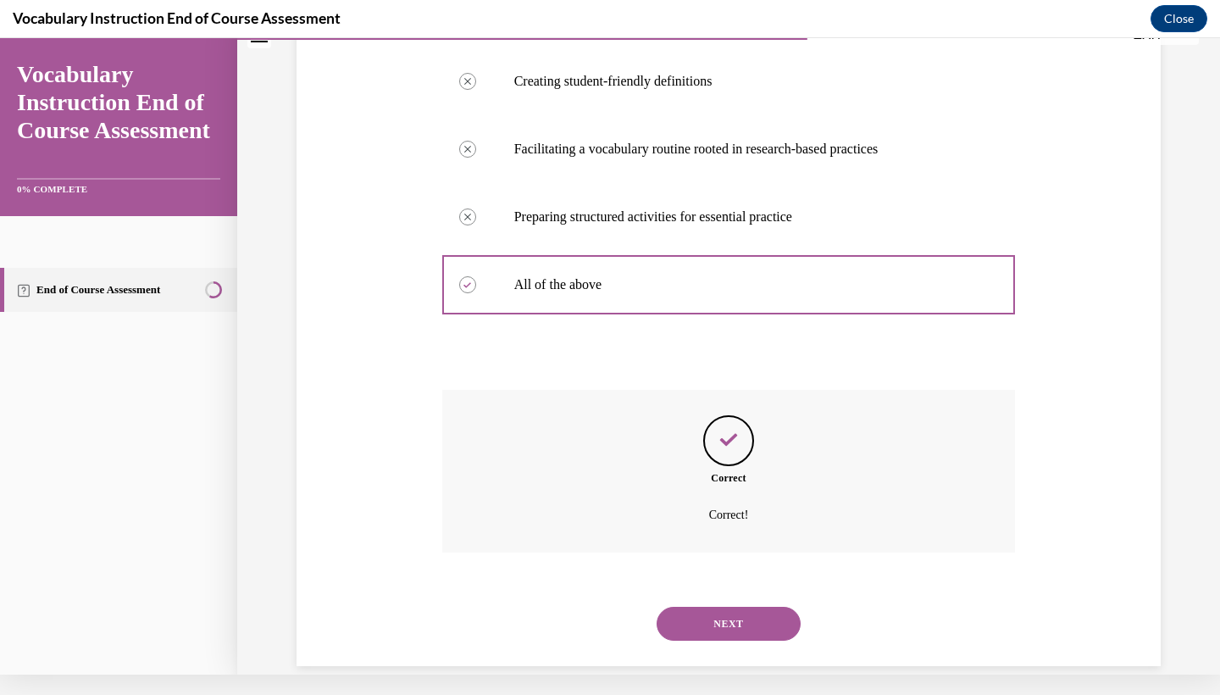
scroll to position [387, 0]
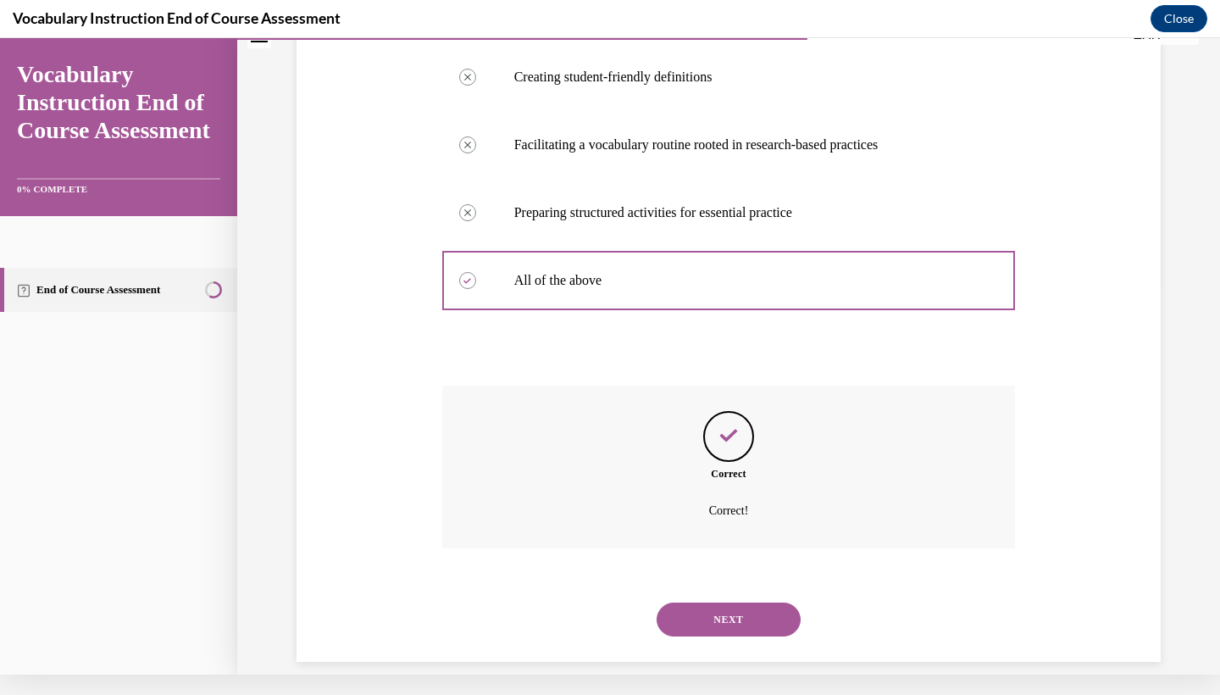
click at [740, 602] on button "NEXT" at bounding box center [728, 619] width 144 height 34
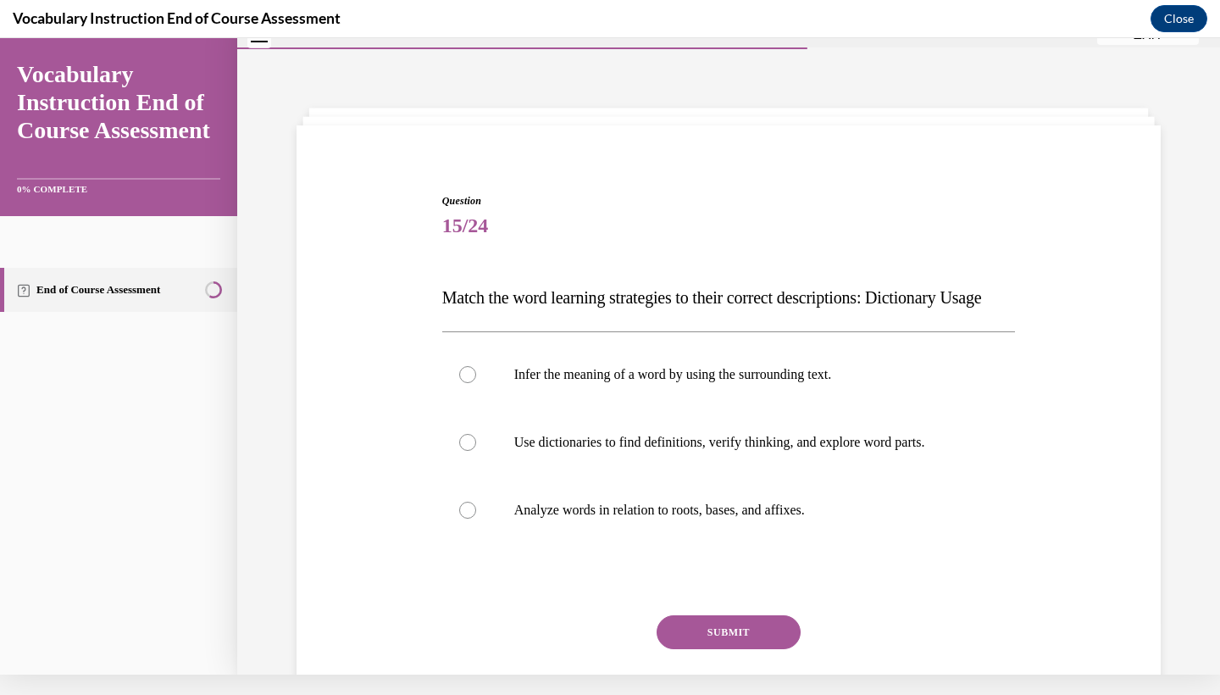
scroll to position [23, 0]
click at [790, 450] on p "Use dictionaries to find definitions, verify thinking, and explore word parts." at bounding box center [743, 441] width 459 height 17
click at [476, 450] on input "Use dictionaries to find definitions, verify thinking, and explore word parts." at bounding box center [467, 441] width 17 height 17
radio input "true"
click at [755, 648] on button "SUBMIT" at bounding box center [728, 631] width 144 height 34
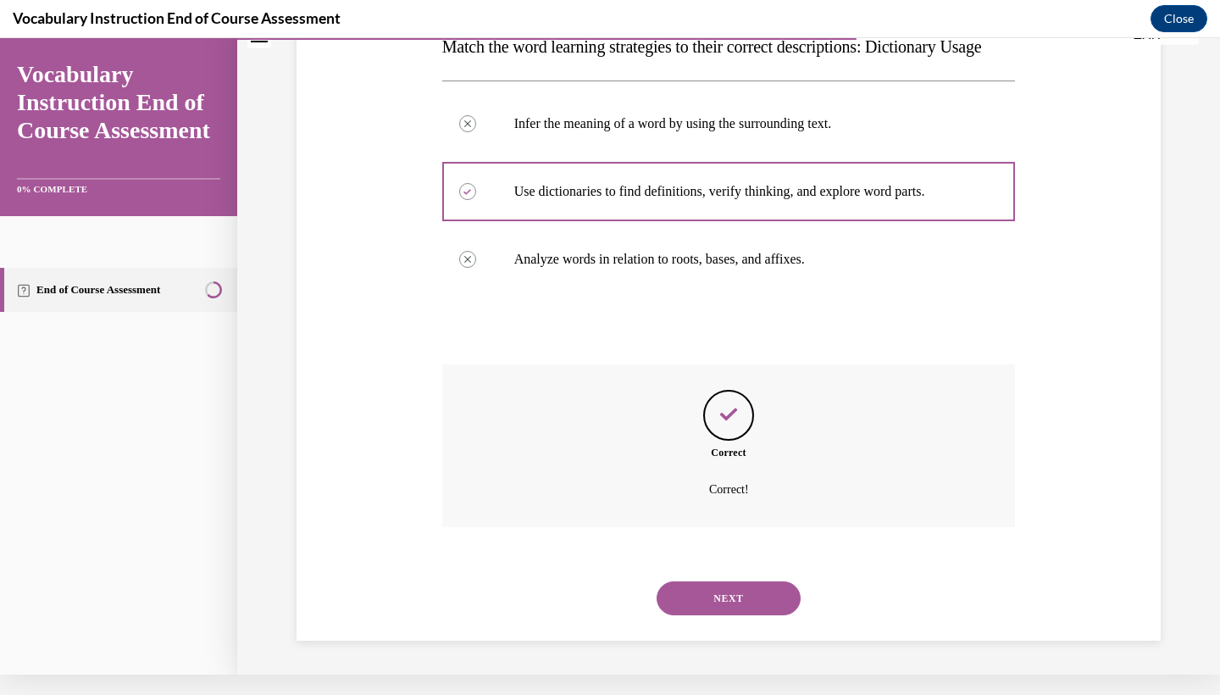
click at [733, 594] on button "NEXT" at bounding box center [728, 598] width 144 height 34
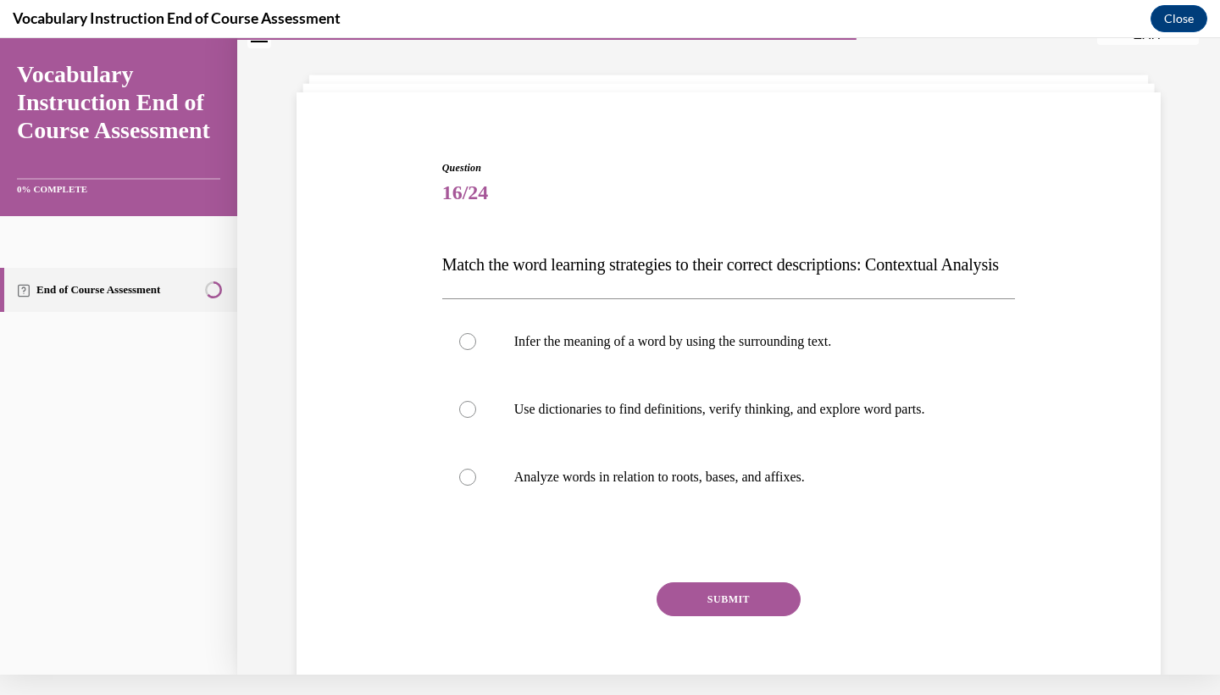
scroll to position [53, 0]
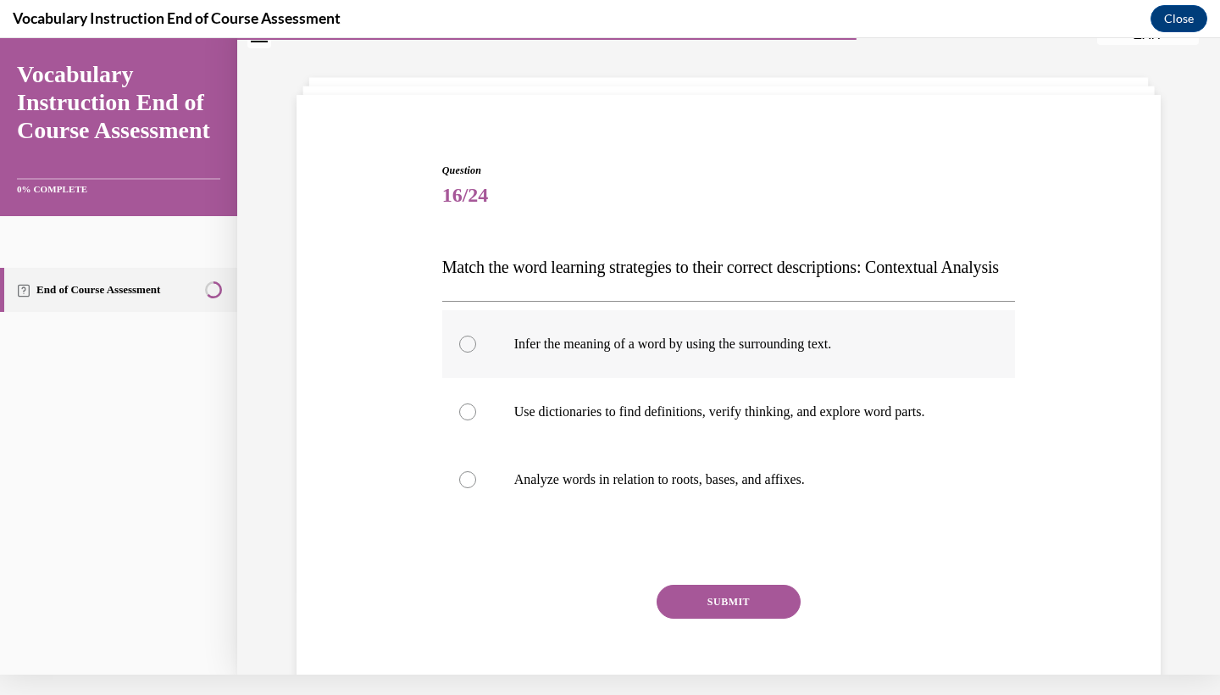
click at [700, 378] on label "Infer the meaning of a word by using the surrounding text." at bounding box center [728, 344] width 573 height 68
click at [476, 352] on input "Infer the meaning of a word by using the surrounding text." at bounding box center [467, 343] width 17 height 17
radio input "true"
click at [701, 618] on button "SUBMIT" at bounding box center [728, 601] width 144 height 34
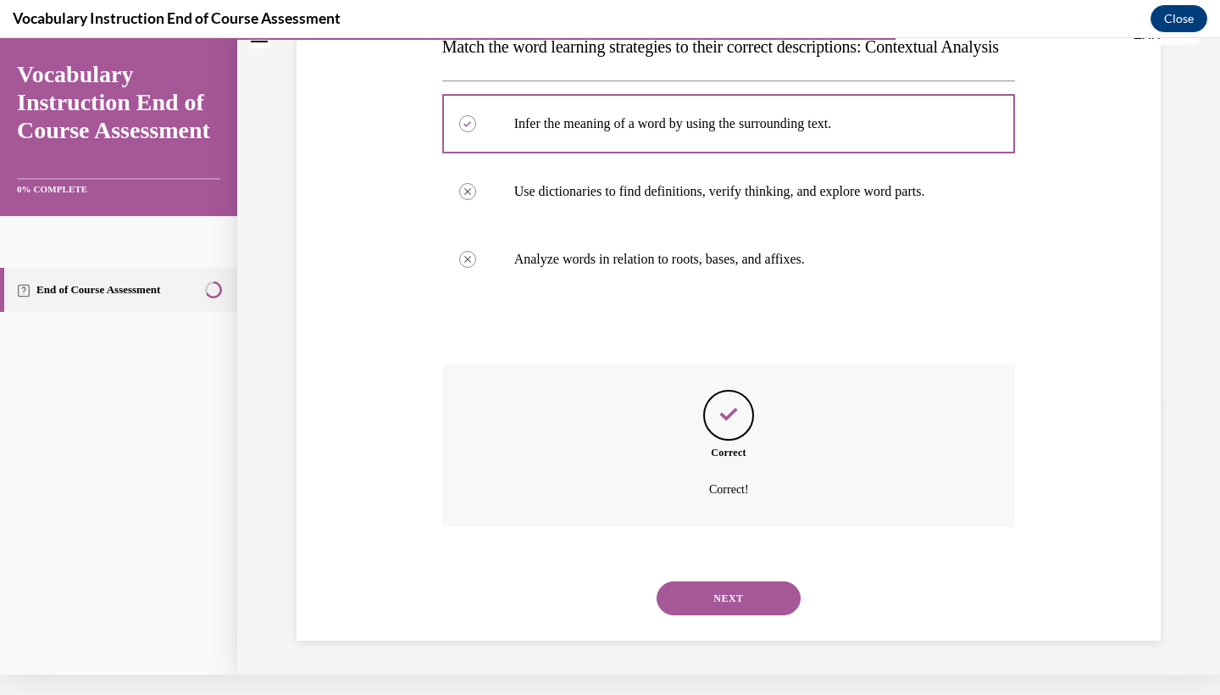
click at [694, 598] on button "NEXT" at bounding box center [728, 598] width 144 height 34
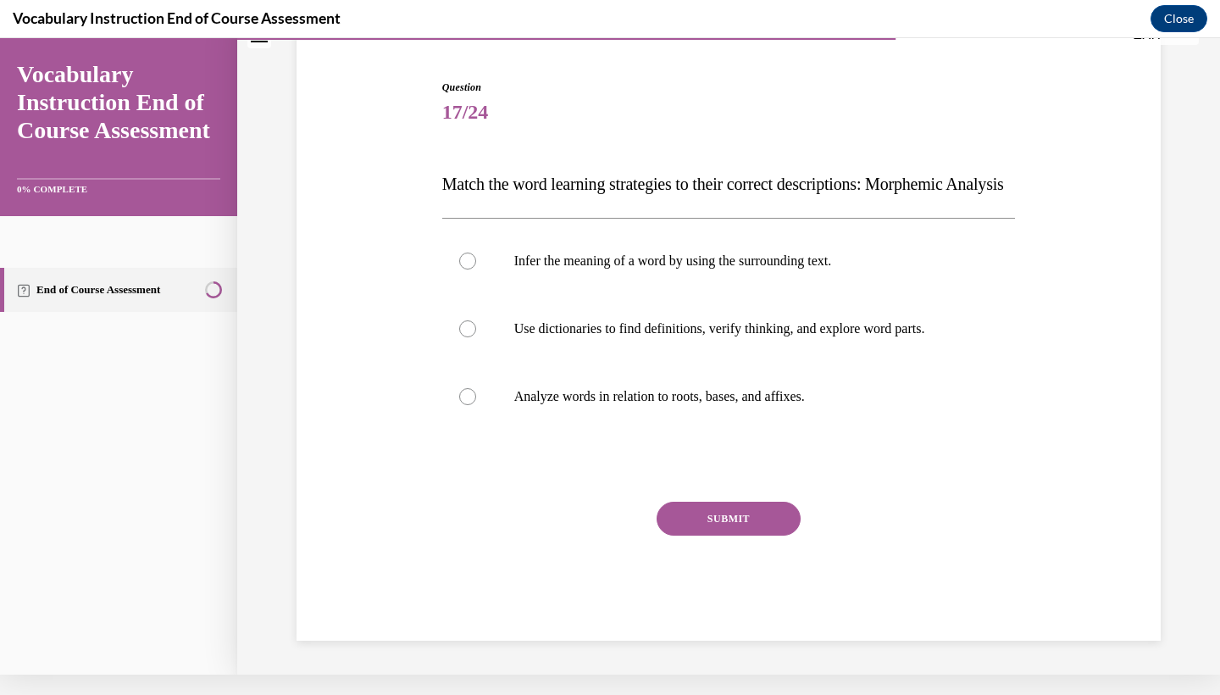
scroll to position [56, 0]
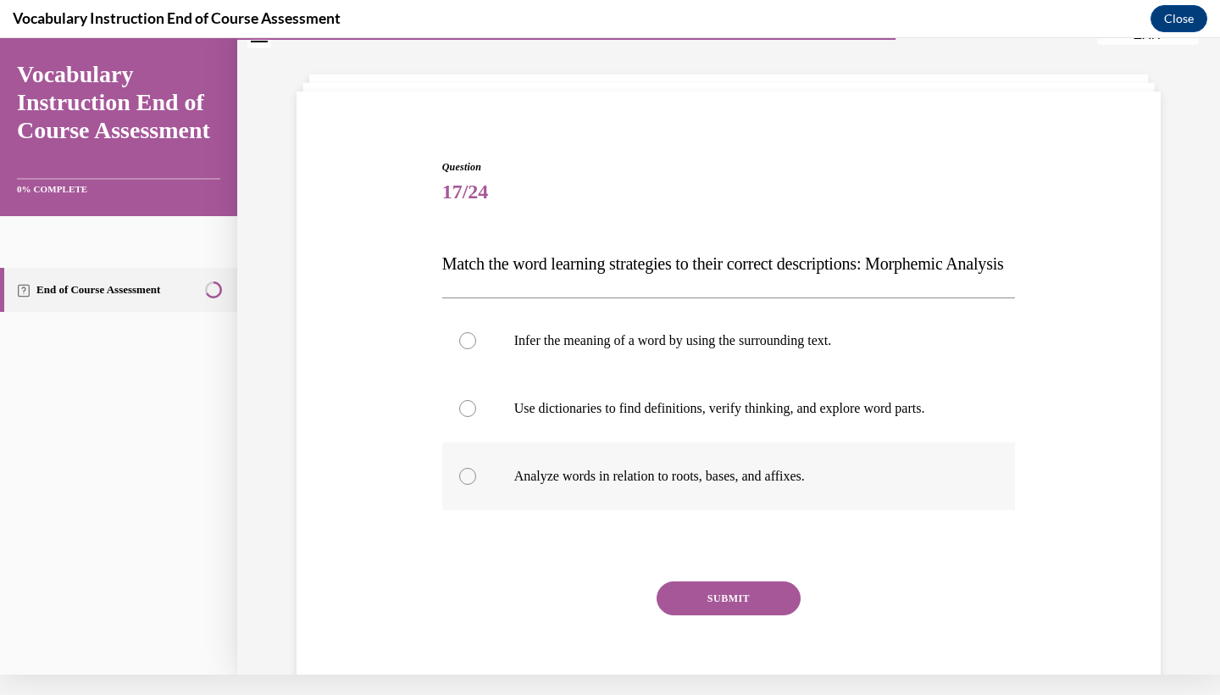
click at [787, 484] on p "Analyze words in relation to roots, bases, and affixes." at bounding box center [743, 476] width 459 height 17
click at [476, 484] on input "Analyze words in relation to roots, bases, and affixes." at bounding box center [467, 476] width 17 height 17
radio input "true"
click at [735, 615] on button "SUBMIT" at bounding box center [728, 598] width 144 height 34
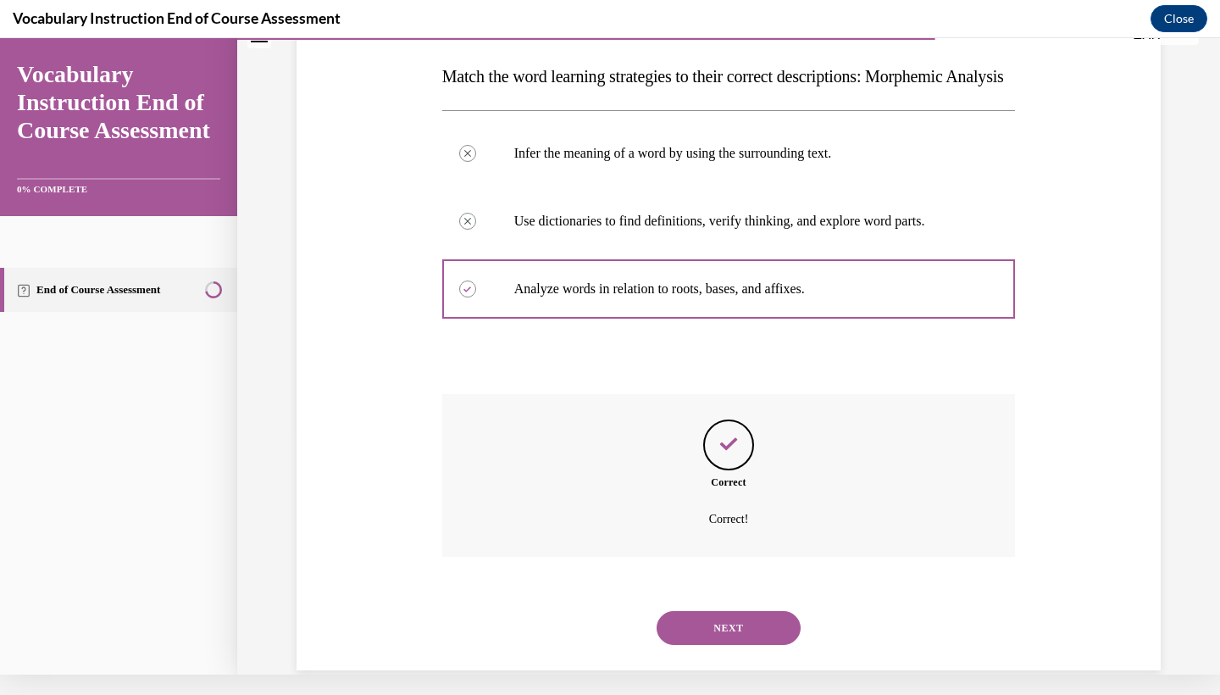
scroll to position [285, 0]
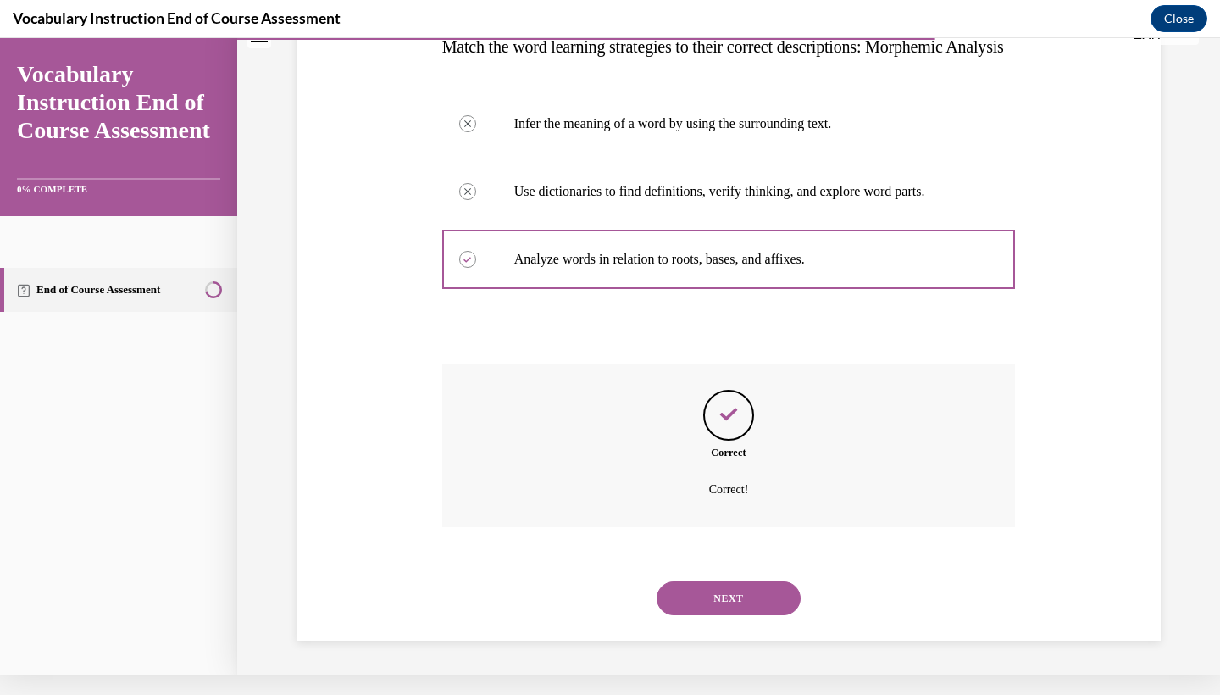
click at [708, 601] on button "NEXT" at bounding box center [728, 598] width 144 height 34
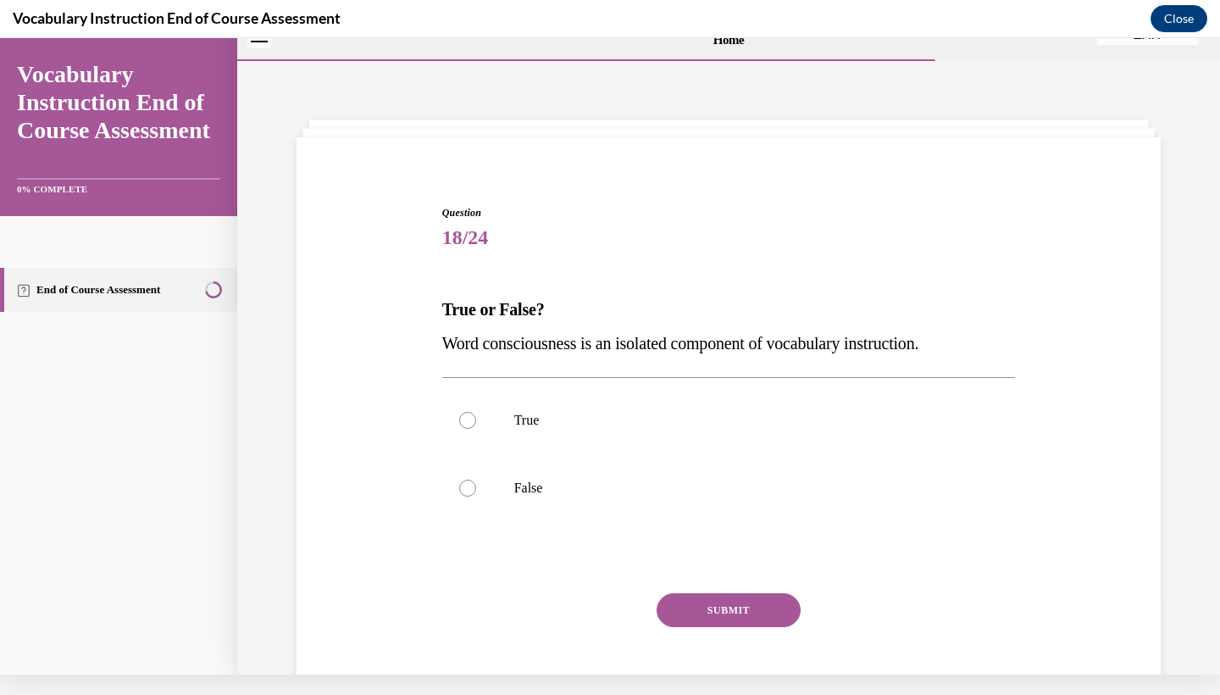
scroll to position [0, 0]
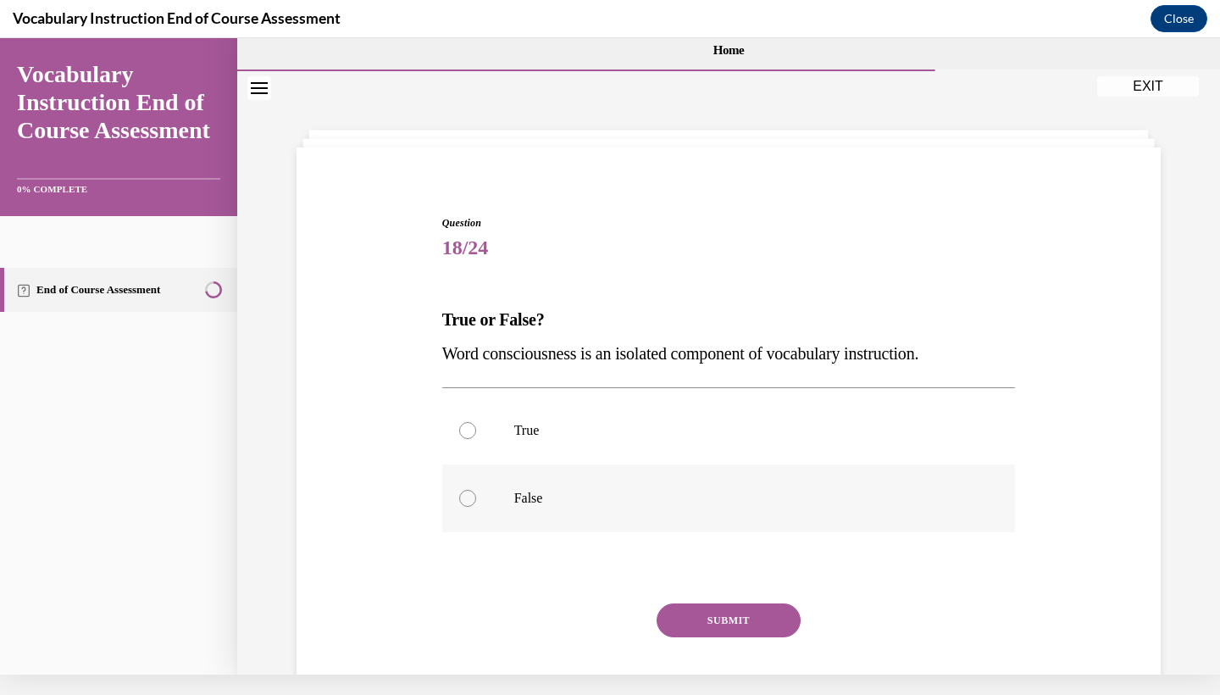
click at [634, 510] on label "False" at bounding box center [728, 498] width 573 height 68
click at [476, 506] on input "False" at bounding box center [467, 498] width 17 height 17
radio input "true"
click at [708, 609] on button "SUBMIT" at bounding box center [728, 620] width 144 height 34
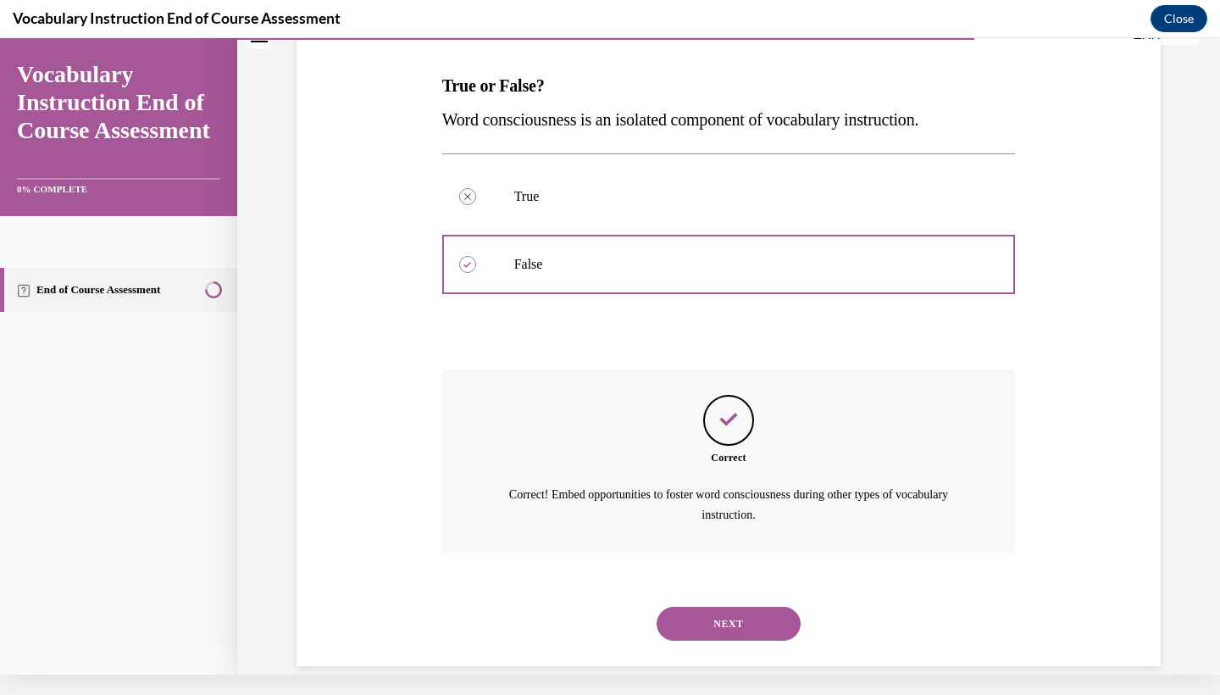
scroll to position [237, 0]
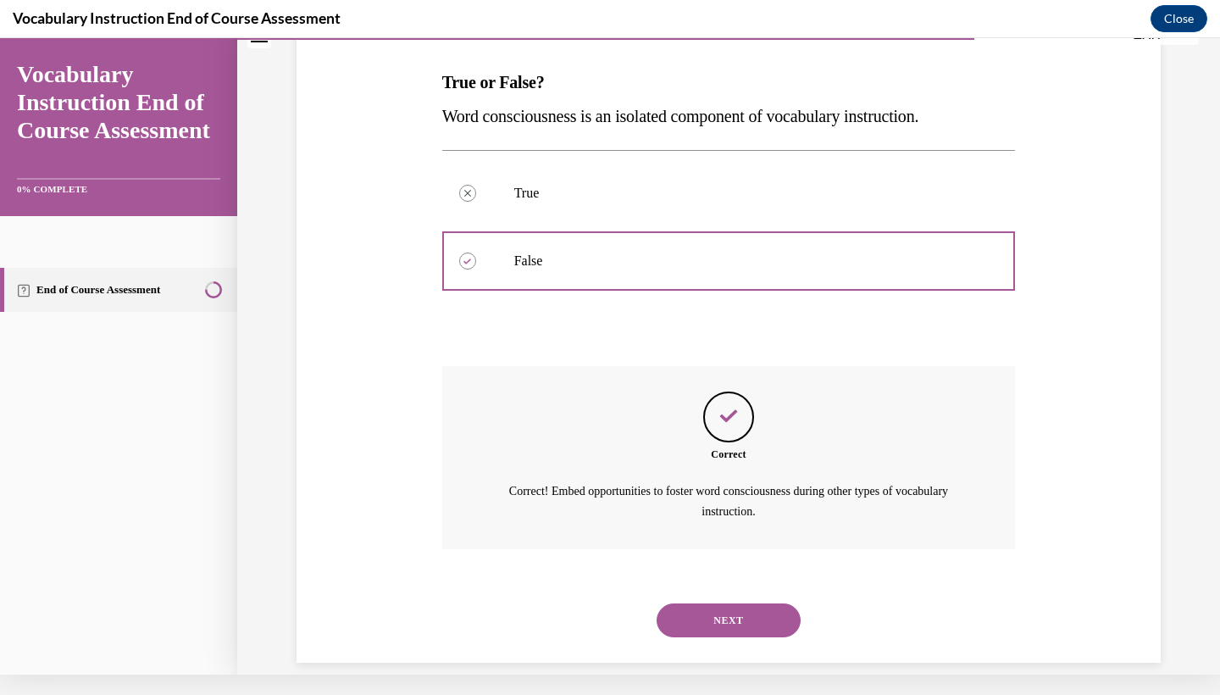
click at [744, 603] on button "NEXT" at bounding box center [728, 620] width 144 height 34
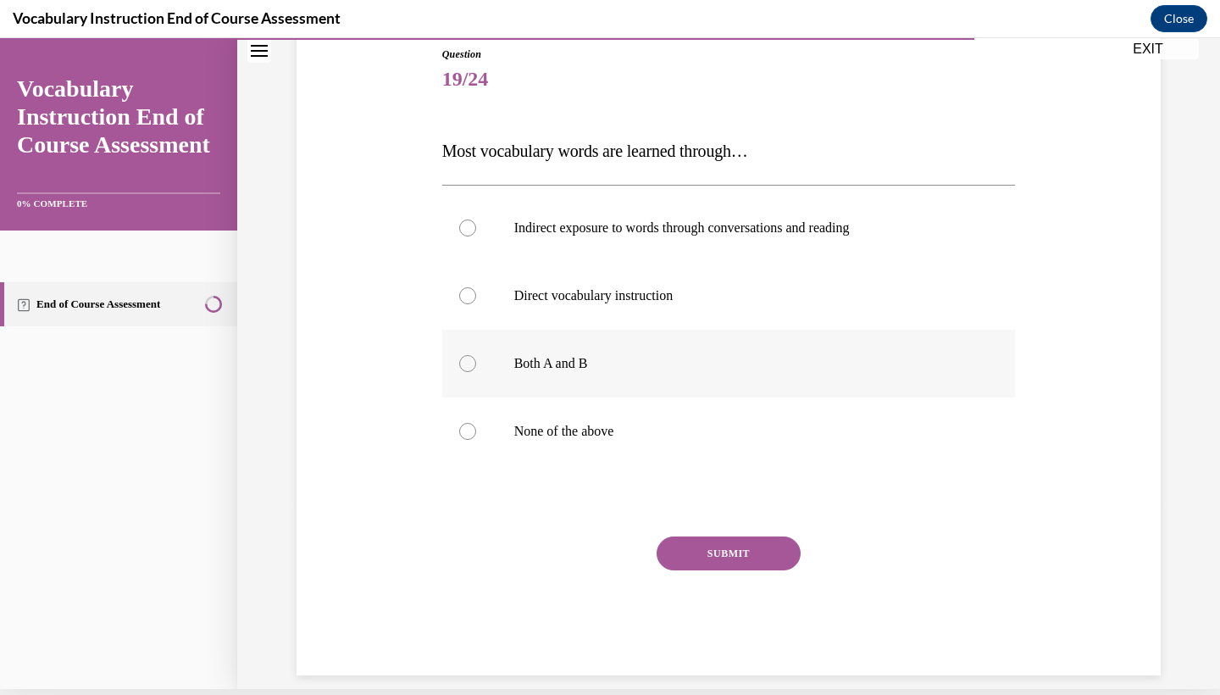
click at [711, 333] on label "Both A and B" at bounding box center [728, 363] width 573 height 68
click at [476, 355] on input "Both A and B" at bounding box center [467, 363] width 17 height 17
radio input "true"
click at [733, 487] on div "Question 19/24 Most vocabulary words are learned through… Indirect exposure to …" at bounding box center [728, 361] width 573 height 628
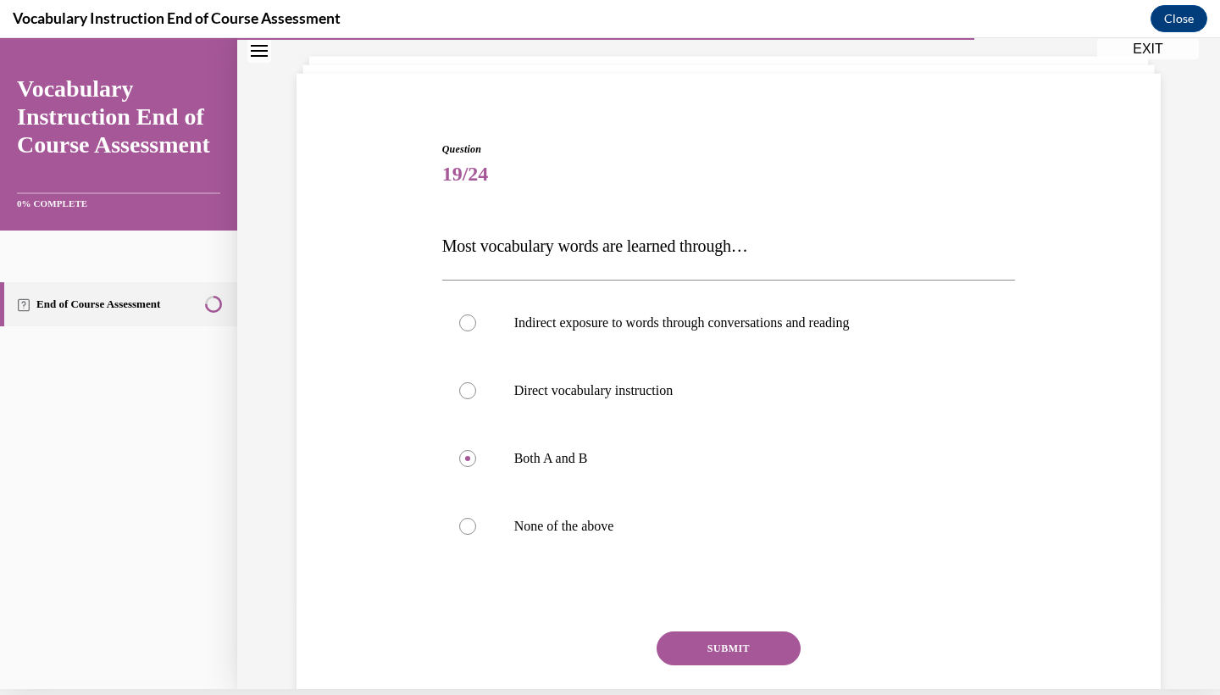
click at [711, 653] on button "SUBMIT" at bounding box center [728, 648] width 144 height 34
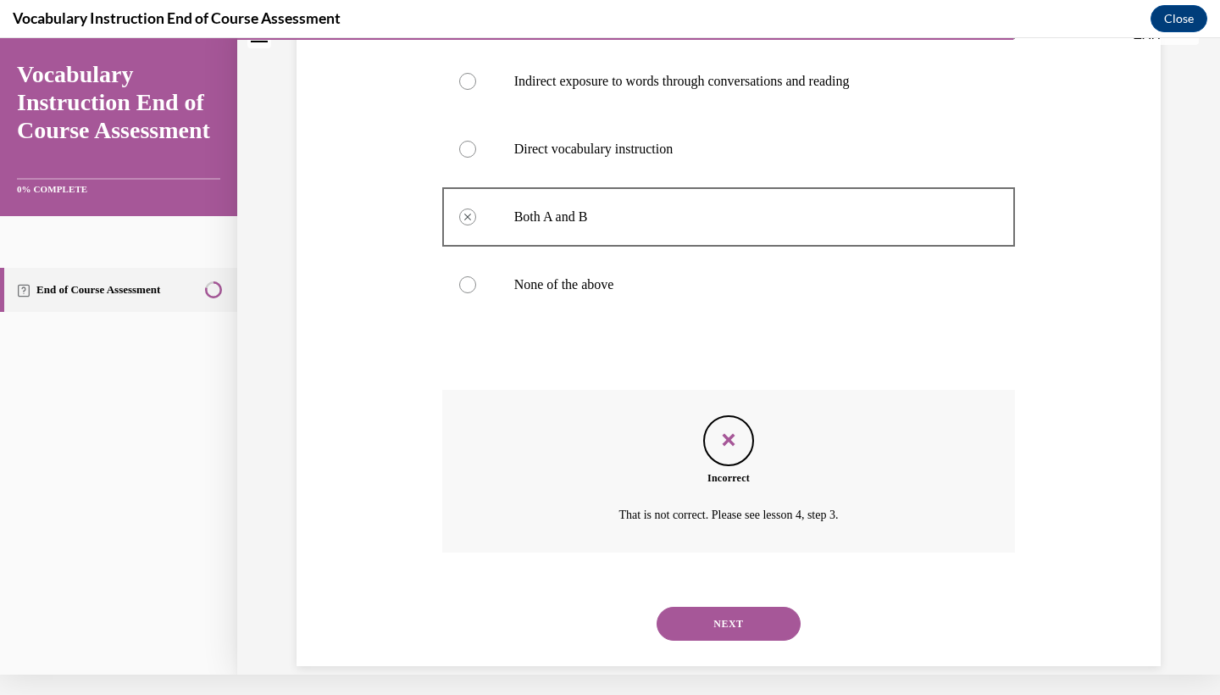
scroll to position [319, 0]
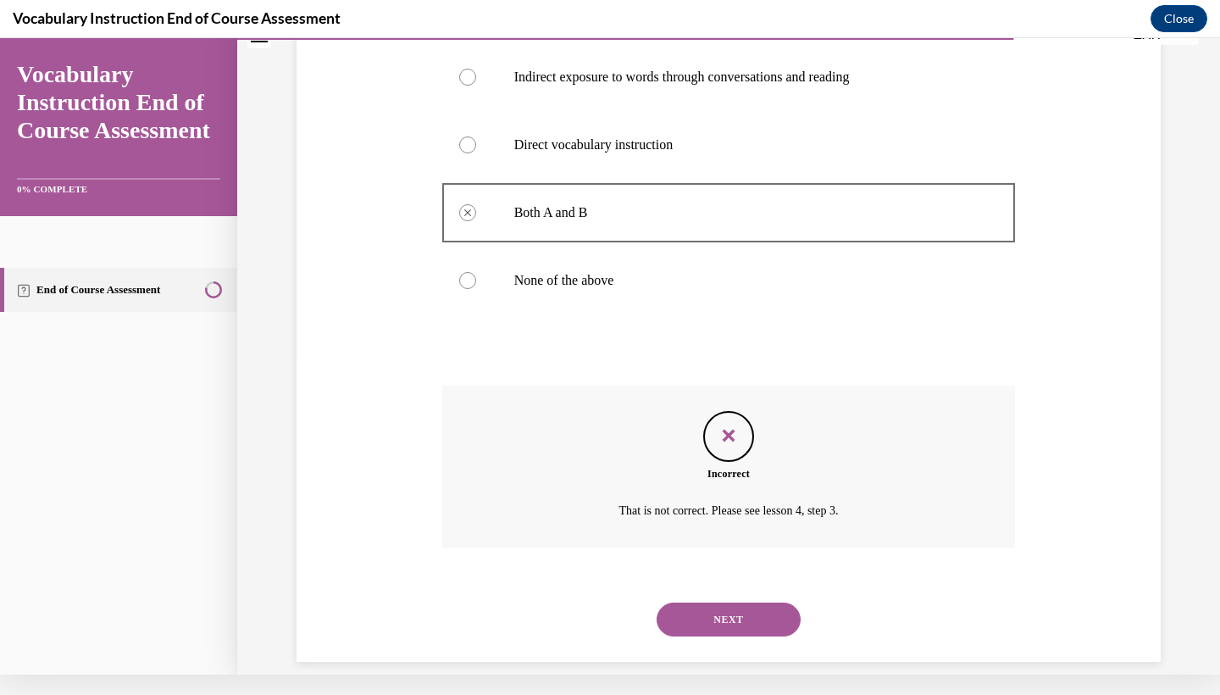
click at [742, 609] on button "NEXT" at bounding box center [728, 619] width 144 height 34
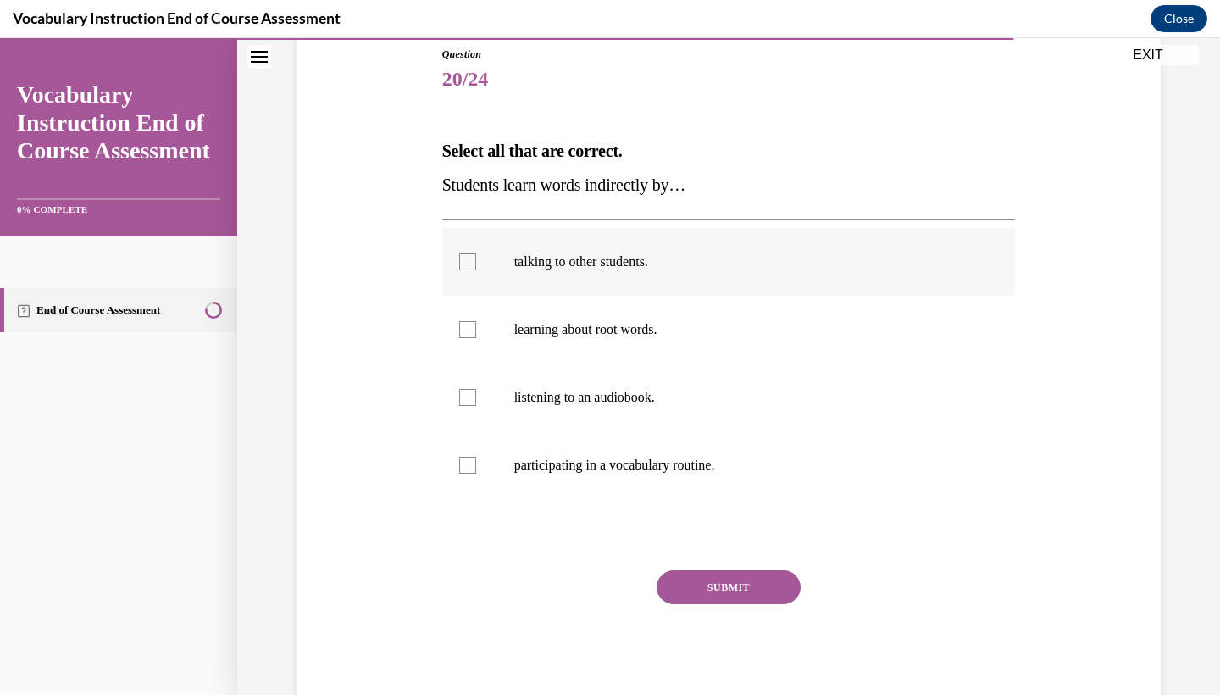
click at [684, 266] on p "talking to other students." at bounding box center [743, 261] width 459 height 17
click at [476, 266] on input "talking to other students." at bounding box center [467, 261] width 17 height 17
checkbox input "true"
click at [657, 402] on p "listening to an audiobook." at bounding box center [743, 397] width 459 height 17
click at [476, 402] on input "listening to an audiobook." at bounding box center [467, 397] width 17 height 17
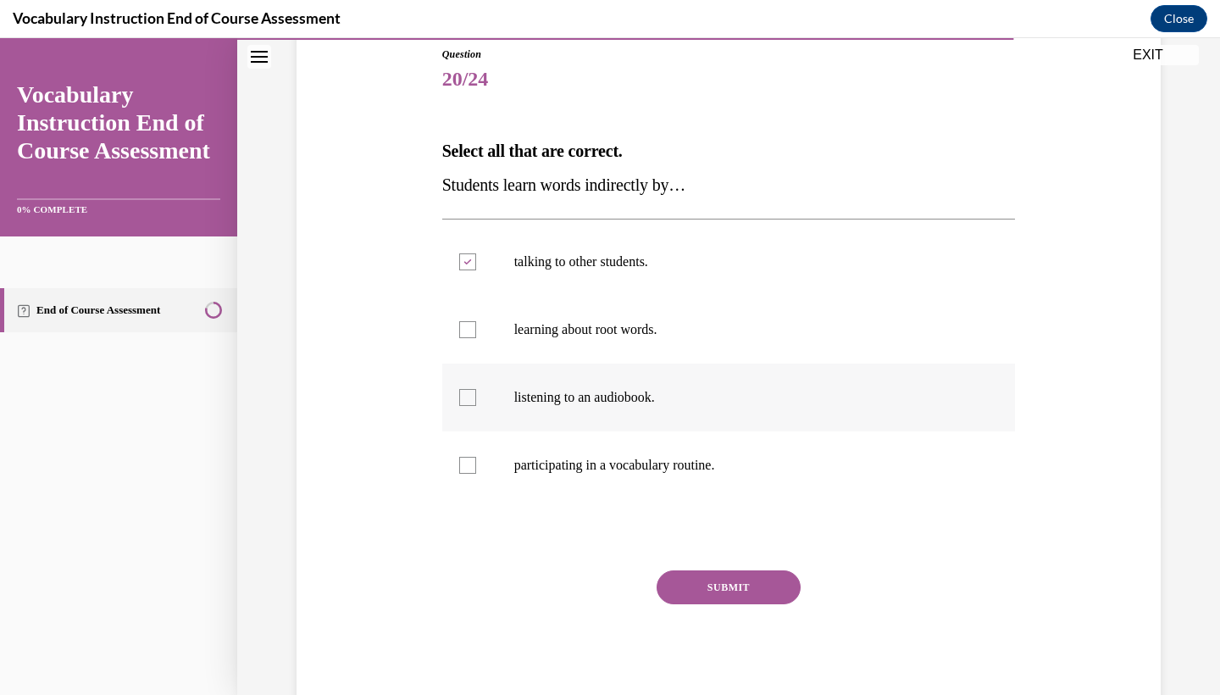
checkbox input "true"
click at [721, 585] on button "SUBMIT" at bounding box center [728, 587] width 144 height 34
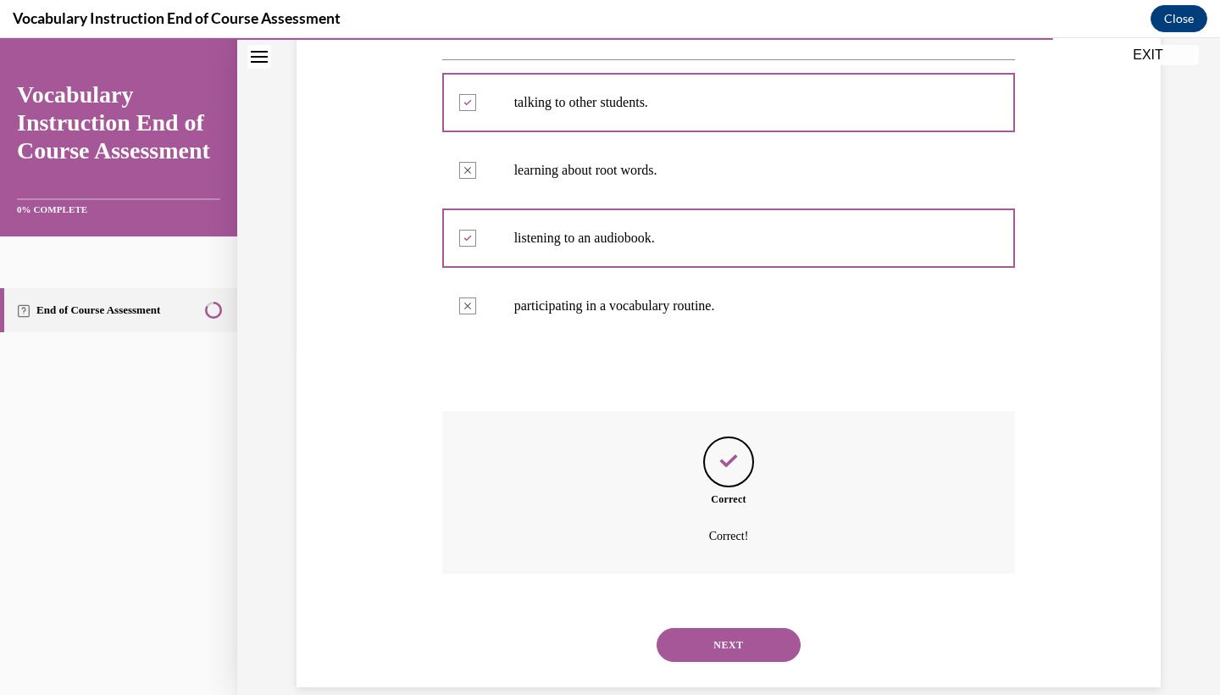
scroll to position [353, 0]
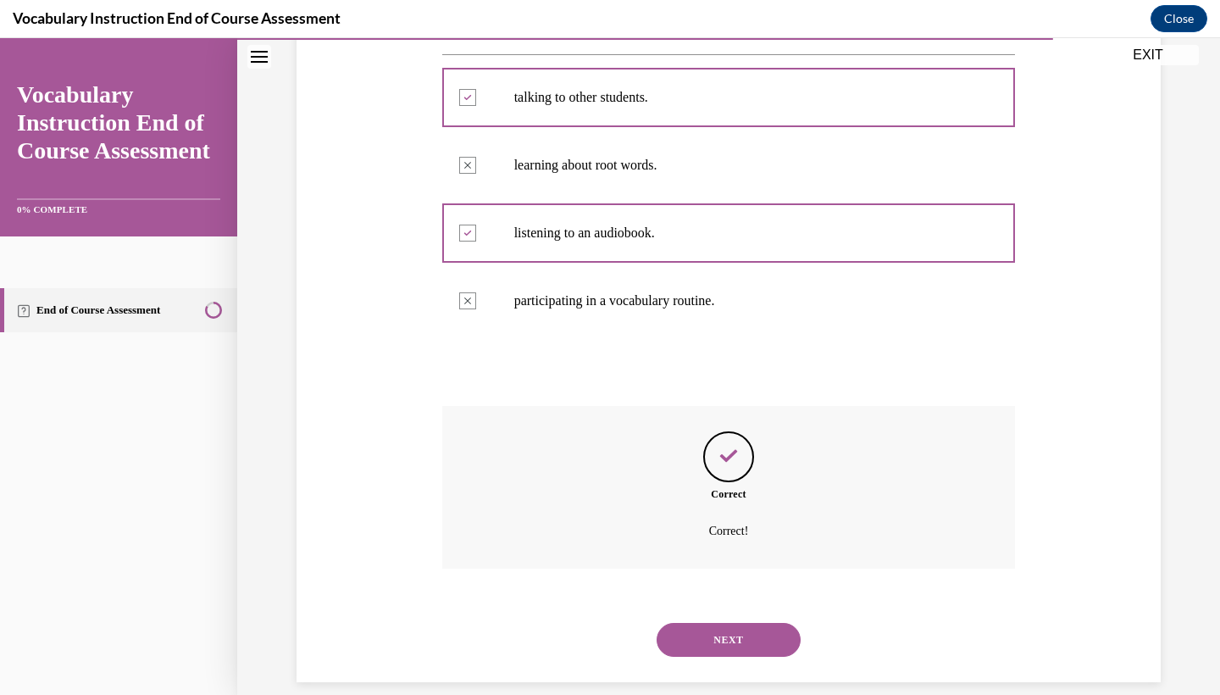
click at [724, 623] on button "NEXT" at bounding box center [728, 640] width 144 height 34
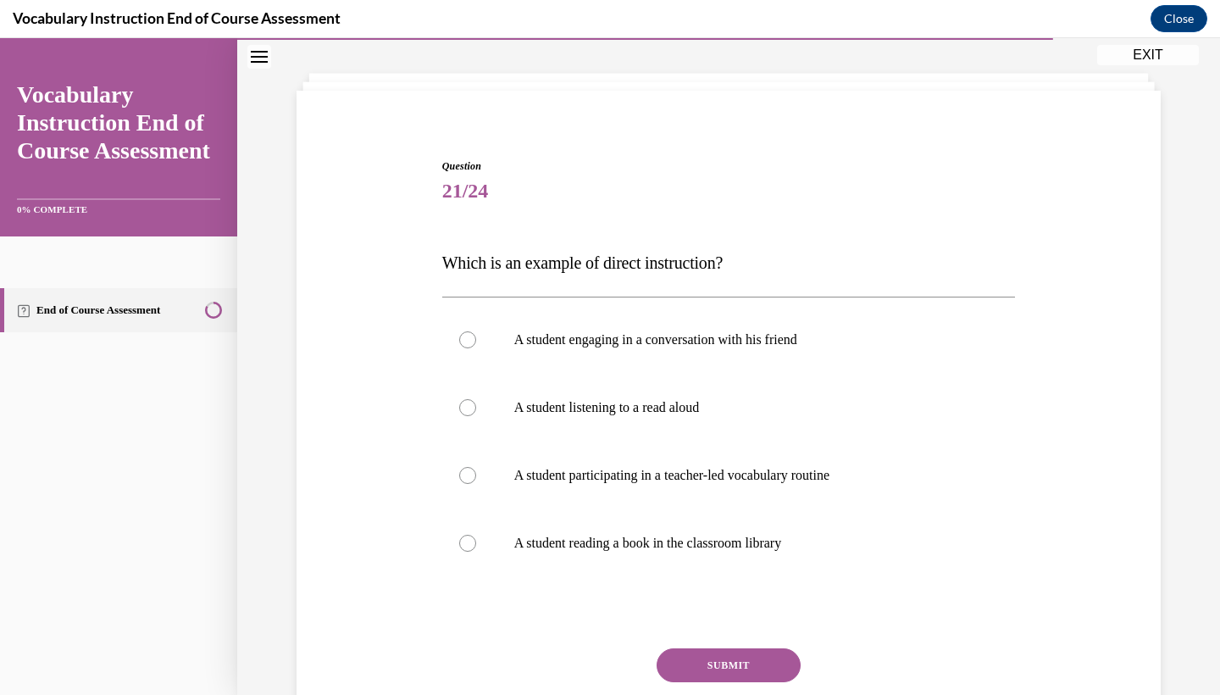
scroll to position [79, 0]
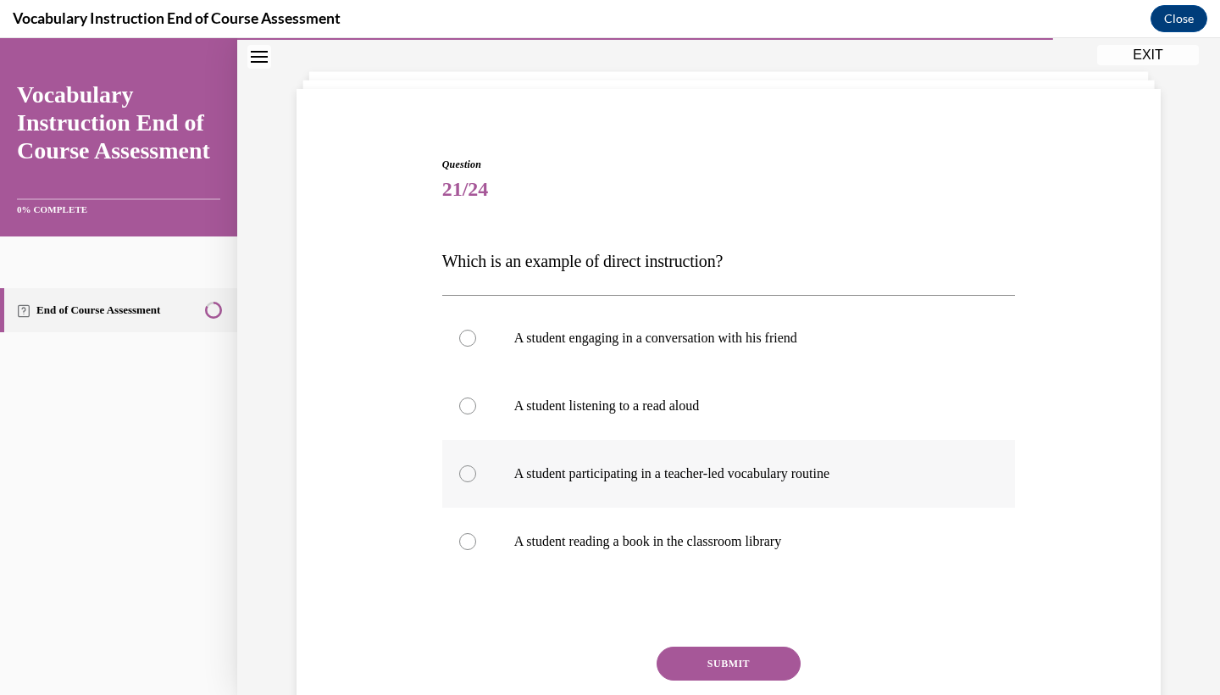
click at [834, 468] on p "A student participating in a teacher-led vocabulary routine" at bounding box center [743, 473] width 459 height 17
click at [476, 468] on input "A student participating in a teacher-led vocabulary routine" at bounding box center [467, 473] width 17 height 17
radio input "true"
click at [746, 659] on button "SUBMIT" at bounding box center [728, 663] width 144 height 34
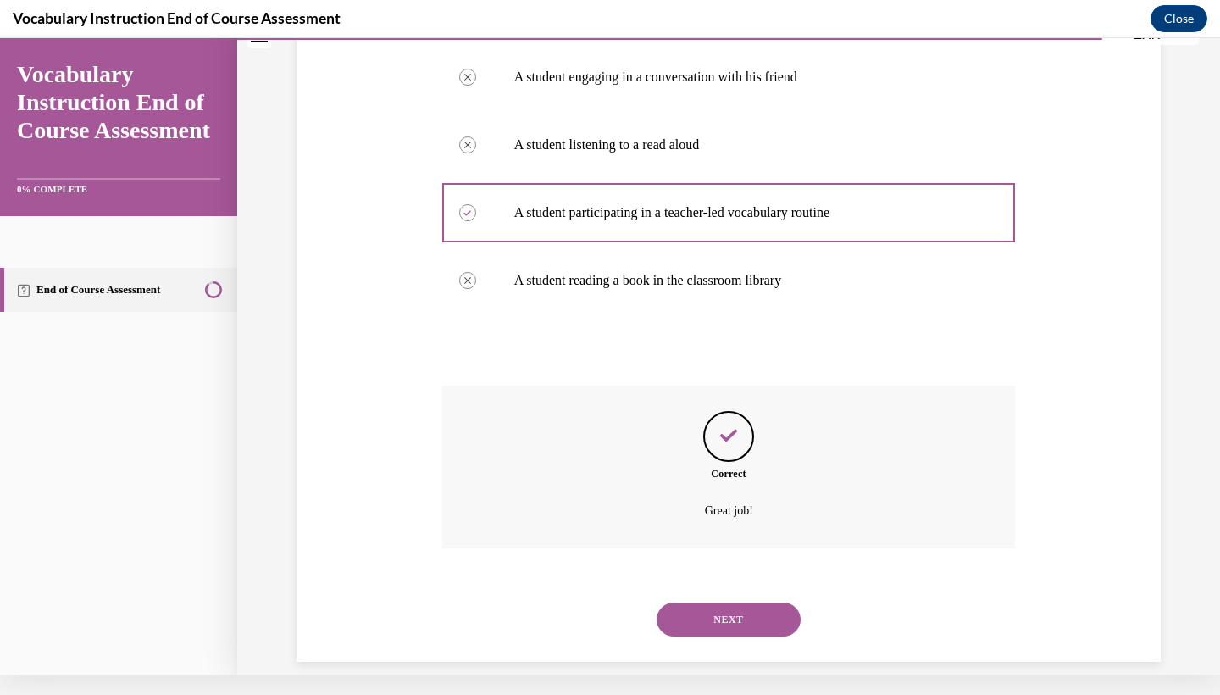
click at [719, 606] on button "NEXT" at bounding box center [728, 619] width 144 height 34
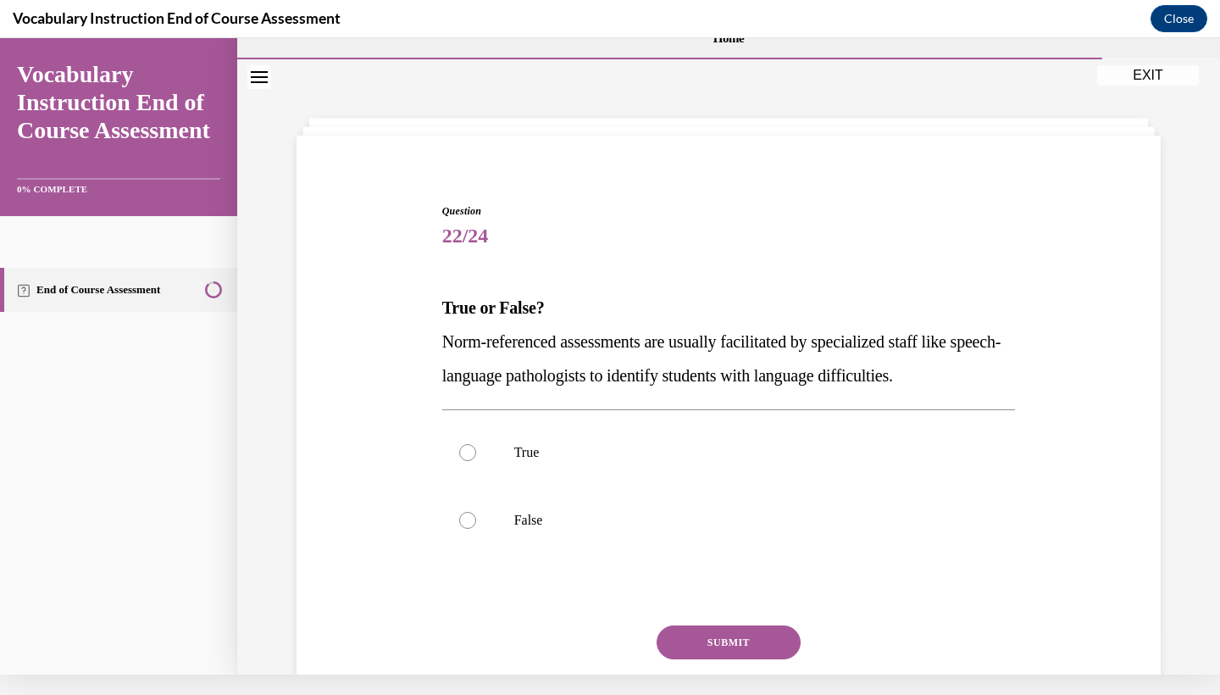
scroll to position [11, 0]
click at [532, 444] on label "True" at bounding box center [728, 453] width 573 height 68
click at [476, 445] on input "True" at bounding box center [467, 453] width 17 height 17
radio input "true"
click at [711, 643] on button "SUBMIT" at bounding box center [728, 643] width 144 height 34
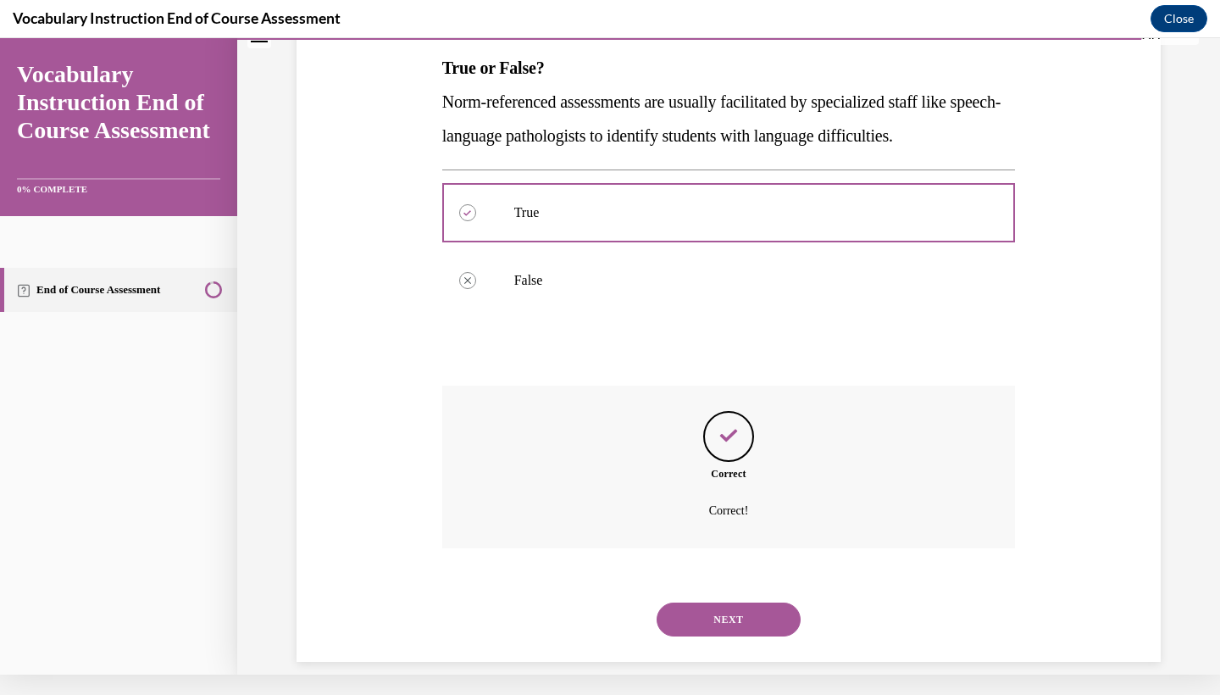
click at [726, 606] on button "NEXT" at bounding box center [728, 619] width 144 height 34
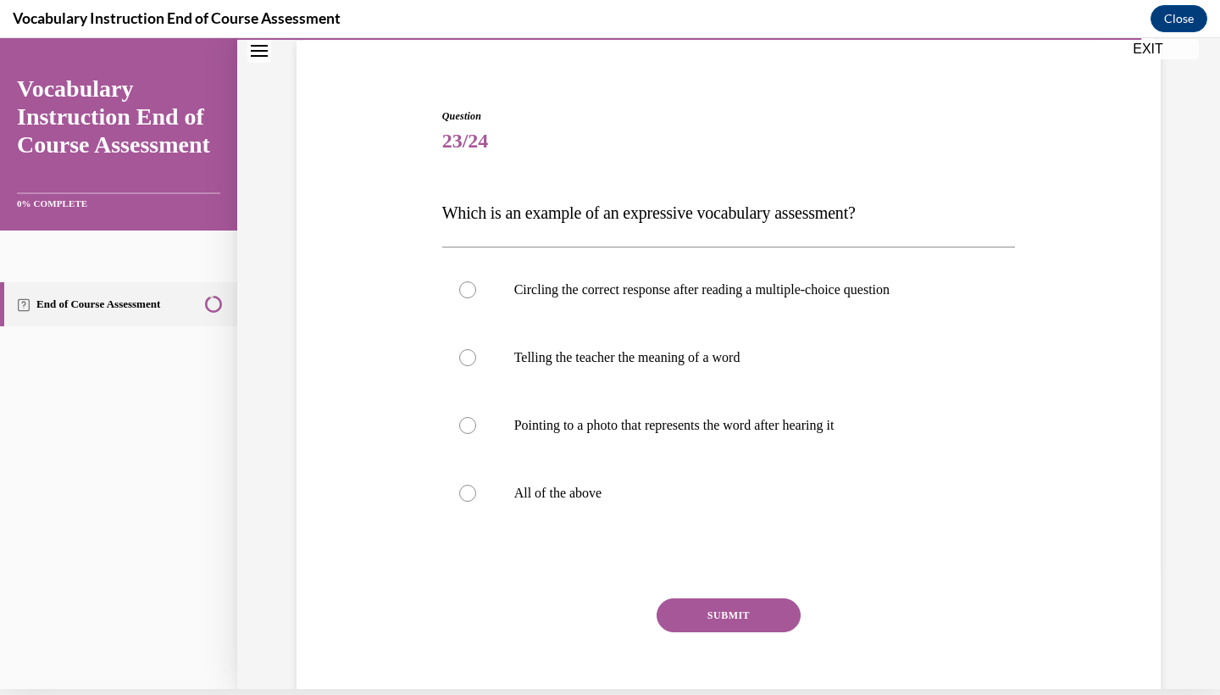
scroll to position [117, 0]
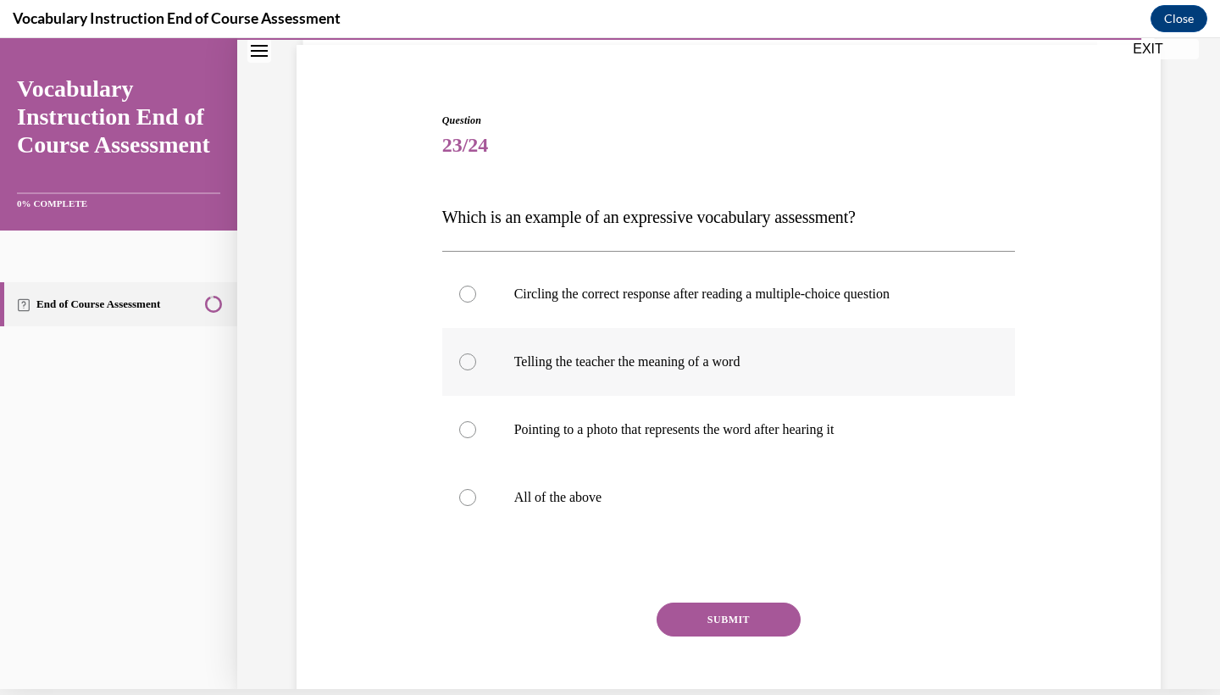
click at [759, 357] on p "Telling the teacher the meaning of a word" at bounding box center [743, 361] width 459 height 17
click at [476, 357] on input "Telling the teacher the meaning of a word" at bounding box center [467, 361] width 17 height 17
radio input "true"
click at [737, 610] on button "SUBMIT" at bounding box center [728, 619] width 144 height 34
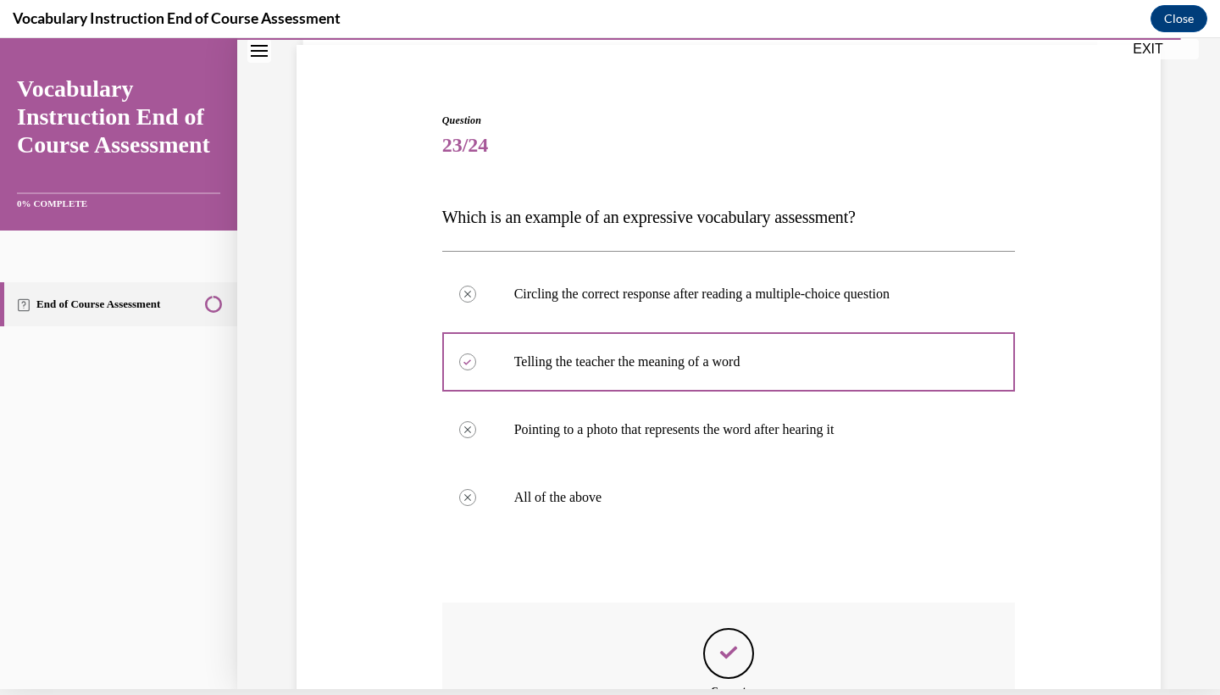
scroll to position [20, 0]
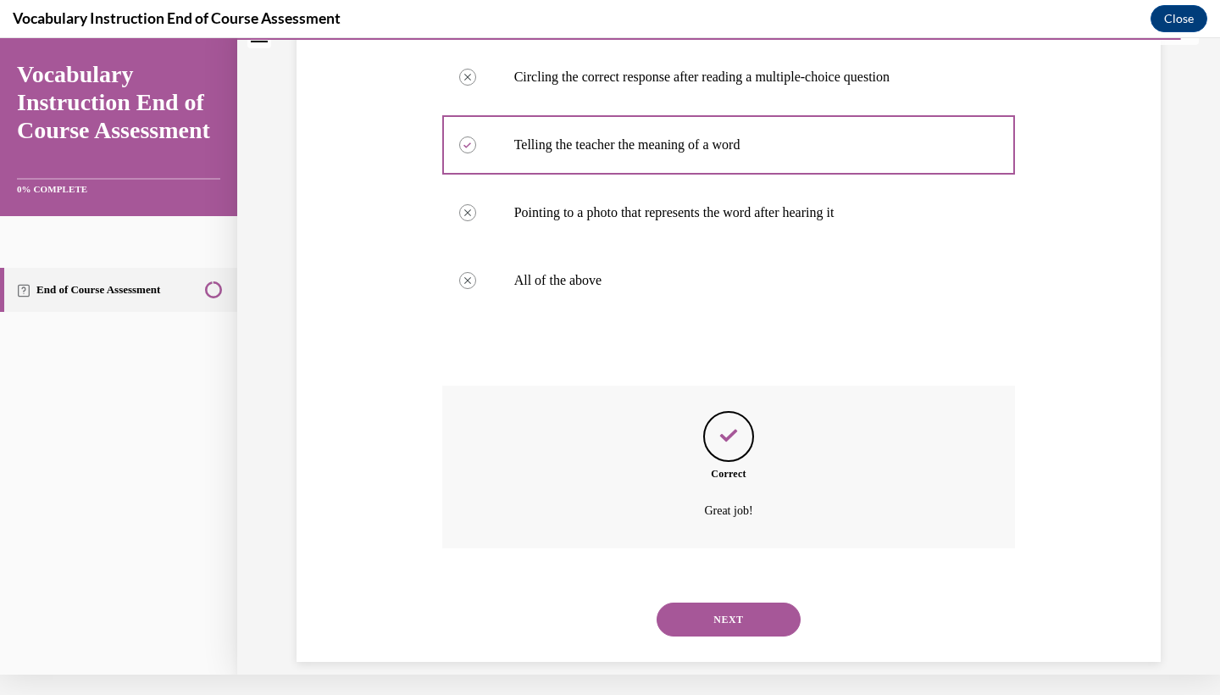
click at [716, 603] on button "NEXT" at bounding box center [728, 619] width 144 height 34
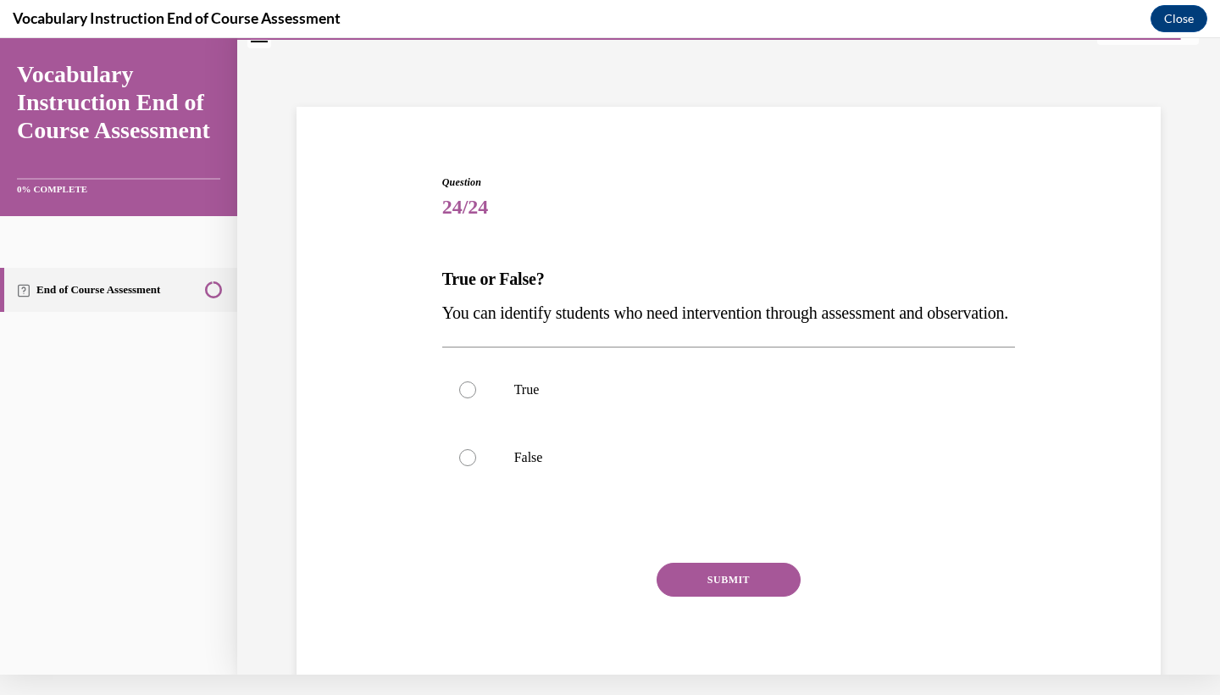
scroll to position [32, 0]
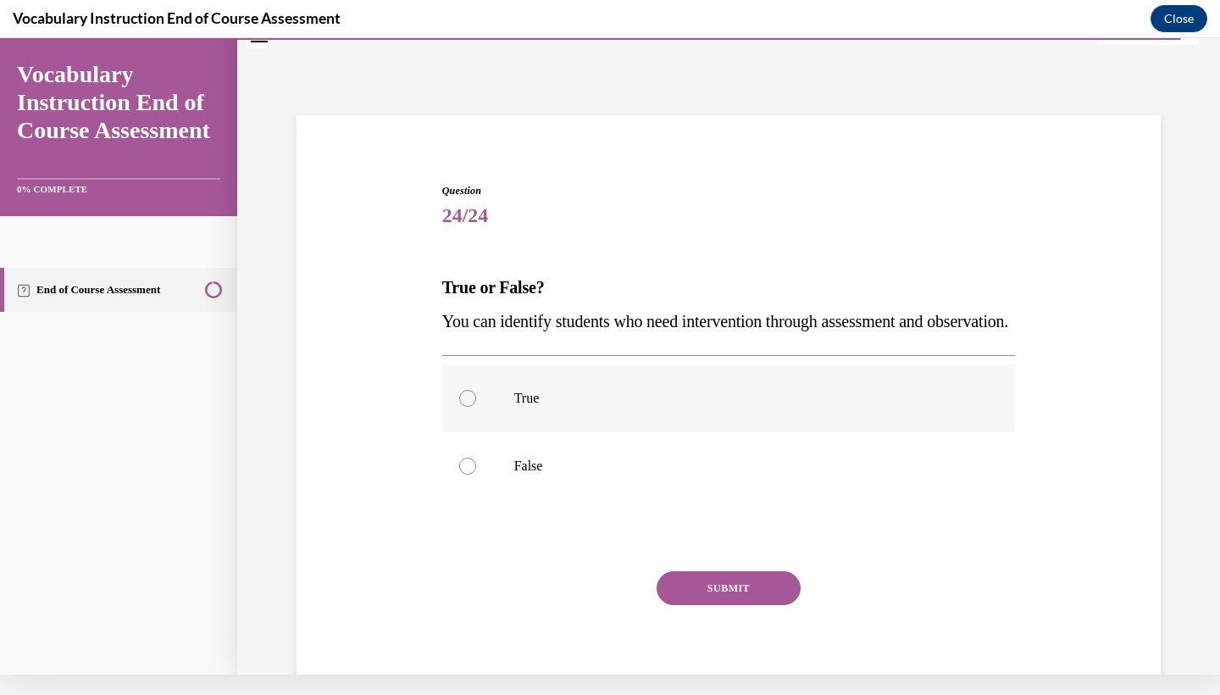
click at [582, 407] on p "True" at bounding box center [743, 398] width 459 height 17
click at [476, 407] on input "True" at bounding box center [467, 398] width 17 height 17
radio input "true"
click at [750, 605] on button "SUBMIT" at bounding box center [728, 588] width 144 height 34
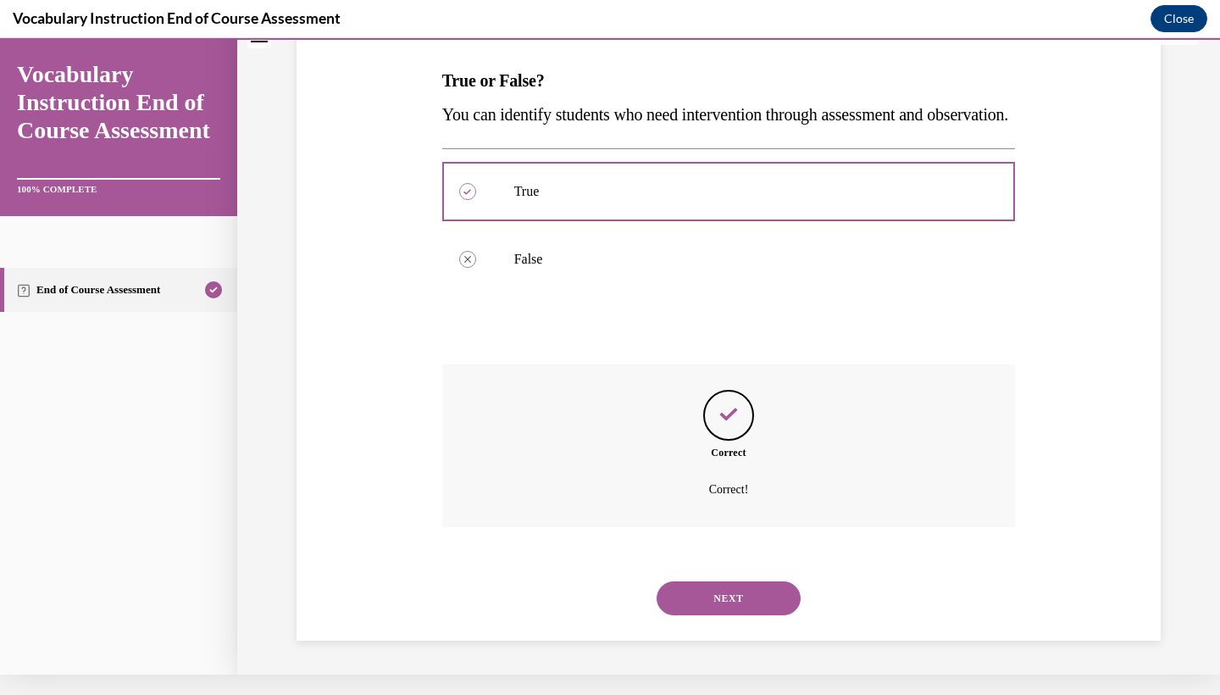
click at [726, 598] on button "NEXT" at bounding box center [728, 598] width 144 height 34
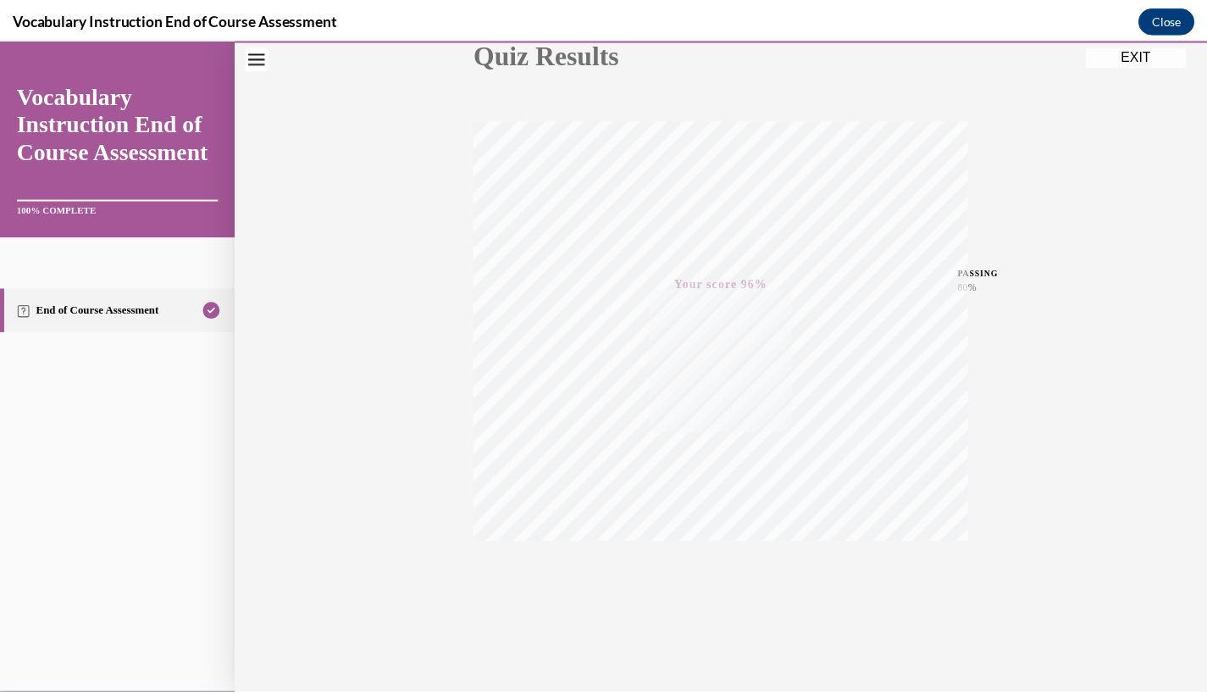
scroll to position [212, 0]
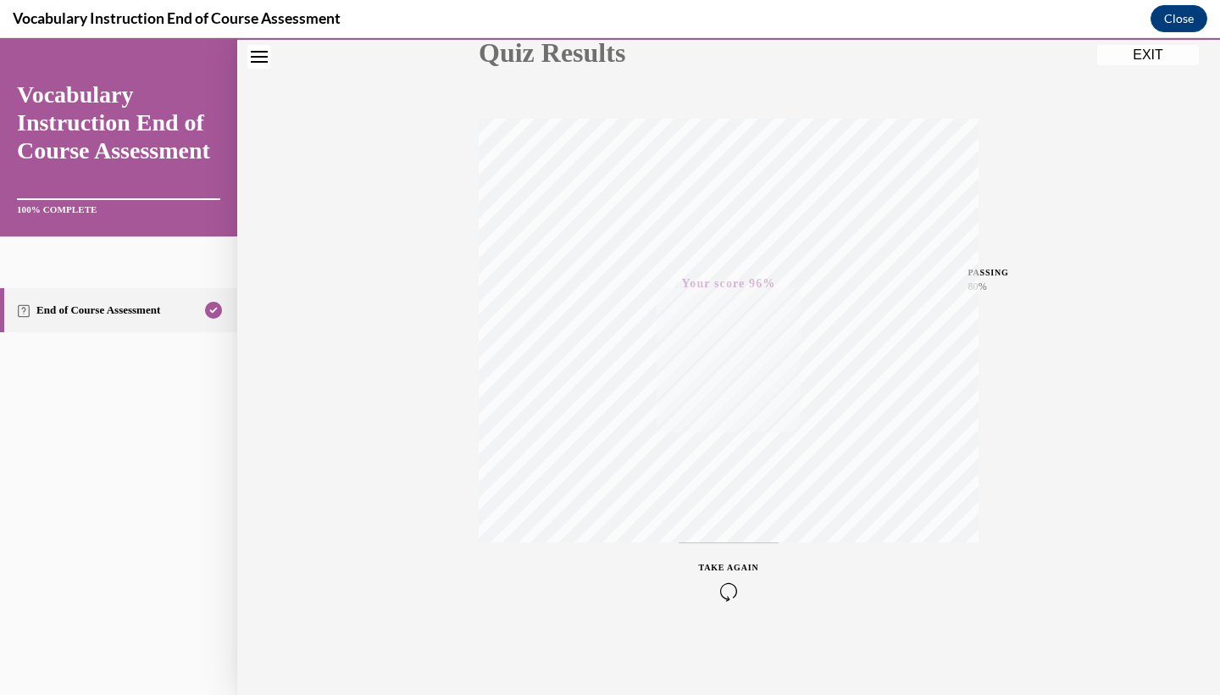
click at [1137, 48] on button "EXIT" at bounding box center [1148, 55] width 102 height 20
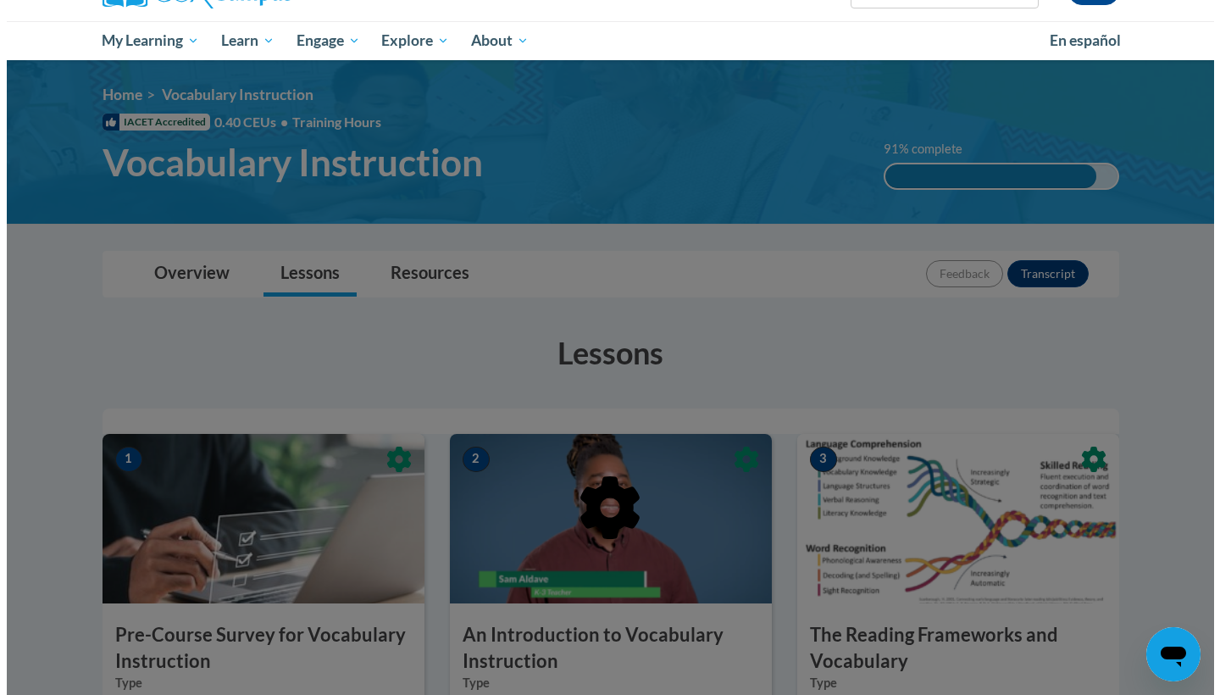
scroll to position [252, 0]
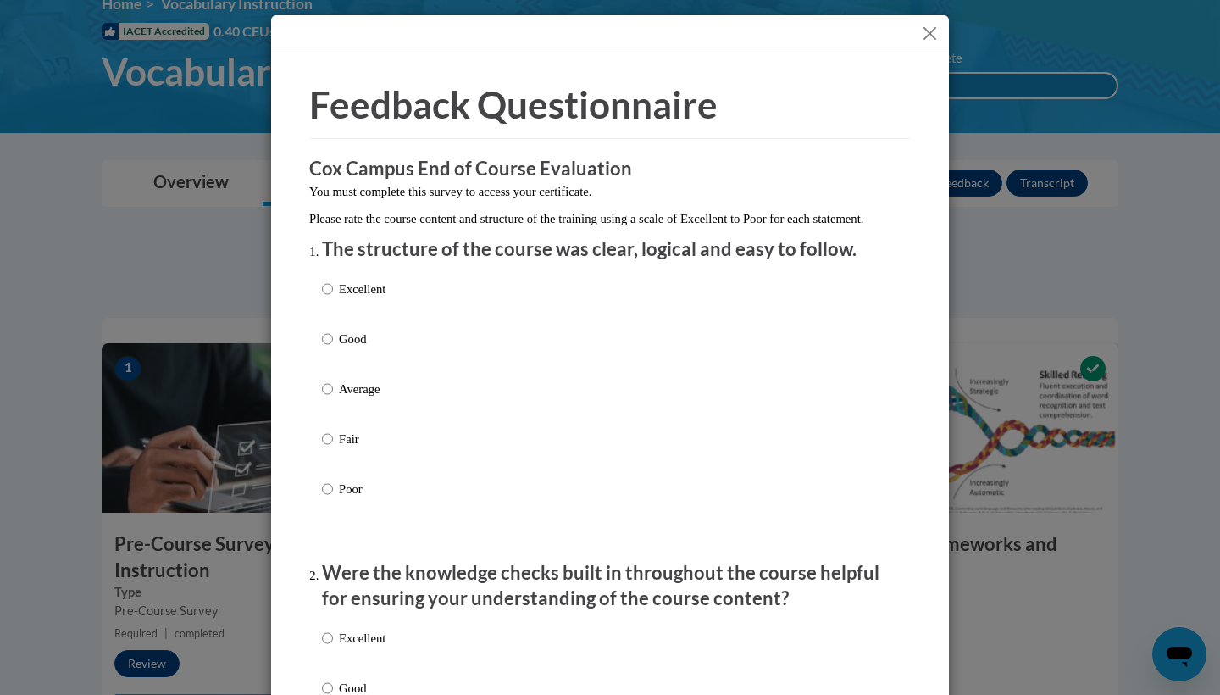
click at [322, 298] on input "Excellent" at bounding box center [327, 289] width 11 height 19
radio input "true"
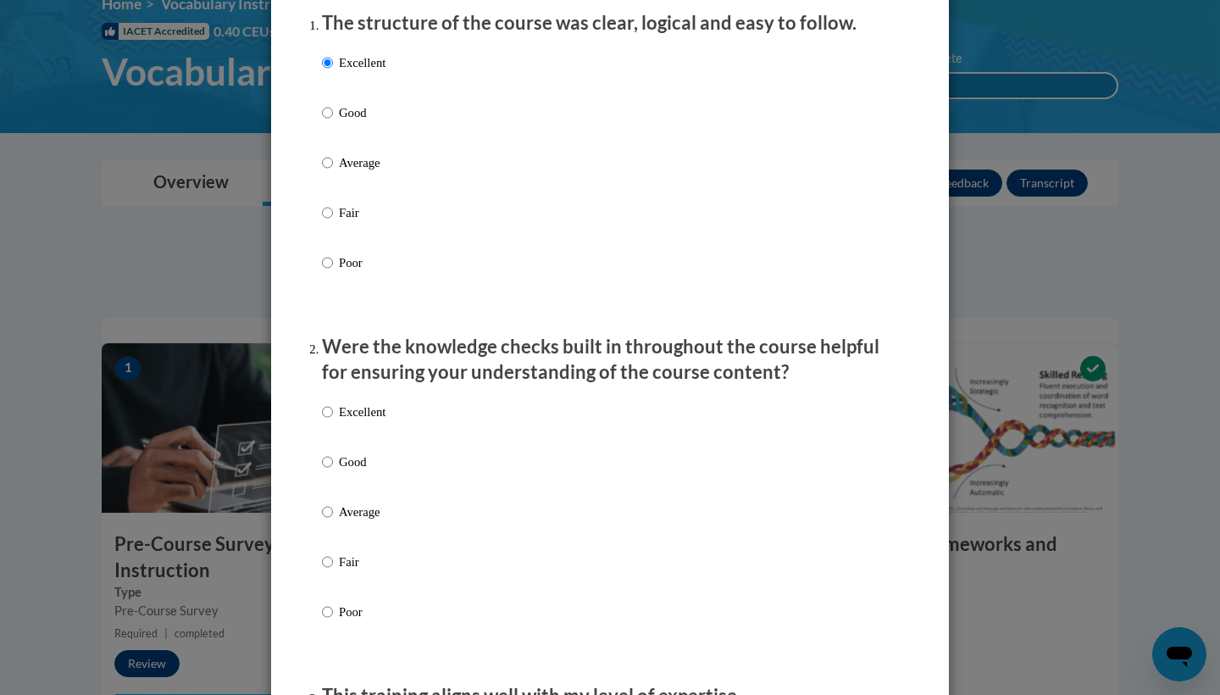
scroll to position [269, 0]
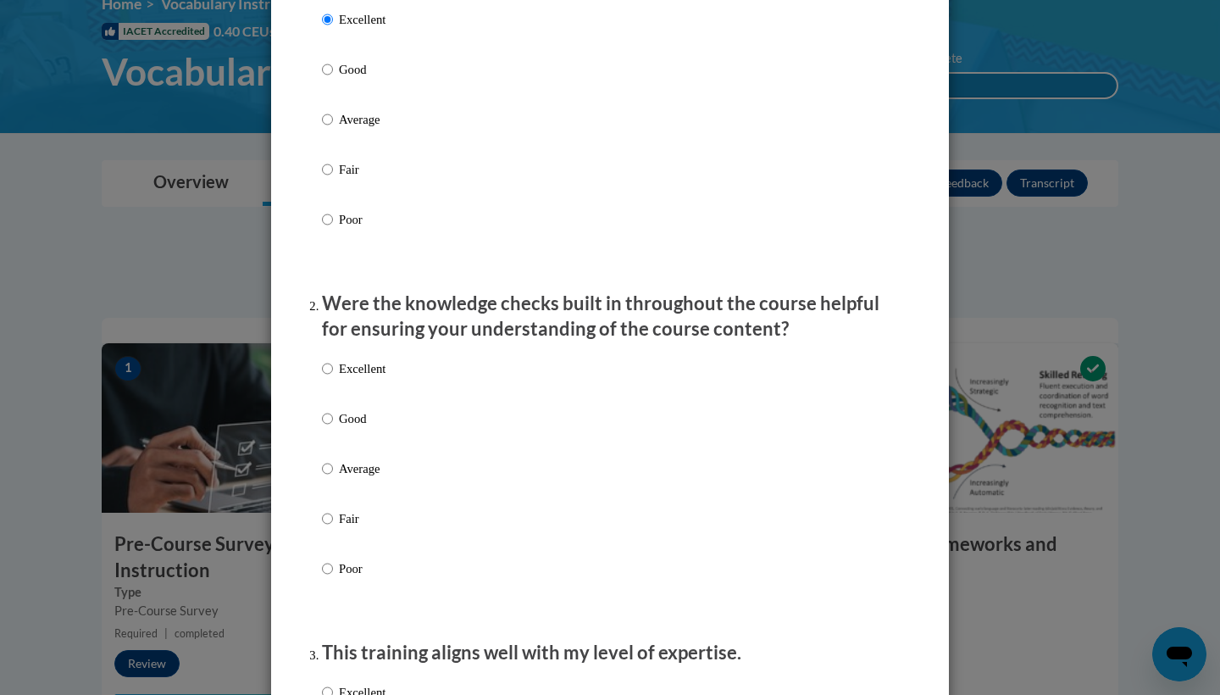
click at [347, 378] on p "Excellent" at bounding box center [362, 368] width 47 height 19
click at [333, 378] on input "Excellent" at bounding box center [327, 368] width 11 height 19
radio input "true"
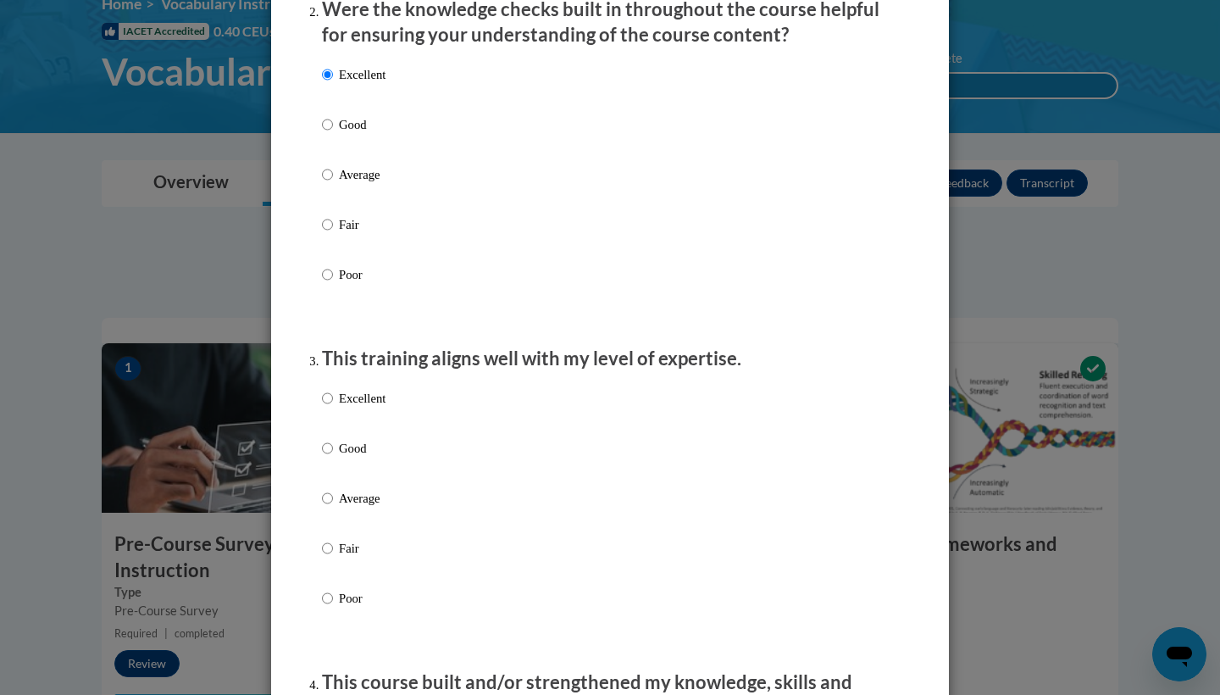
scroll to position [598, 0]
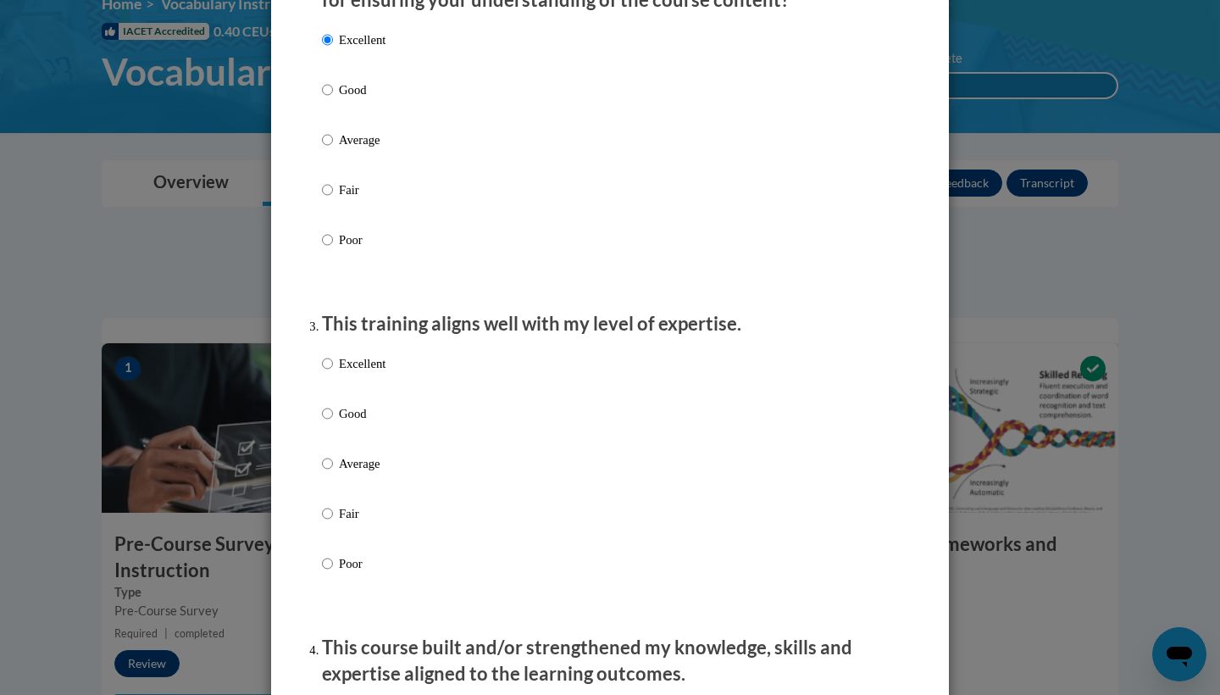
click at [331, 379] on label "Excellent" at bounding box center [354, 377] width 64 height 46
click at [331, 373] on input "Excellent" at bounding box center [327, 363] width 11 height 19
radio input "true"
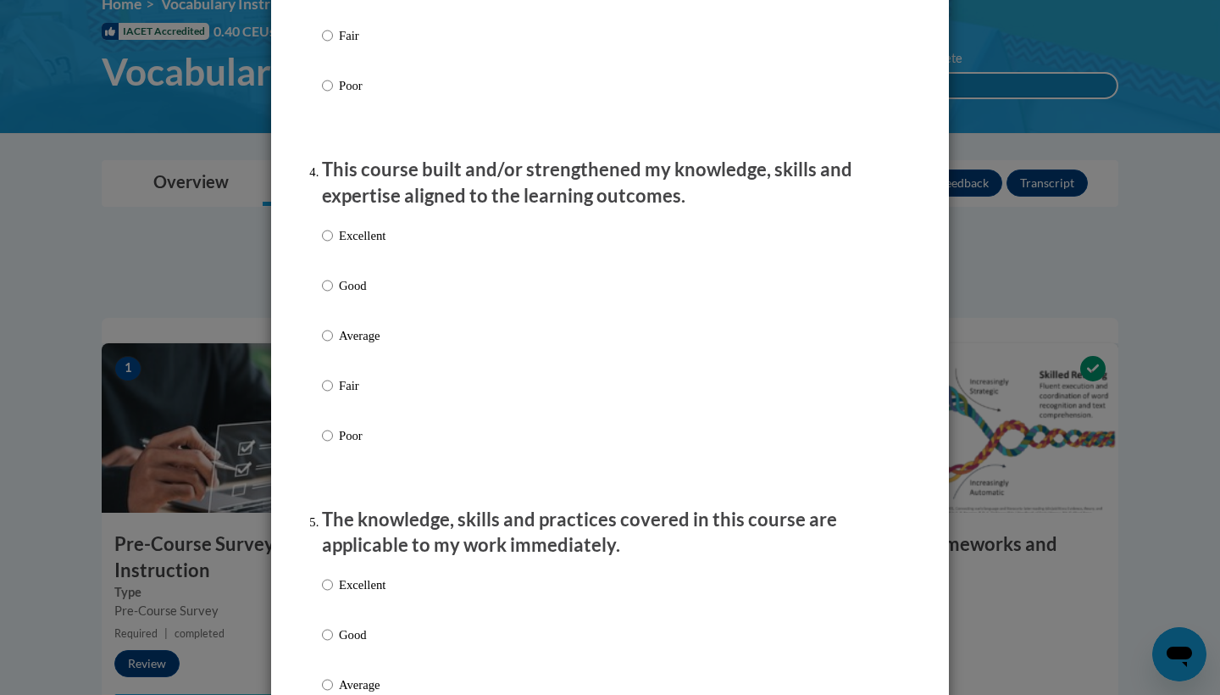
scroll to position [1063, 0]
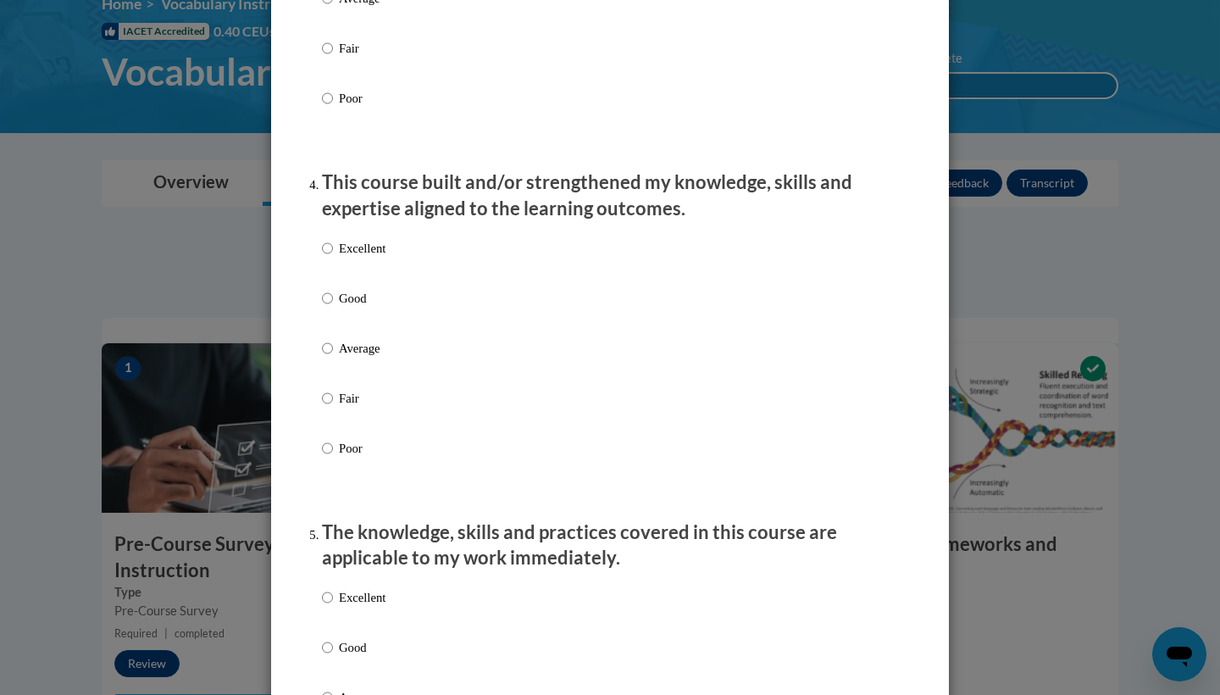
click at [366, 257] on p "Excellent" at bounding box center [362, 248] width 47 height 19
click at [333, 257] on input "Excellent" at bounding box center [327, 248] width 11 height 19
radio input "true"
click at [329, 607] on label "Excellent" at bounding box center [354, 611] width 64 height 46
click at [329, 606] on input "Excellent" at bounding box center [327, 597] width 11 height 19
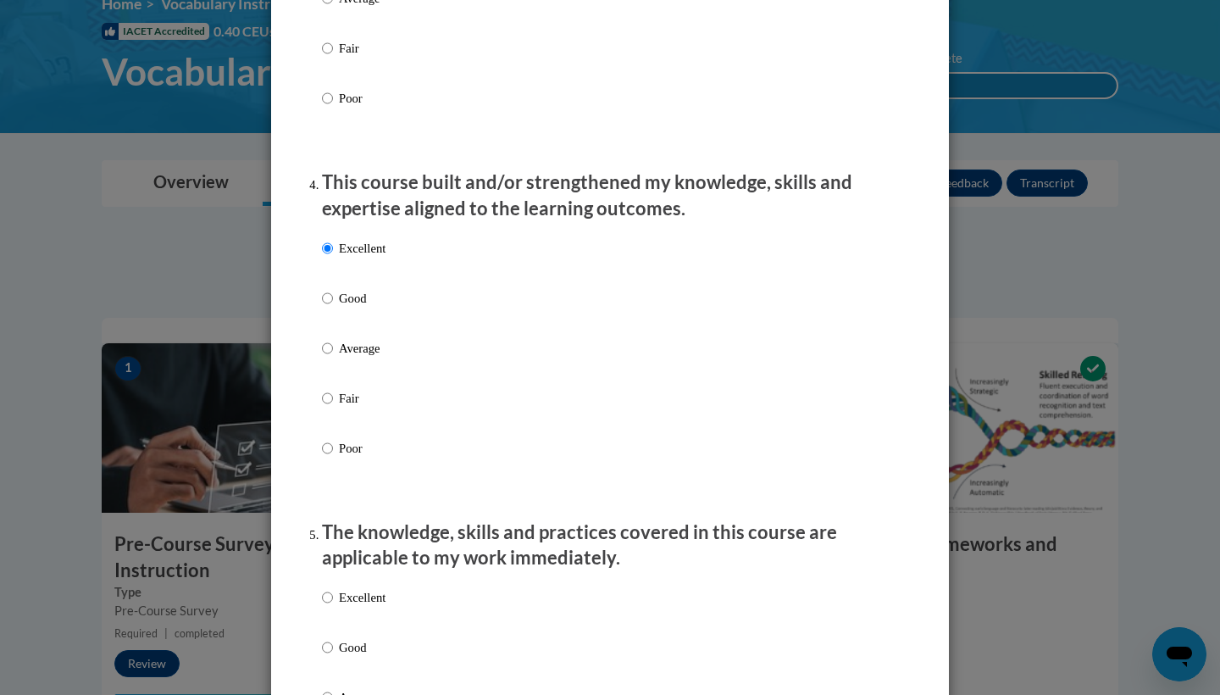
radio input "true"
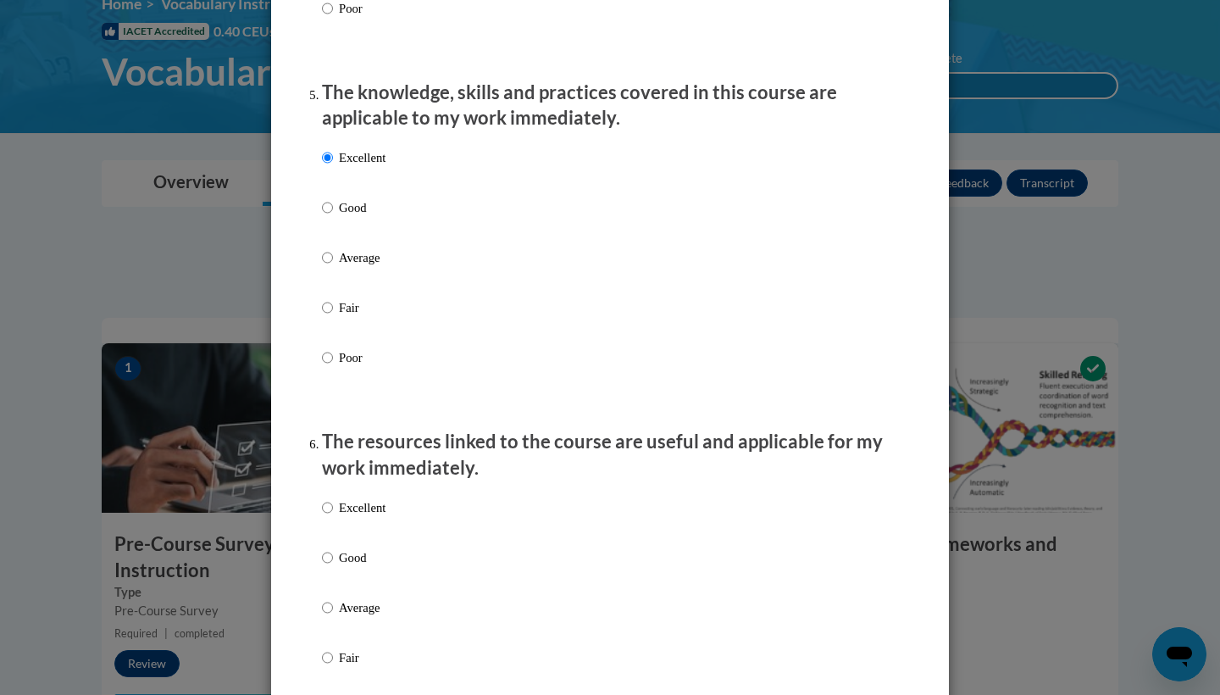
scroll to position [1614, 0]
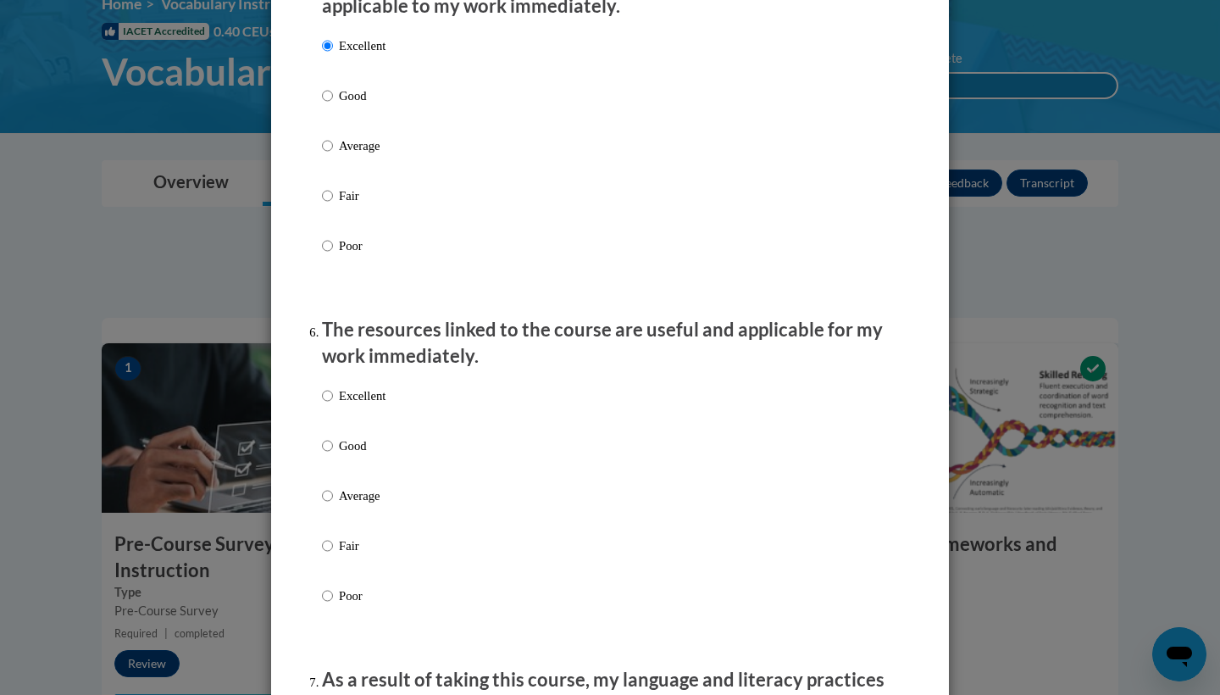
click at [368, 405] on p "Excellent" at bounding box center [362, 395] width 47 height 19
click at [333, 405] on input "Excellent" at bounding box center [327, 395] width 11 height 19
radio input "true"
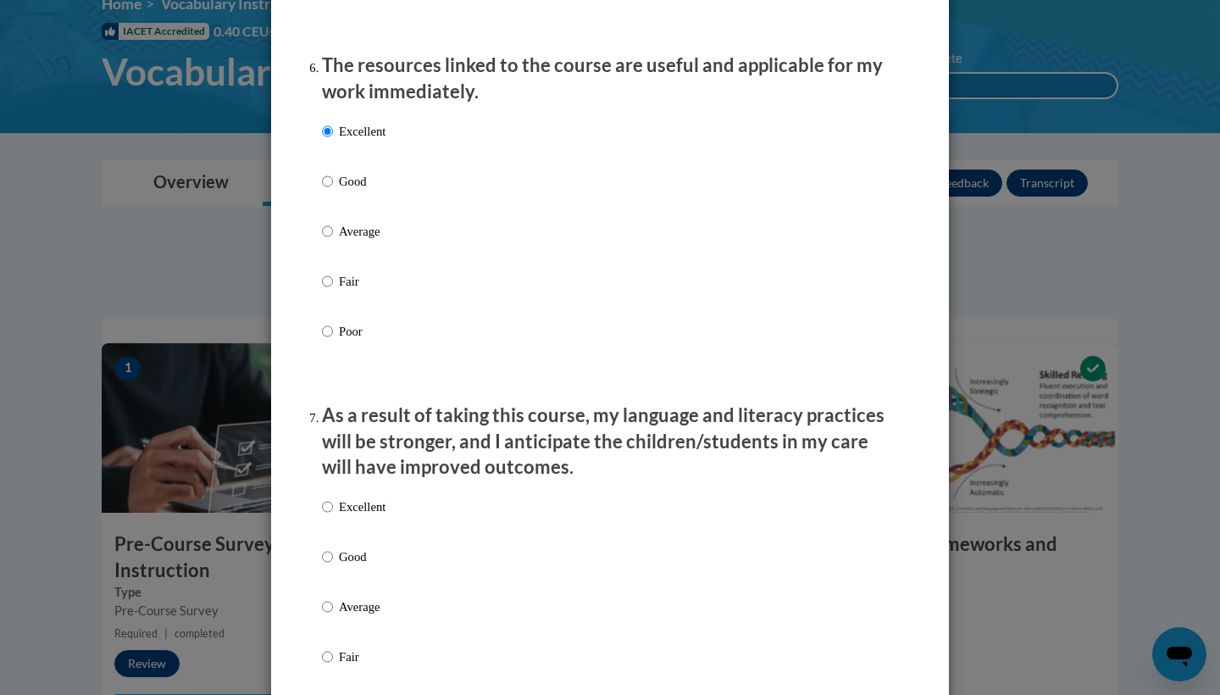
scroll to position [1879, 0]
click at [339, 505] on p "Excellent" at bounding box center [362, 506] width 47 height 19
click at [333, 505] on input "Excellent" at bounding box center [327, 506] width 11 height 19
radio input "true"
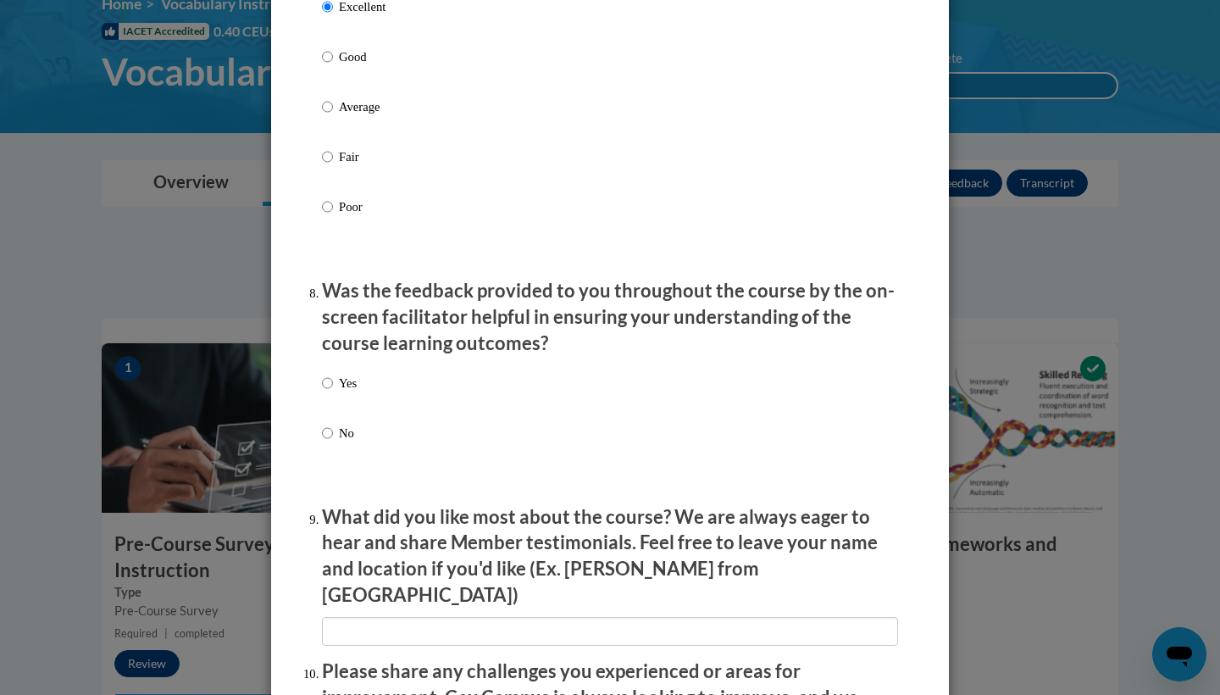
scroll to position [2387, 0]
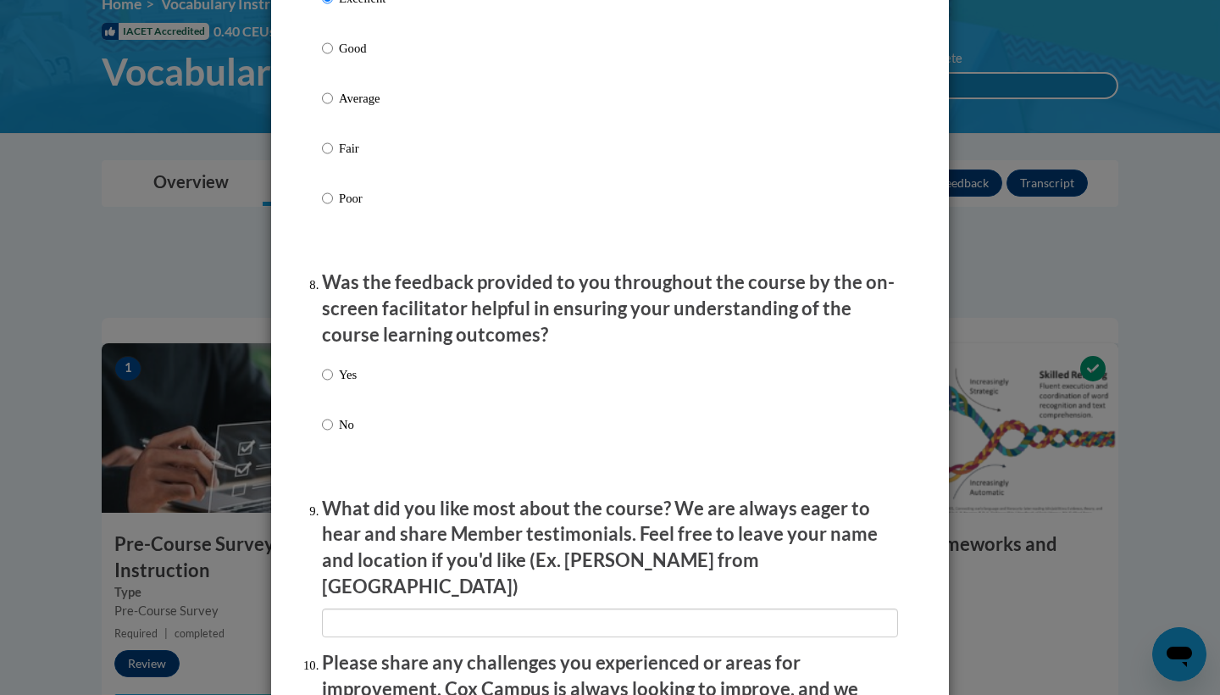
click at [330, 369] on label "Yes" at bounding box center [339, 388] width 35 height 46
click at [330, 369] on input "Yes" at bounding box center [327, 374] width 11 height 19
radio input "true"
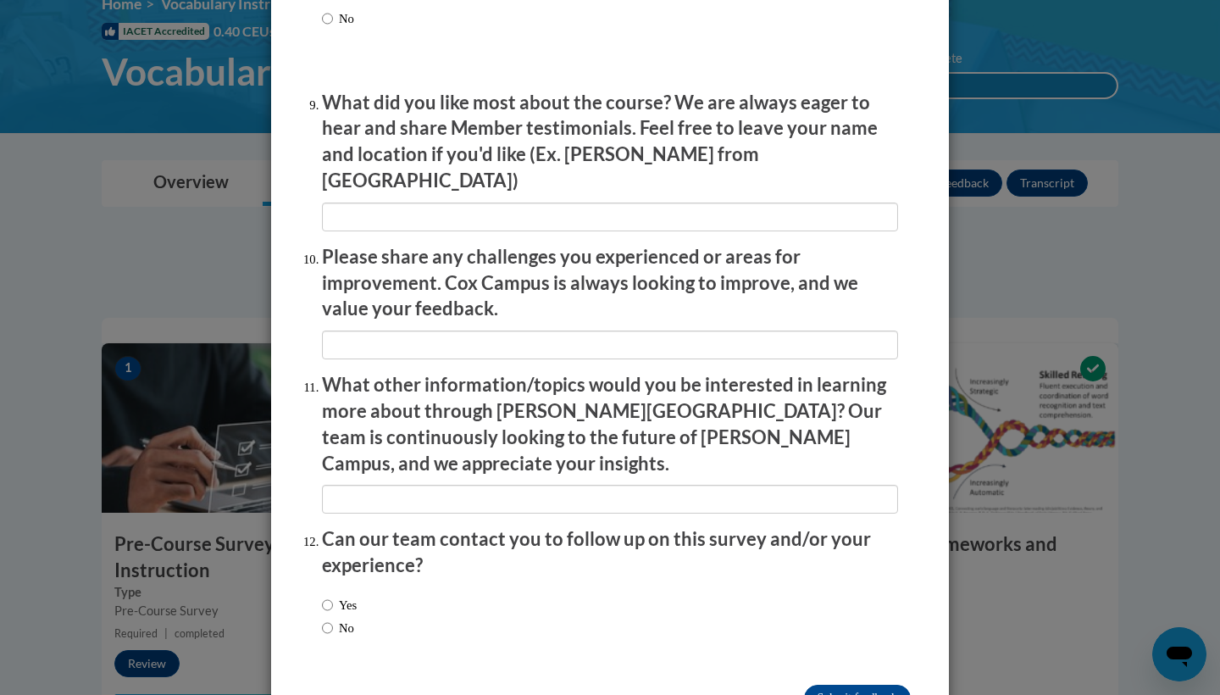
scroll to position [2805, 0]
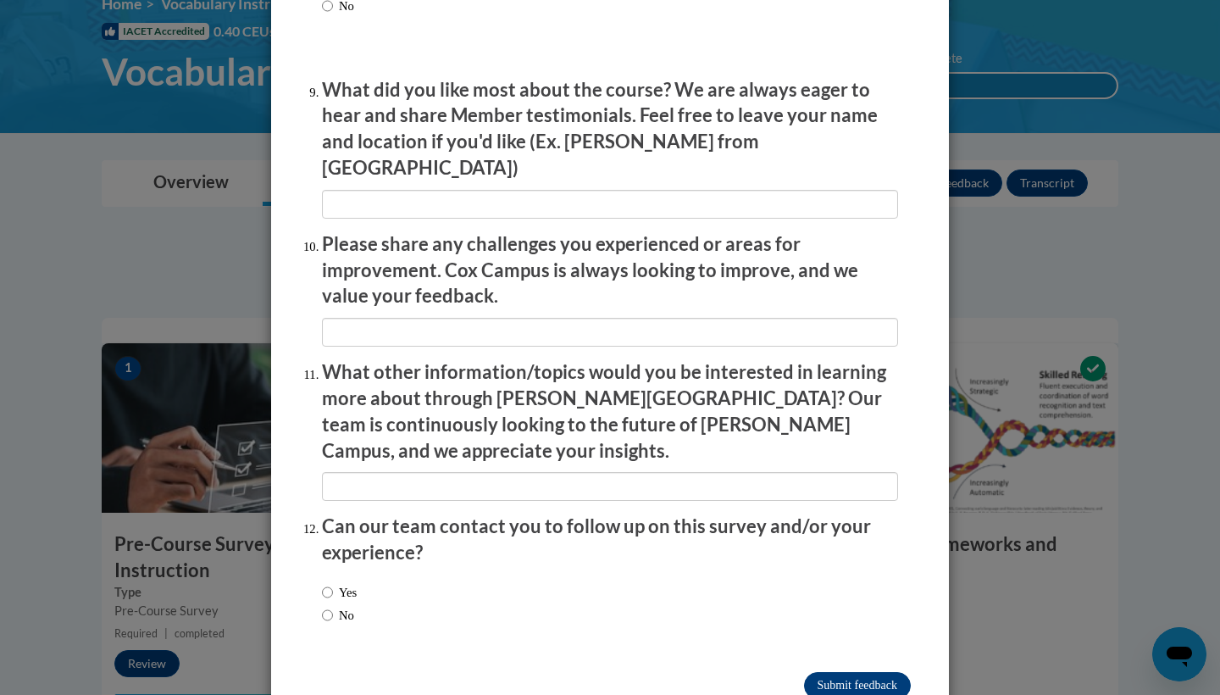
click at [811, 672] on input "Submit feedback" at bounding box center [857, 685] width 107 height 27
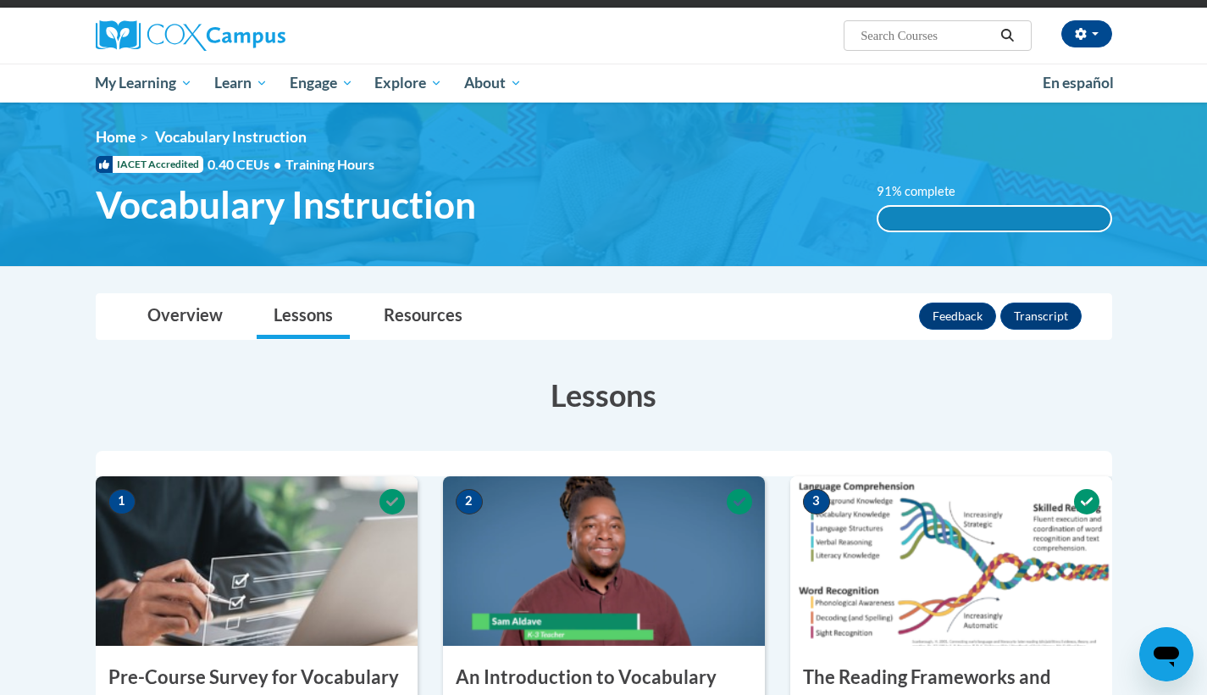
scroll to position [0, 0]
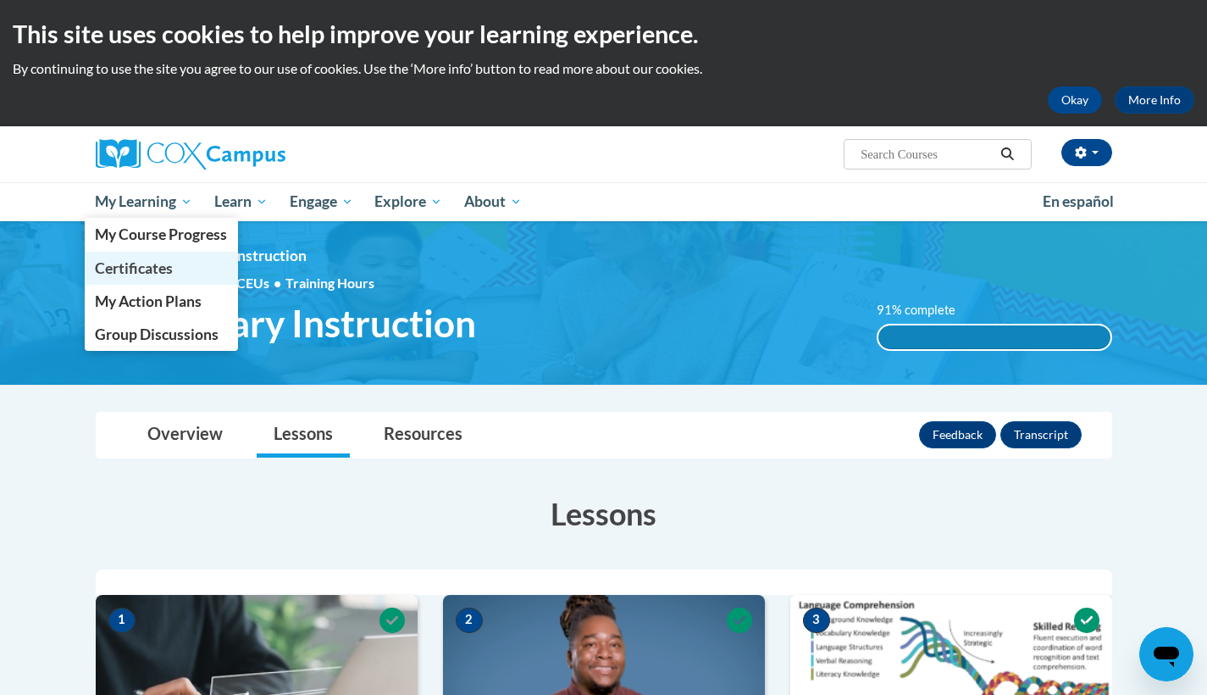
click at [176, 273] on link "Certificates" at bounding box center [162, 268] width 154 height 33
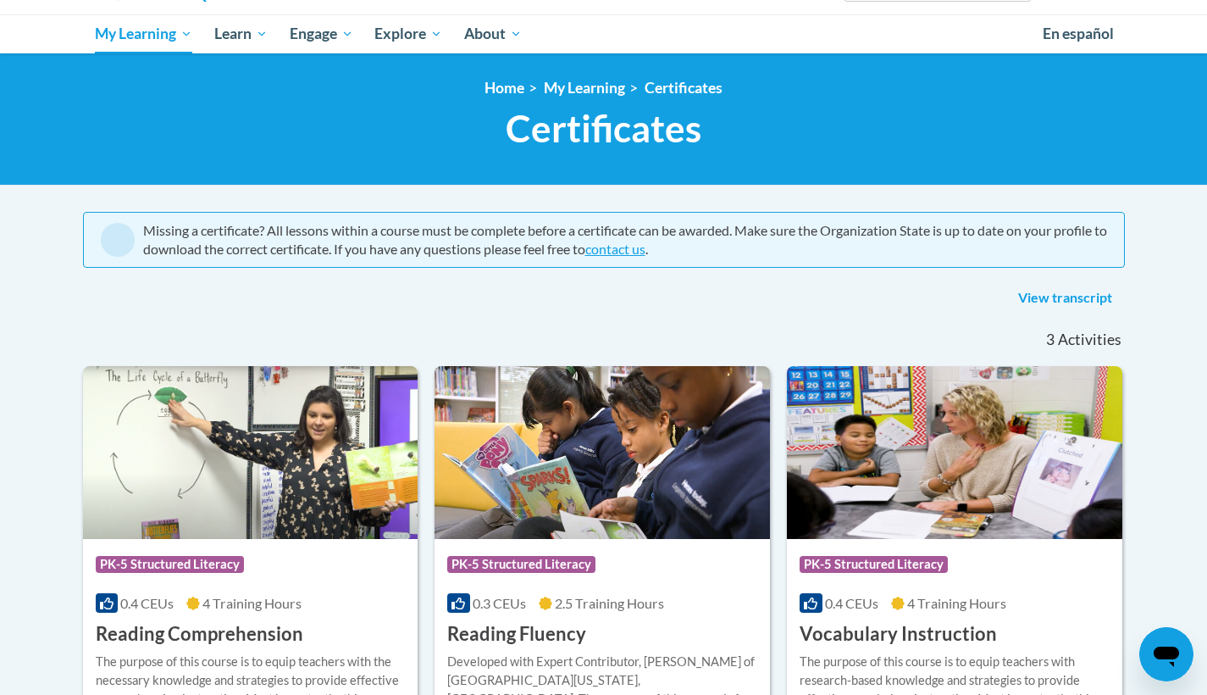
scroll to position [446, 0]
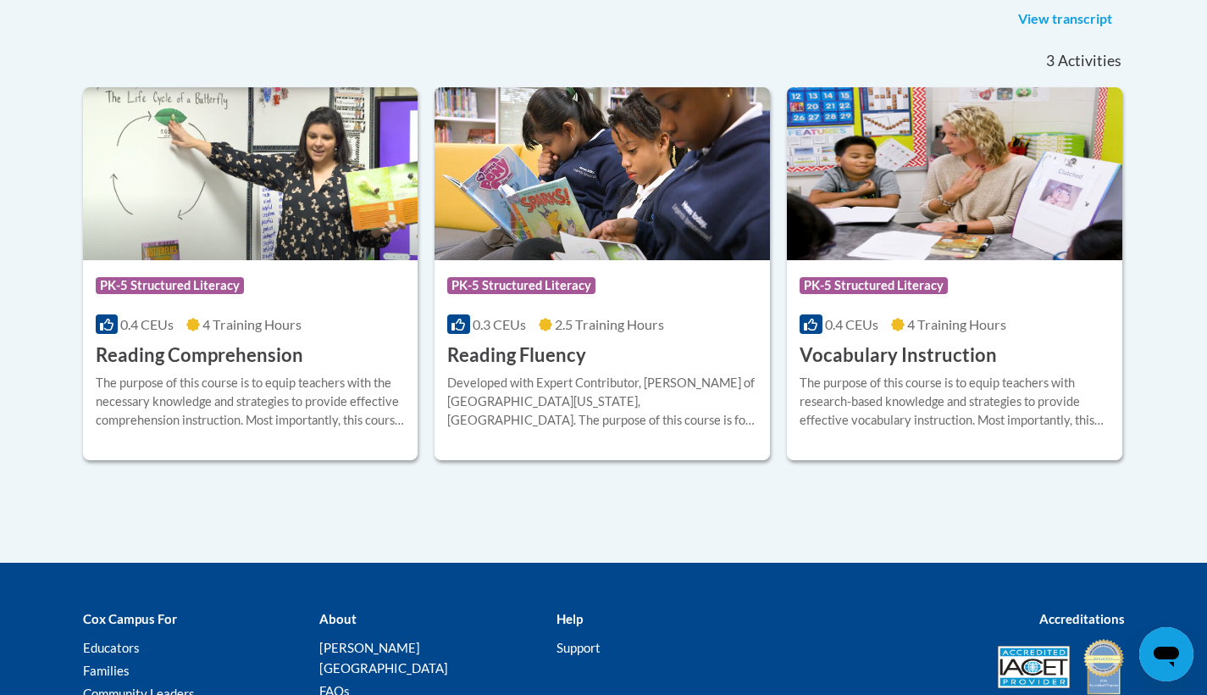
click at [316, 280] on div "Course Category: PK-5 Structured Literacy" at bounding box center [251, 287] width 310 height 38
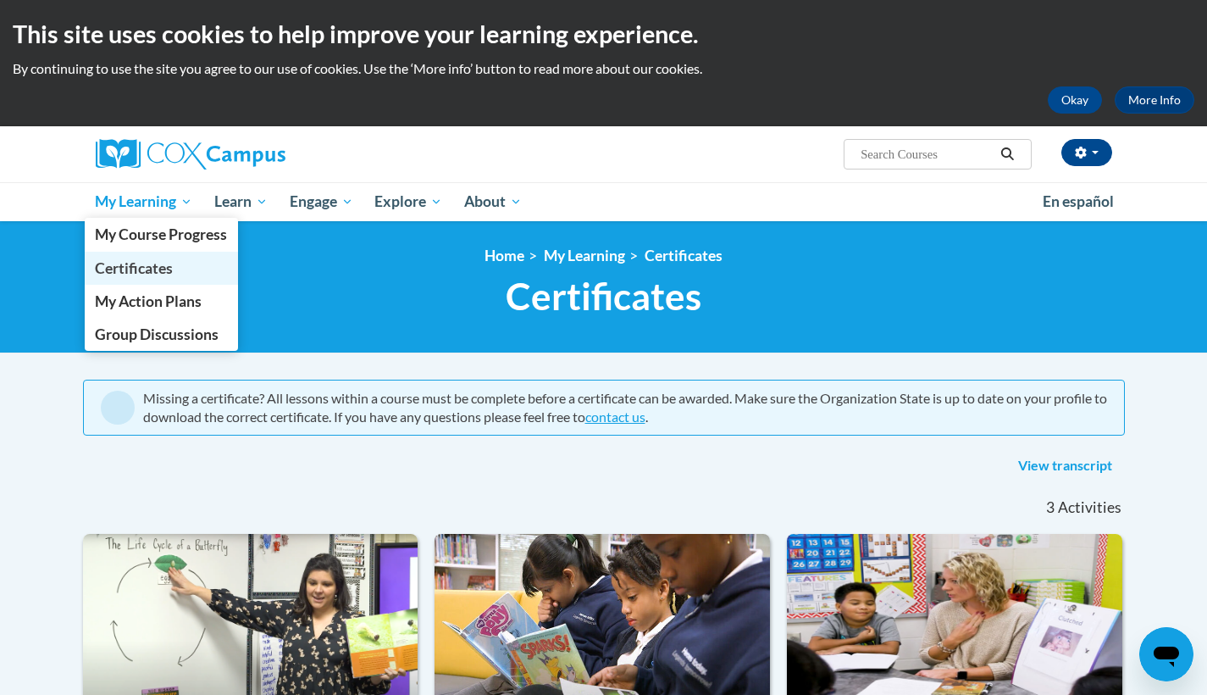
click at [180, 262] on link "Certificates" at bounding box center [162, 268] width 154 height 33
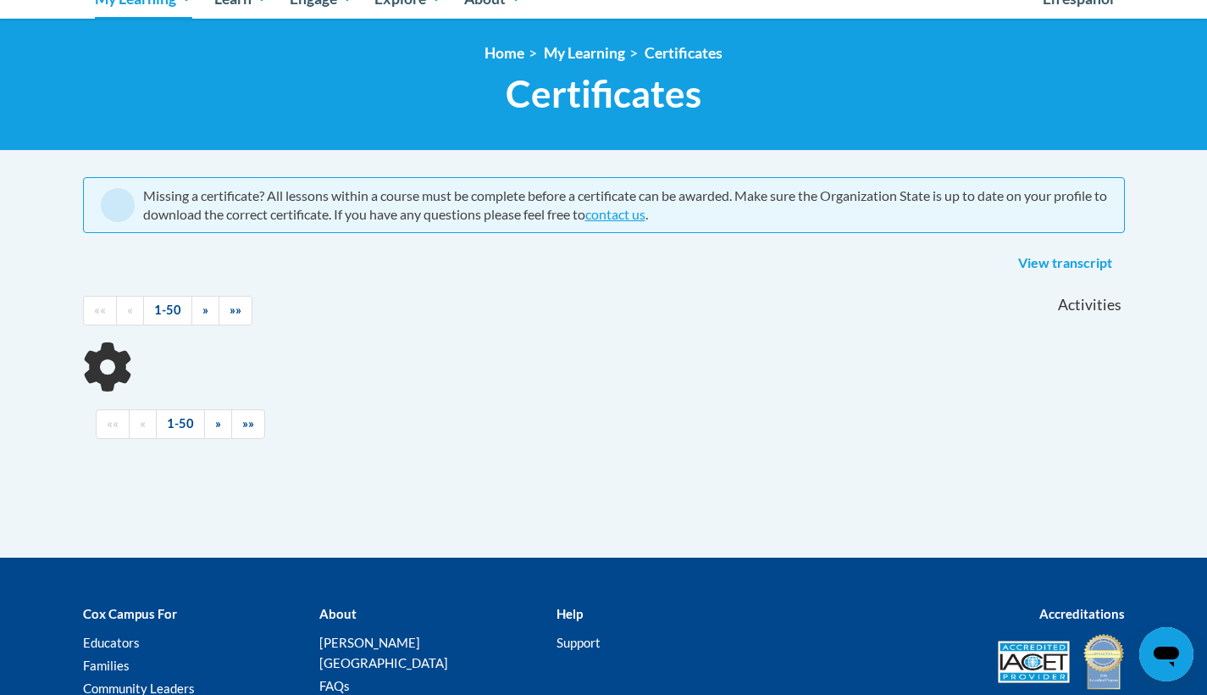
scroll to position [228, 0]
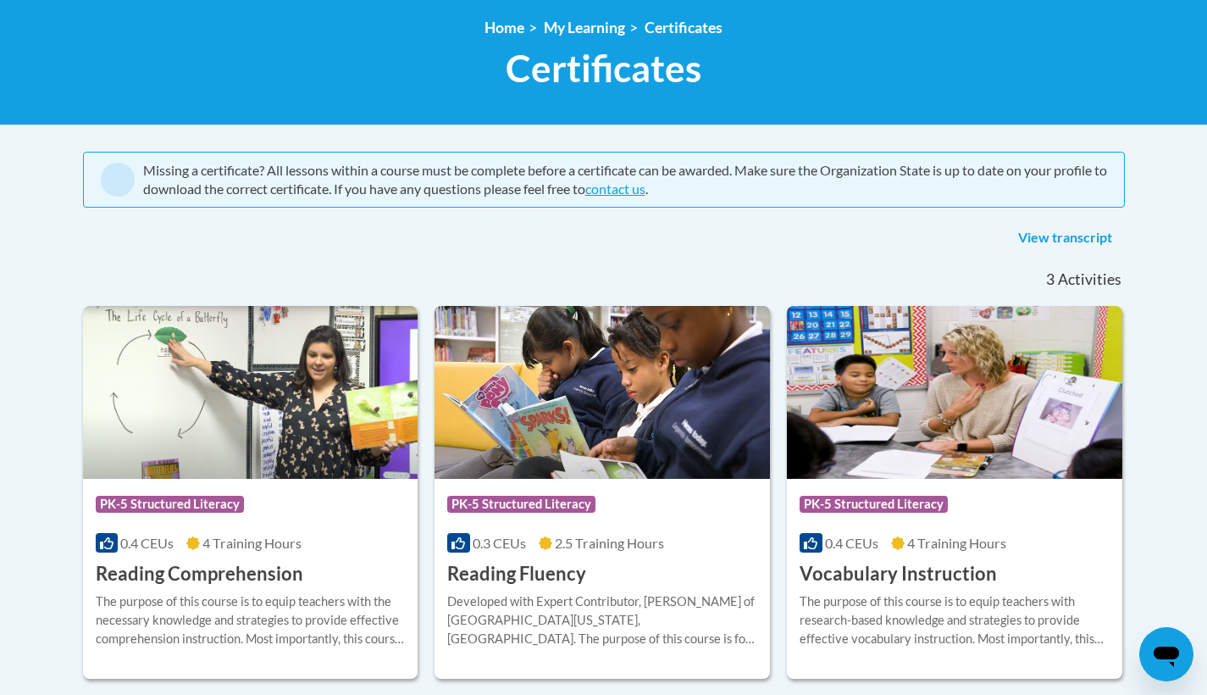
click at [668, 426] on img at bounding box center [602, 392] width 335 height 173
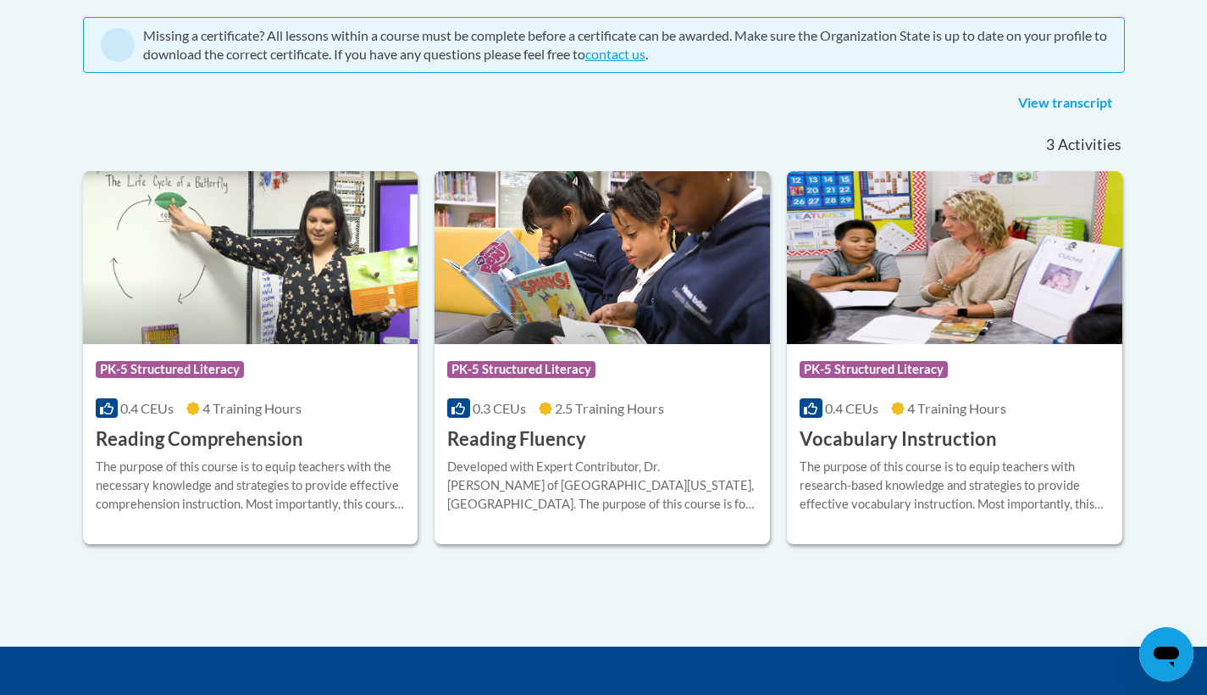
scroll to position [371, 0]
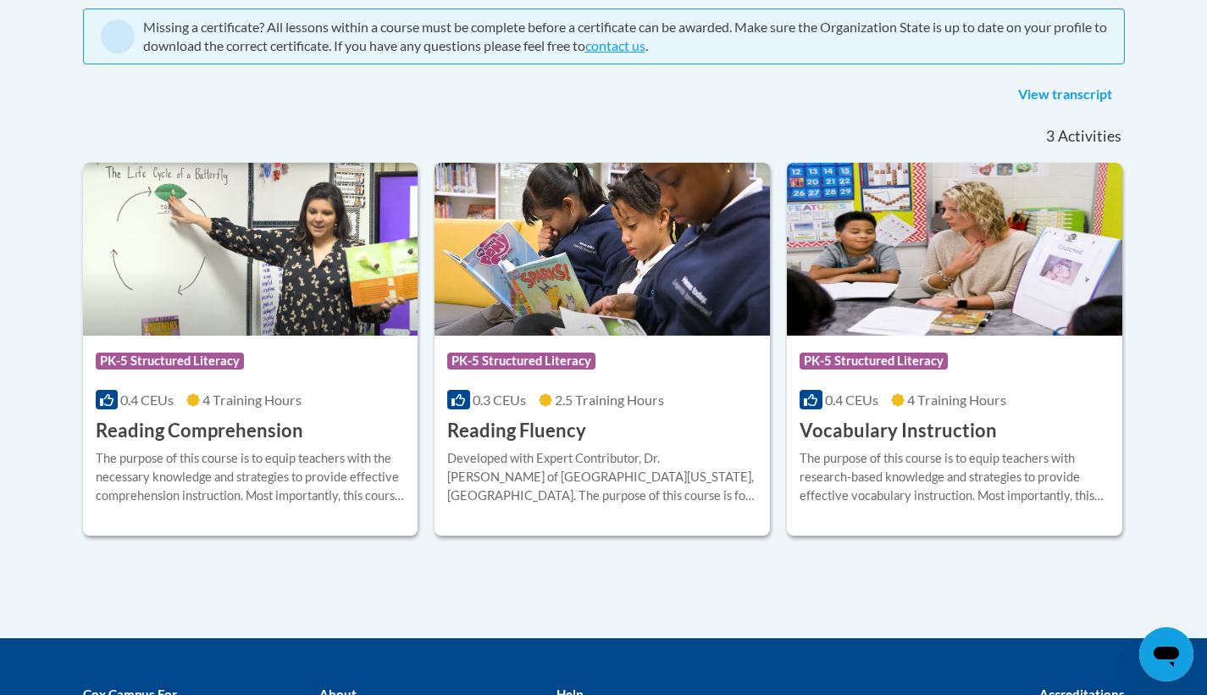
click at [1026, 407] on div "0.4 CEUs 4 Training Hours" at bounding box center [955, 399] width 310 height 19
